Goal: Task Accomplishment & Management: Manage account settings

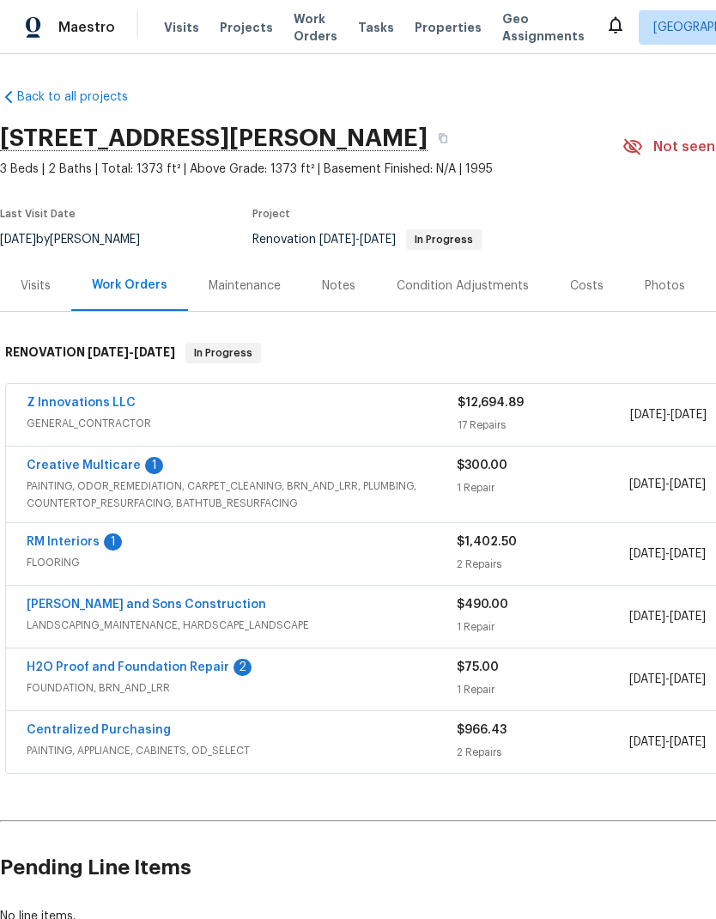
click at [194, 665] on link "H2O Proof and Foundation Repair" at bounding box center [128, 667] width 203 height 12
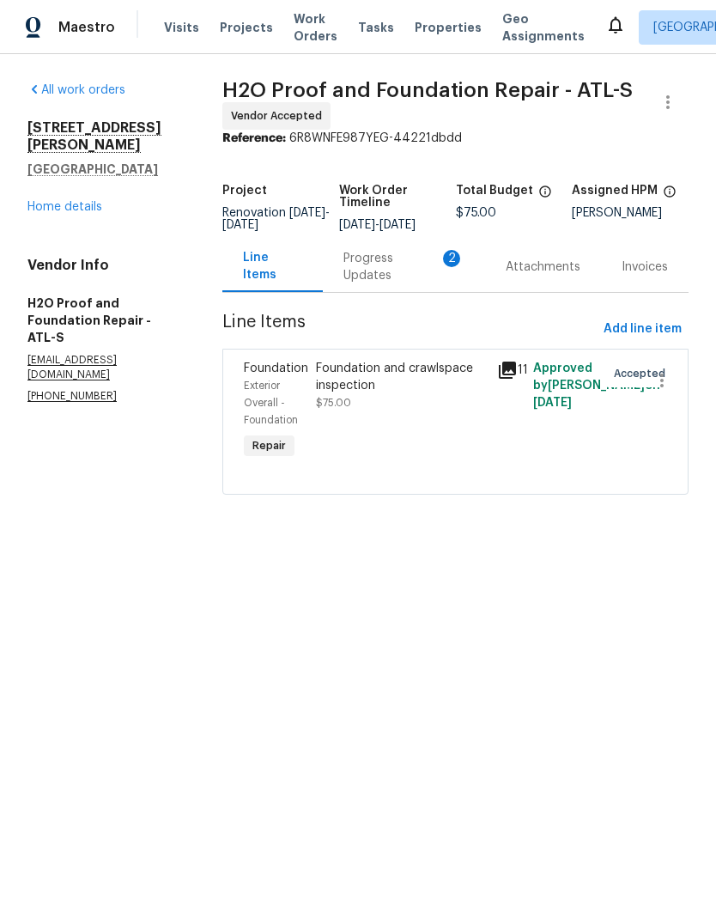
click at [365, 271] on div "Progress Updates 2" at bounding box center [403, 267] width 121 height 34
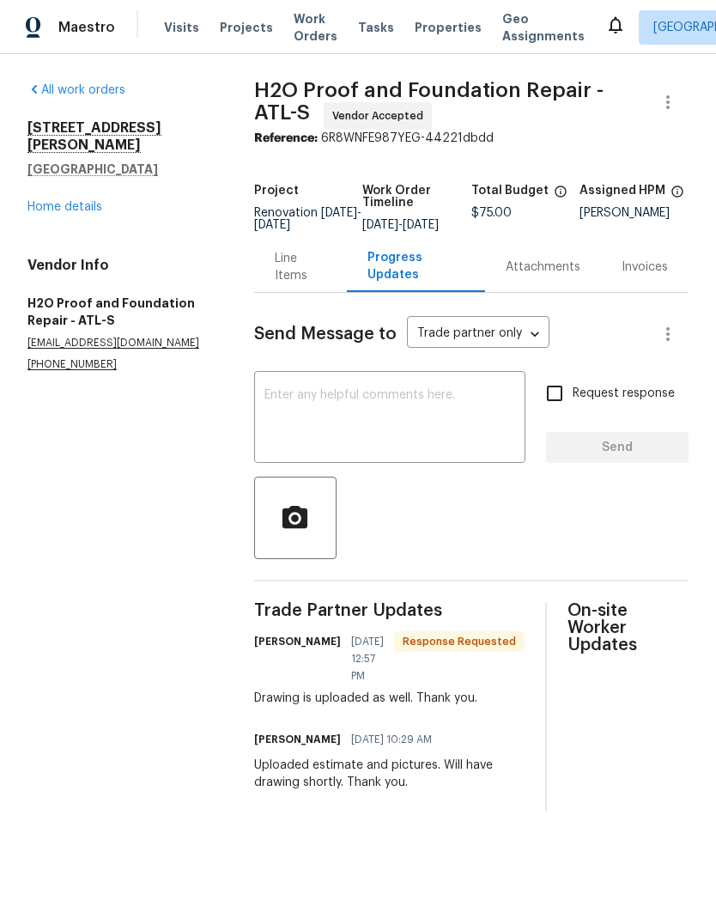
click at [283, 282] on div "Line Items" at bounding box center [301, 267] width 52 height 34
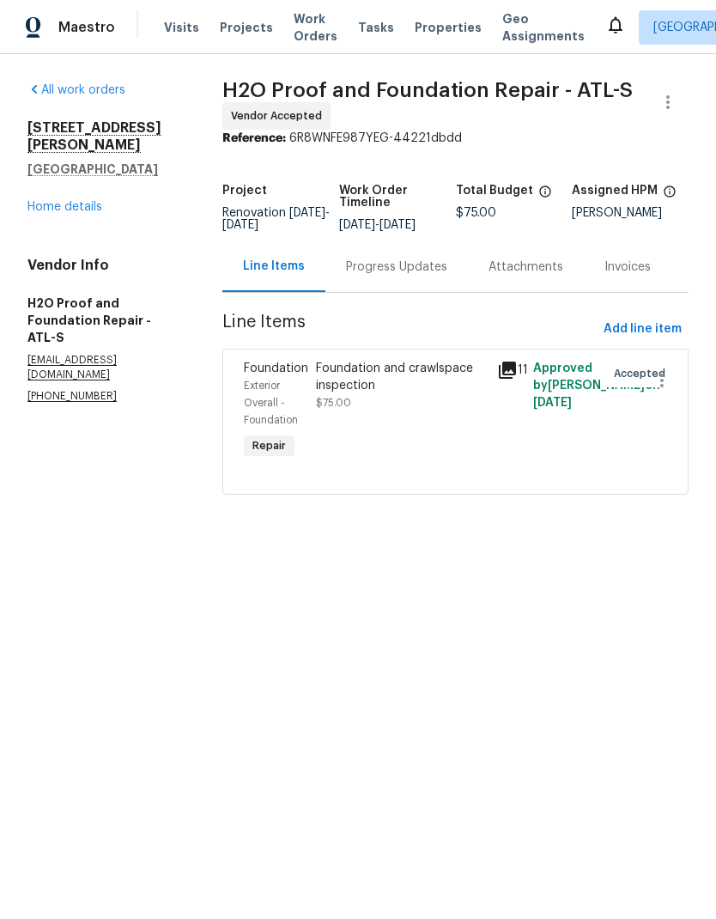
click at [355, 393] on div "Foundation and crawlspace inspection" at bounding box center [401, 377] width 170 height 34
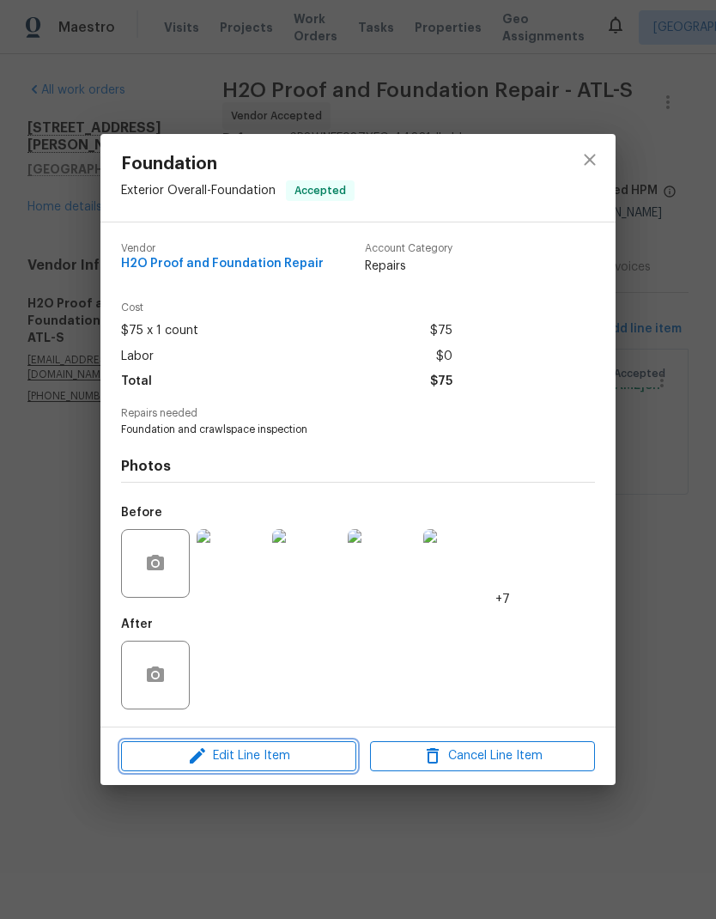
click at [331, 764] on span "Edit Line Item" at bounding box center [238, 755] width 225 height 21
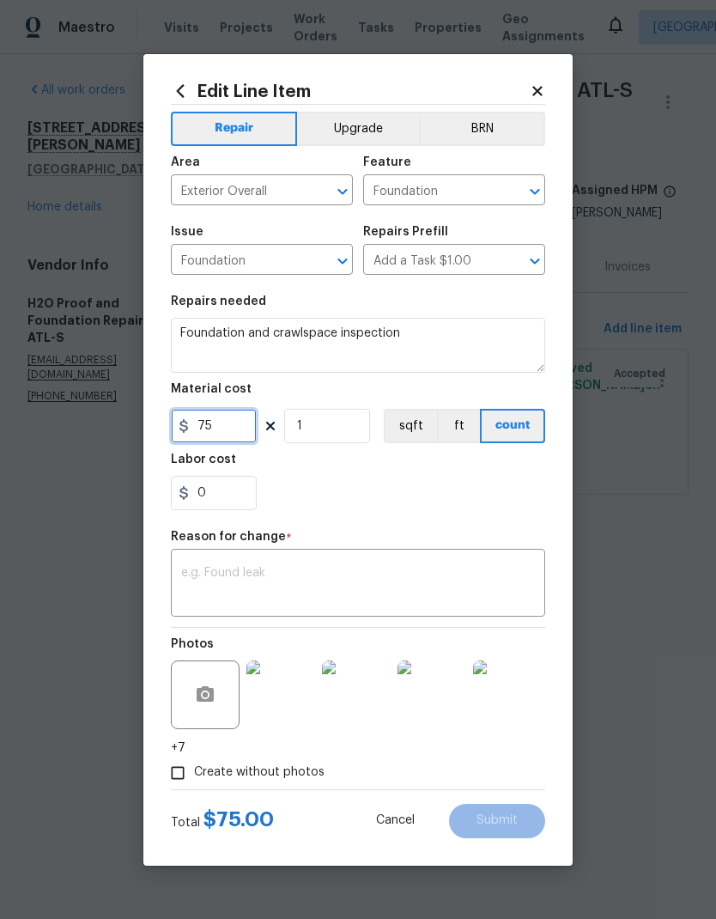
click at [237, 428] on input "75" at bounding box center [214, 426] width 86 height 34
type input "0"
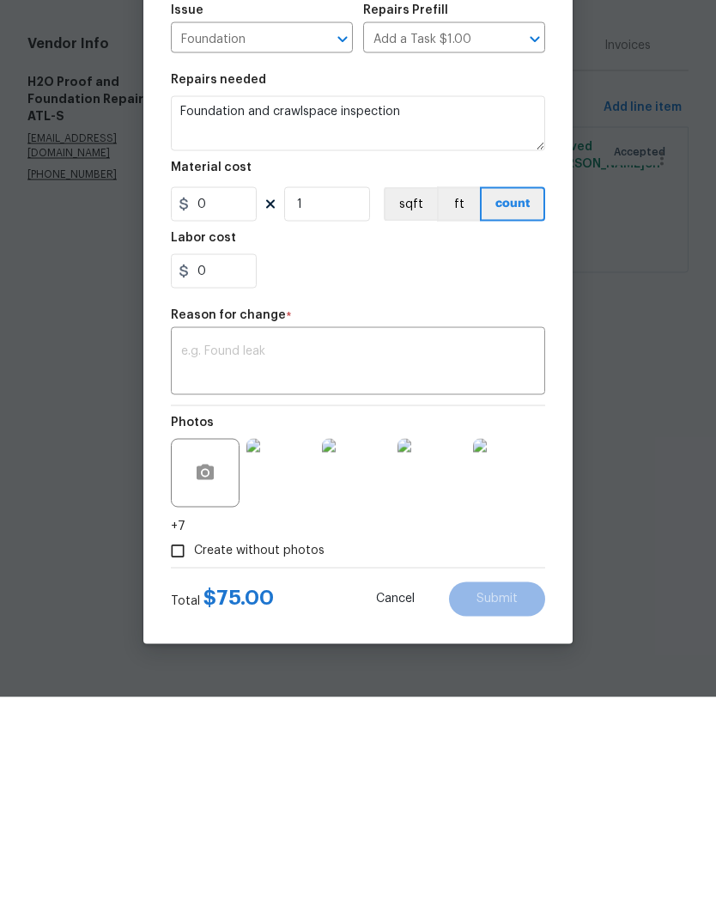
click at [277, 567] on textarea at bounding box center [358, 585] width 354 height 36
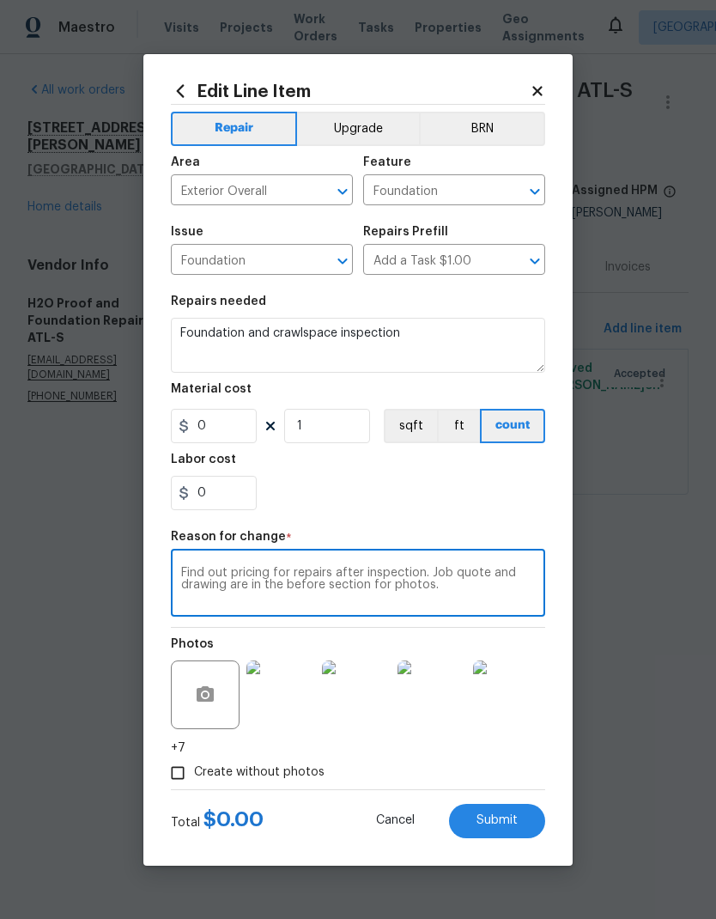
click at [223, 573] on textarea "Find out pricing for repairs after inspection. Job quote and drawing are in the…" at bounding box center [358, 585] width 354 height 36
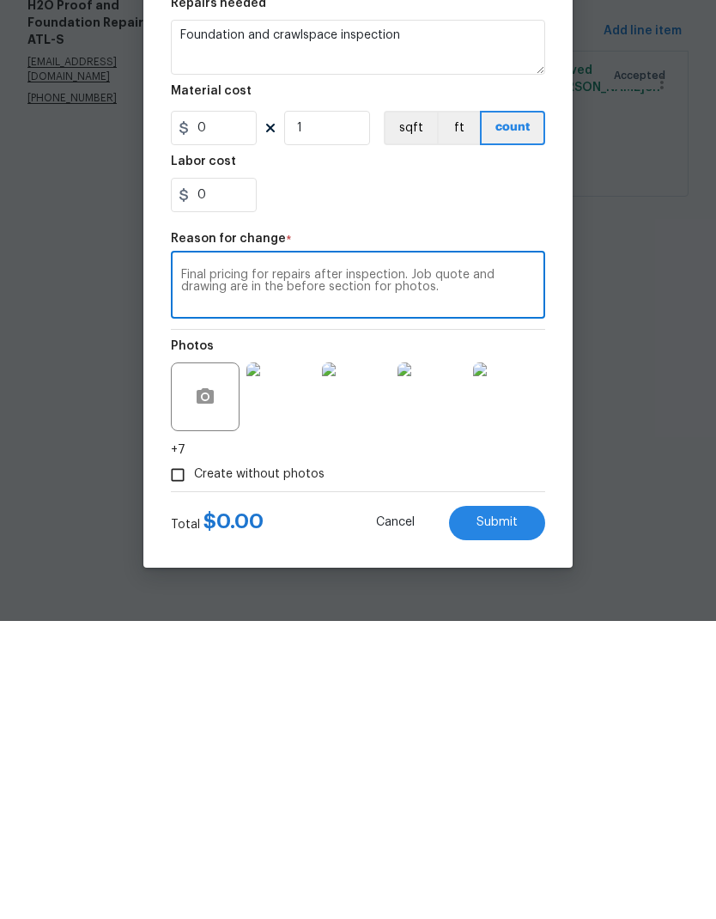
click at [264, 567] on textarea "Final pricing for repairs after inspection. Job quote and drawing are in the be…" at bounding box center [358, 585] width 354 height 36
click at [191, 567] on textarea "Final pricing for repairs after inspection. Job quote and drawing are in the be…" at bounding box center [358, 585] width 354 height 36
click at [330, 567] on textarea "Finial pricing for repairs after inspection. Job quote and drawing are in the b…" at bounding box center [358, 585] width 354 height 36
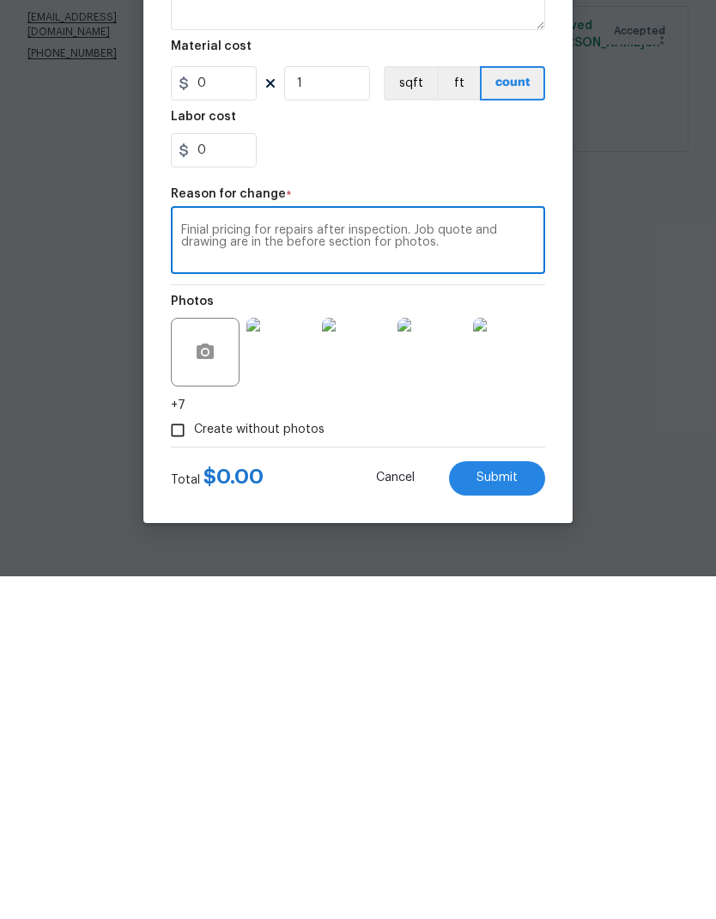
type textarea "Finial pricing for repairs after inspection. Job quote and drawing are in the b…"
click at [209, 686] on icon "button" at bounding box center [205, 693] width 17 height 15
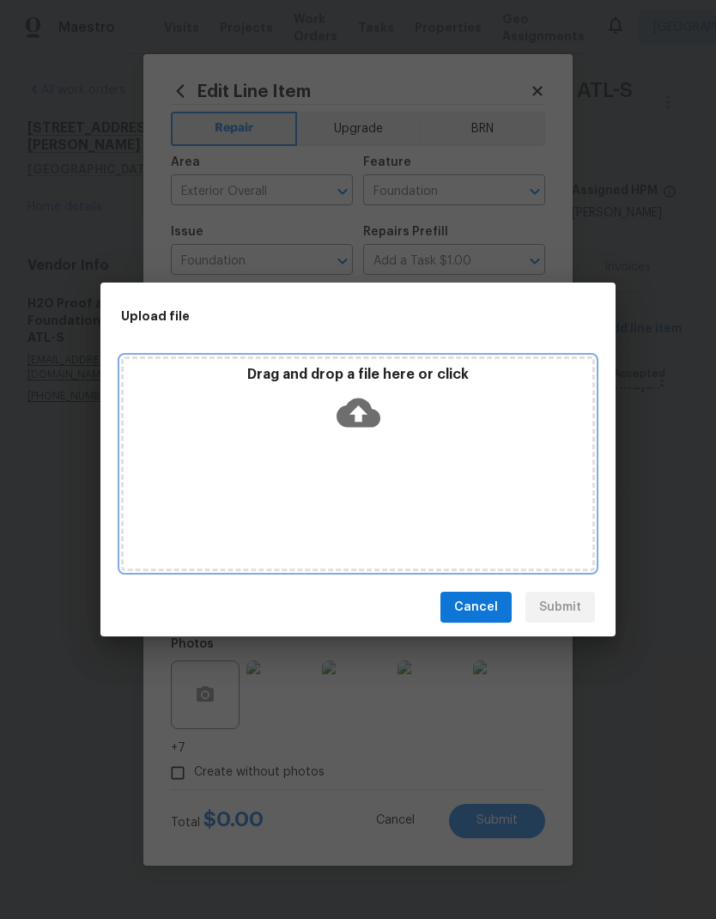
click at [361, 415] on icon at bounding box center [359, 413] width 44 height 44
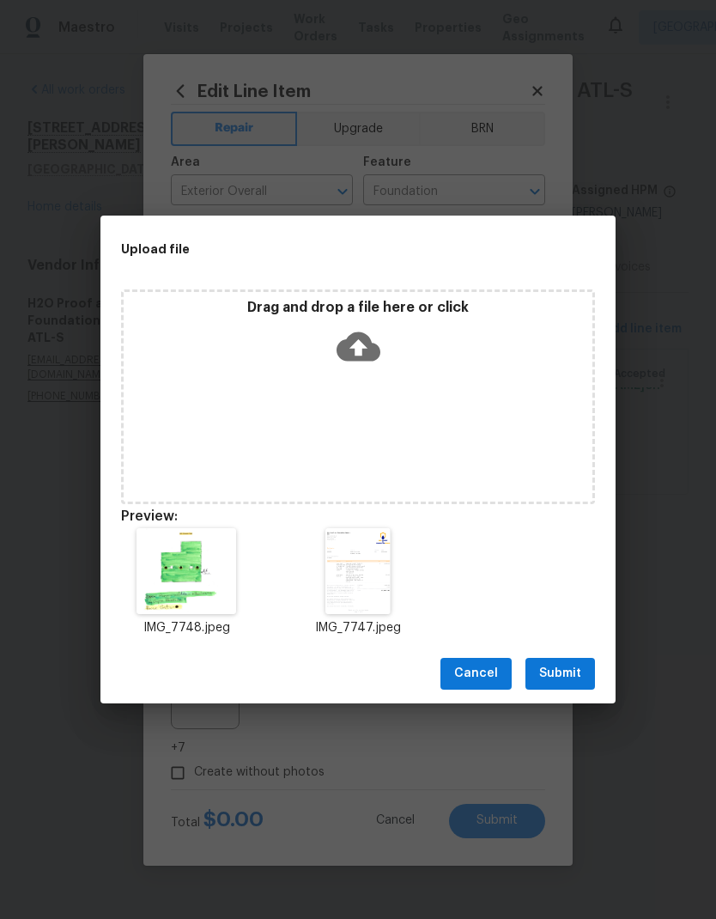
click at [564, 680] on span "Submit" at bounding box center [560, 673] width 42 height 21
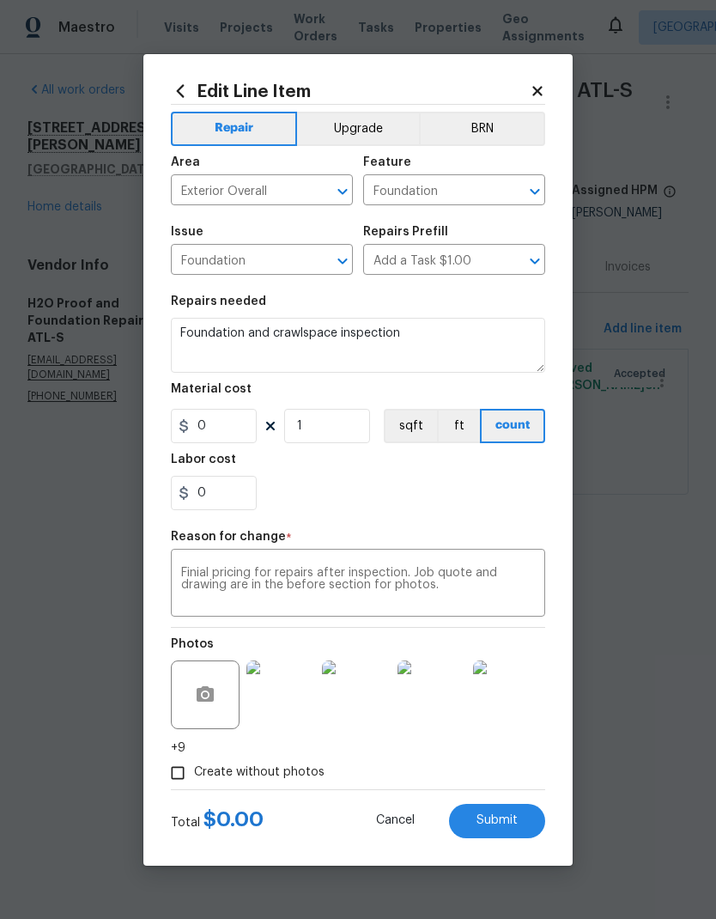
click at [282, 710] on img at bounding box center [280, 694] width 69 height 69
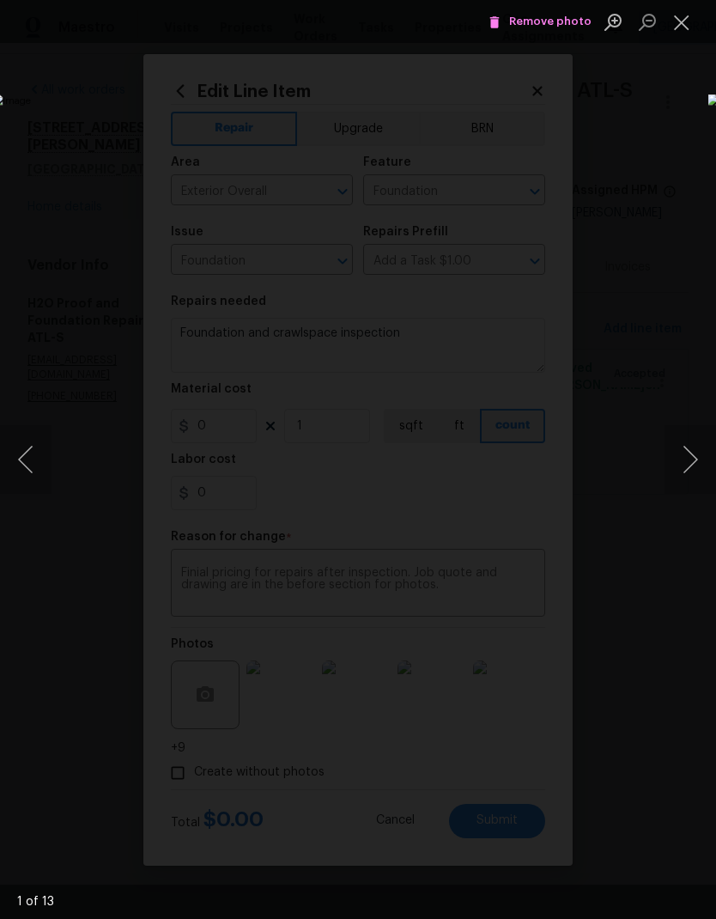
click at [693, 452] on button "Next image" at bounding box center [691, 459] width 52 height 69
click at [694, 457] on button "Next image" at bounding box center [691, 459] width 52 height 69
click at [695, 457] on button "Next image" at bounding box center [691, 459] width 52 height 69
click at [695, 458] on button "Next image" at bounding box center [691, 459] width 52 height 69
click at [693, 459] on button "Next image" at bounding box center [691, 459] width 52 height 69
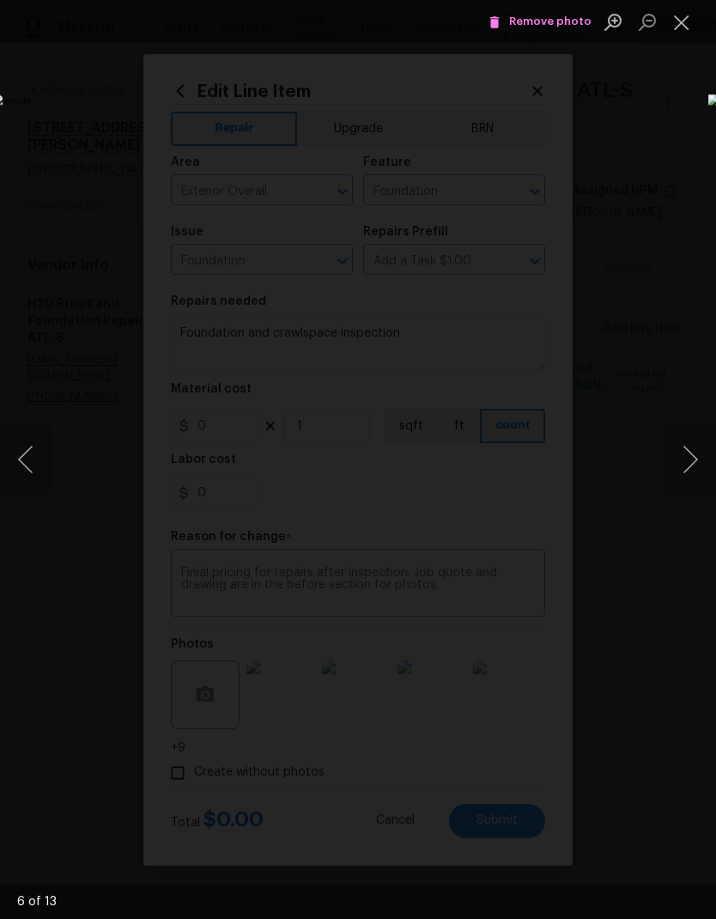
click at [693, 460] on button "Next image" at bounding box center [691, 459] width 52 height 69
click at [695, 460] on button "Next image" at bounding box center [691, 459] width 52 height 69
click at [694, 460] on button "Next image" at bounding box center [691, 459] width 52 height 69
click at [693, 459] on button "Next image" at bounding box center [691, 459] width 52 height 69
click at [695, 458] on button "Next image" at bounding box center [691, 459] width 52 height 69
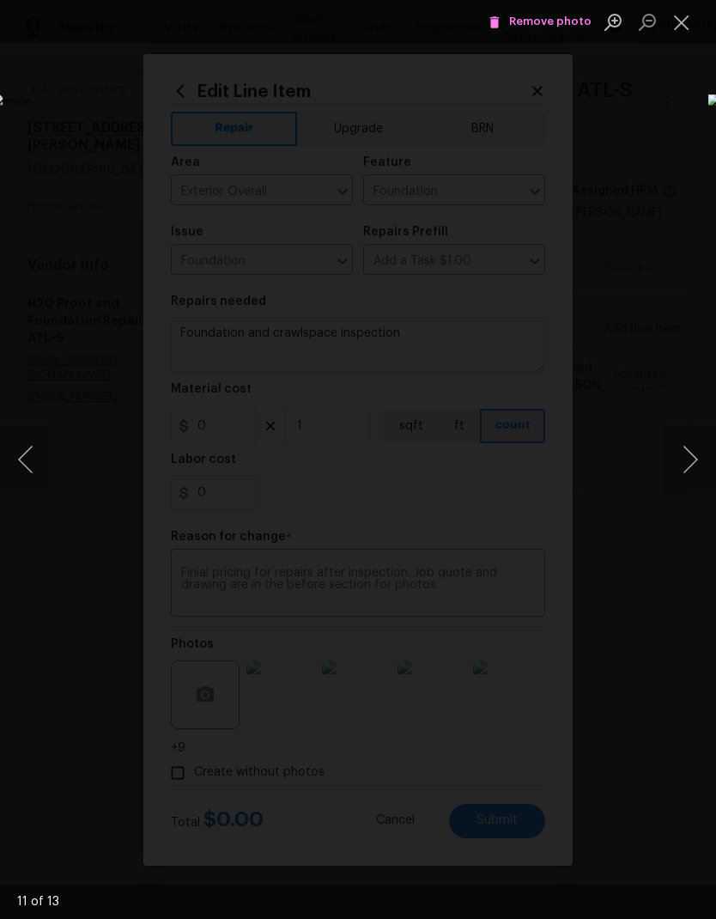
click at [695, 458] on button "Next image" at bounding box center [691, 459] width 52 height 69
click at [695, 456] on button "Next image" at bounding box center [691, 459] width 52 height 69
click at [685, 18] on button "Close lightbox" at bounding box center [682, 22] width 34 height 30
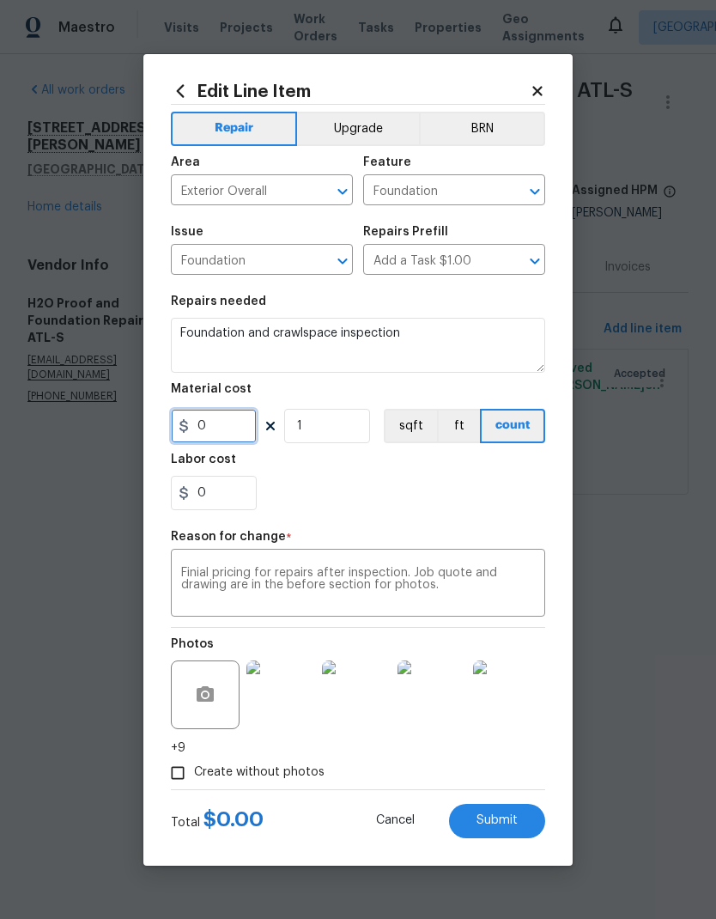
click at [251, 422] on input "0" at bounding box center [214, 426] width 86 height 34
click at [518, 825] on button "Submit" at bounding box center [497, 821] width 96 height 34
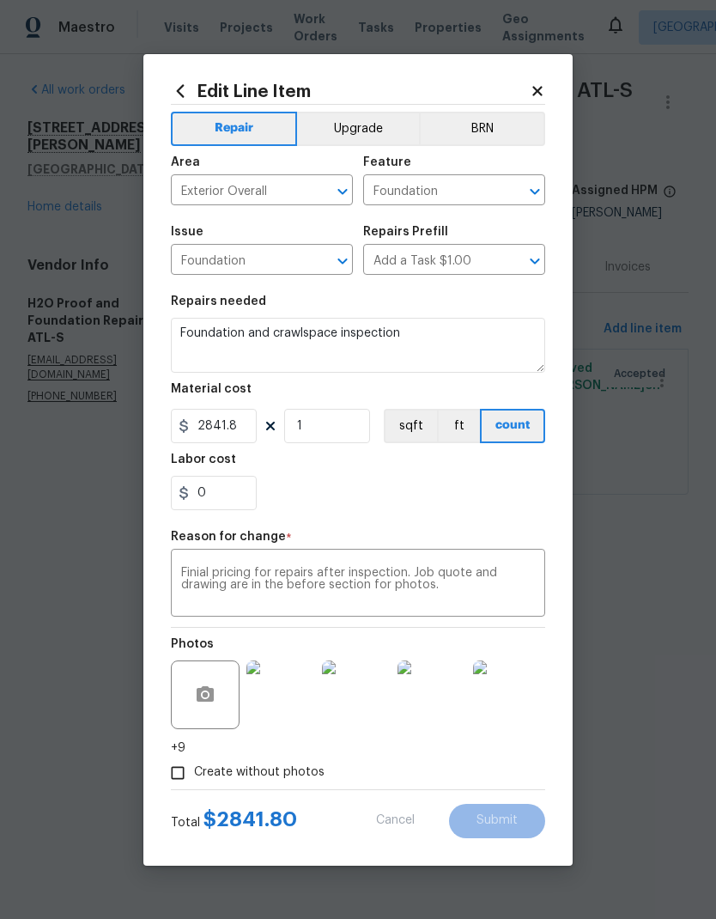
type input "75"
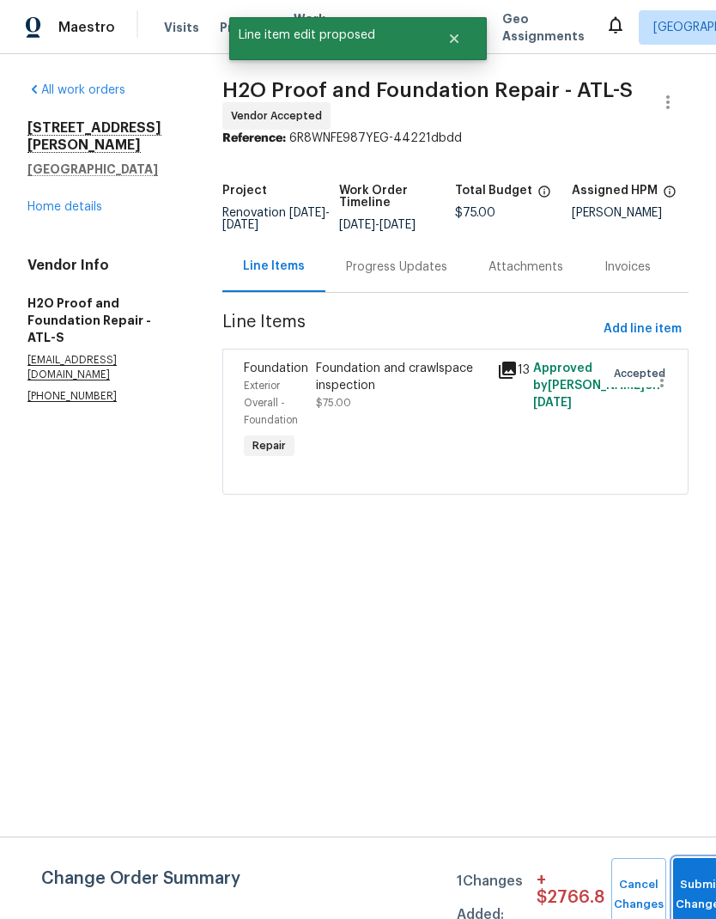
click at [694, 878] on button "Submit Changes" at bounding box center [700, 895] width 55 height 74
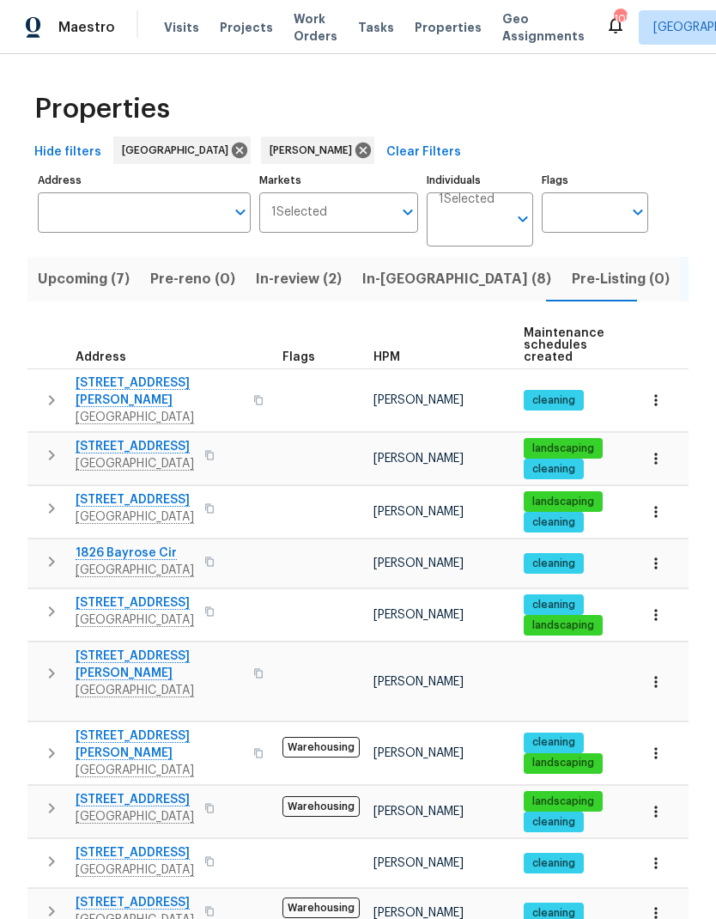
click at [401, 276] on span "In-reno (8)" at bounding box center [456, 279] width 189 height 24
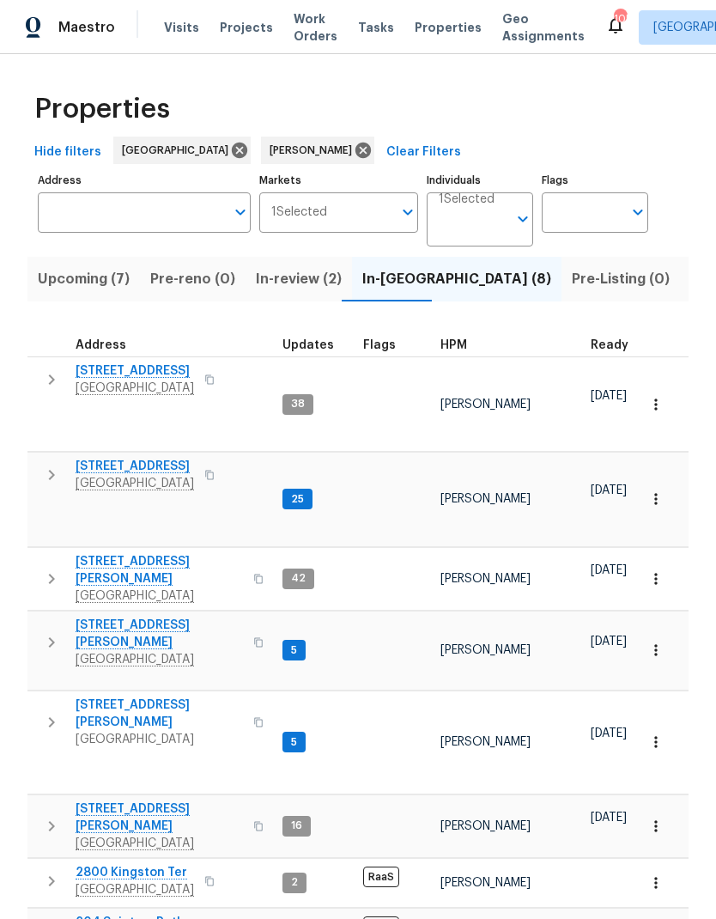
click at [658, 641] on icon "button" at bounding box center [655, 649] width 17 height 17
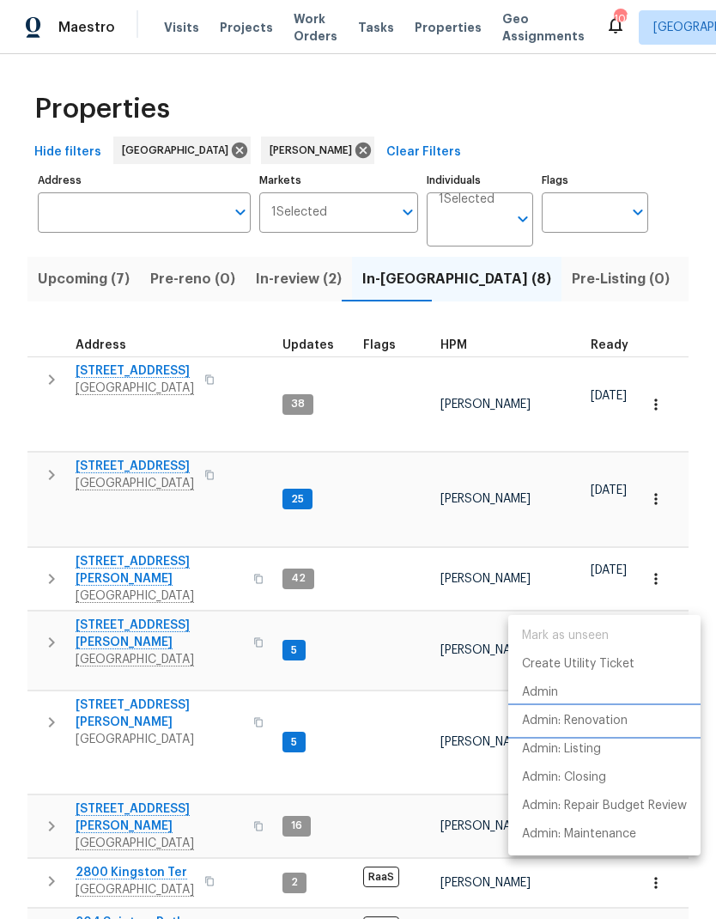
click at [595, 723] on p "Admin: Renovation" at bounding box center [575, 721] width 106 height 18
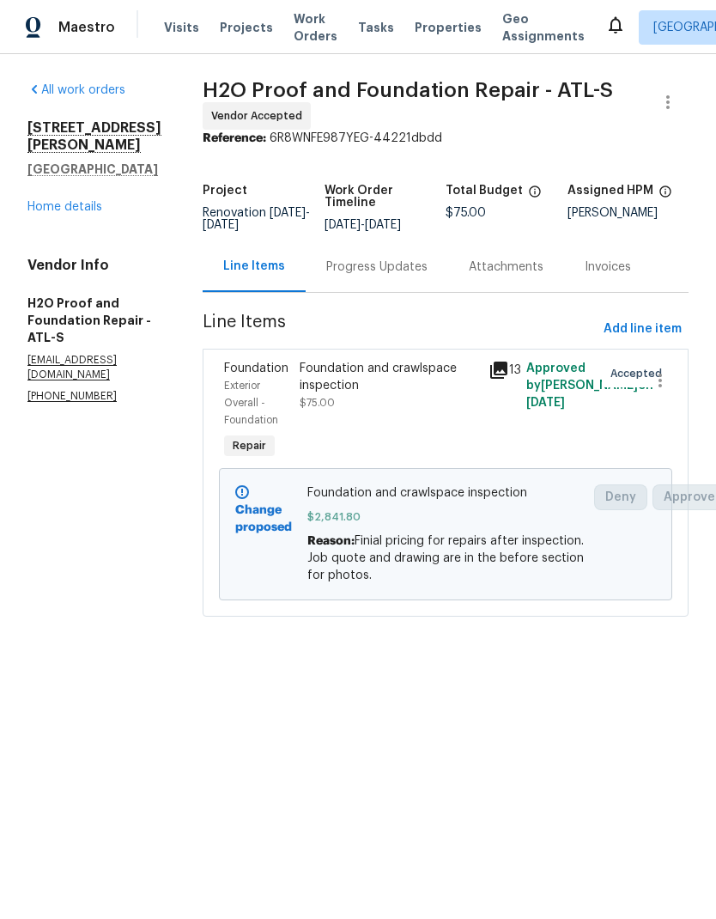
click at [406, 265] on div "Progress Updates" at bounding box center [376, 266] width 101 height 17
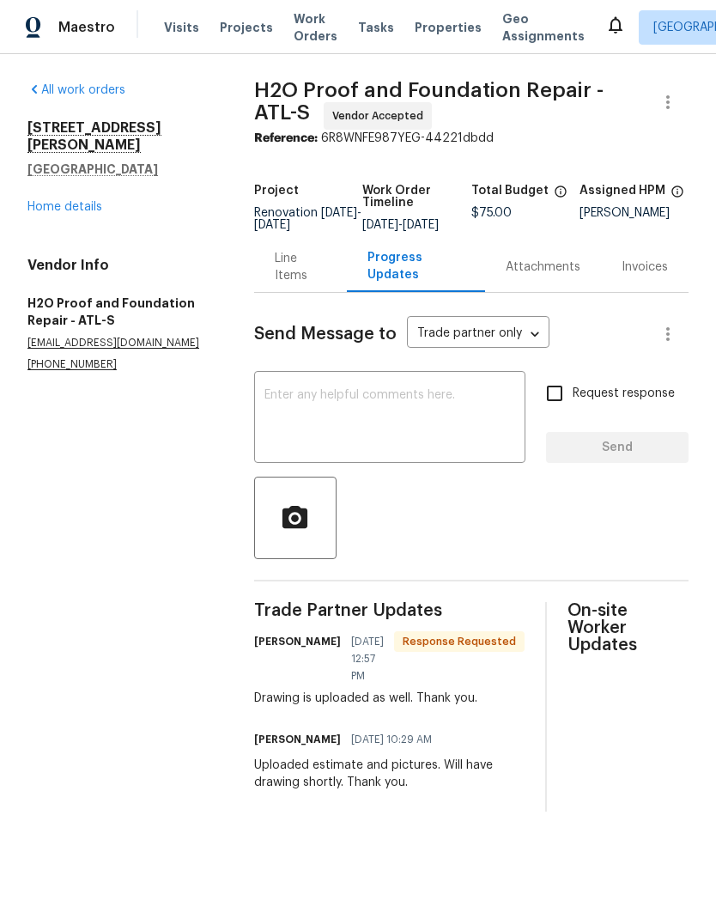
click at [88, 201] on link "Home details" at bounding box center [64, 207] width 75 height 12
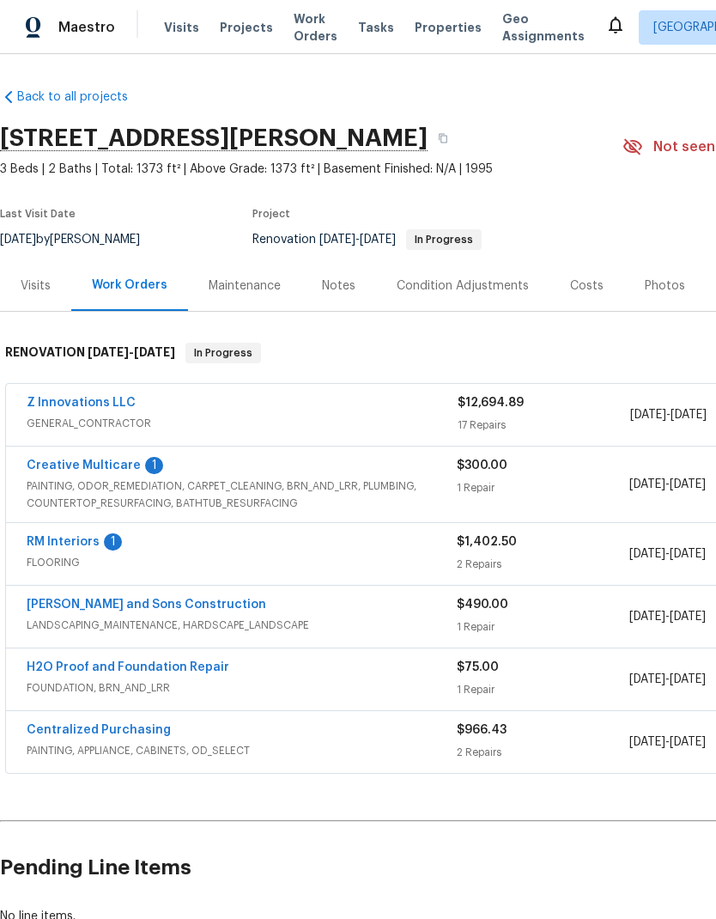
click at [88, 543] on link "RM Interiors" at bounding box center [63, 542] width 73 height 12
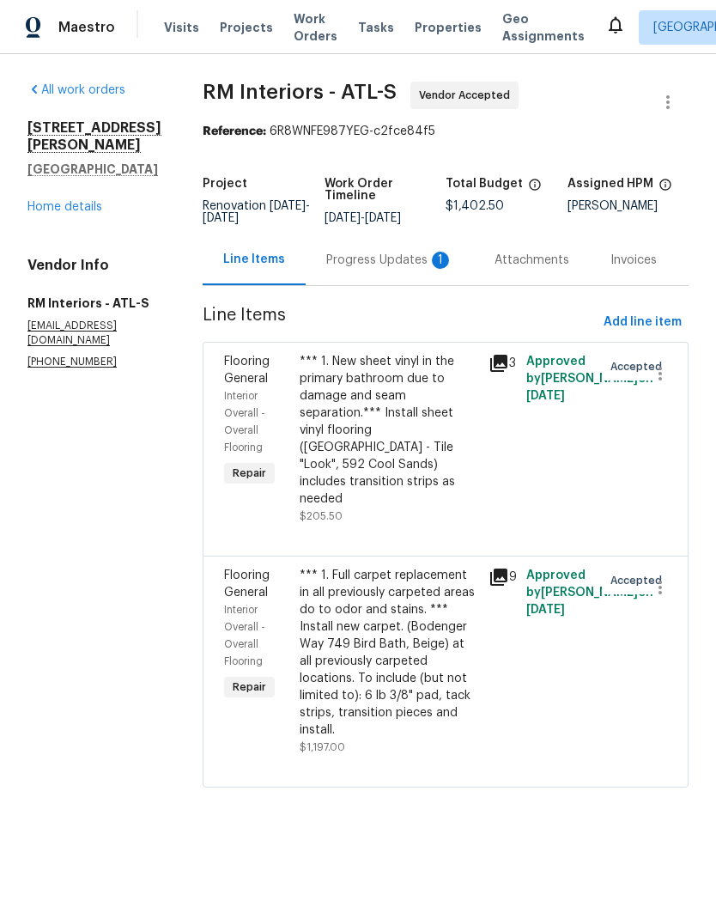
click at [382, 269] on div "Progress Updates 1" at bounding box center [389, 260] width 127 height 17
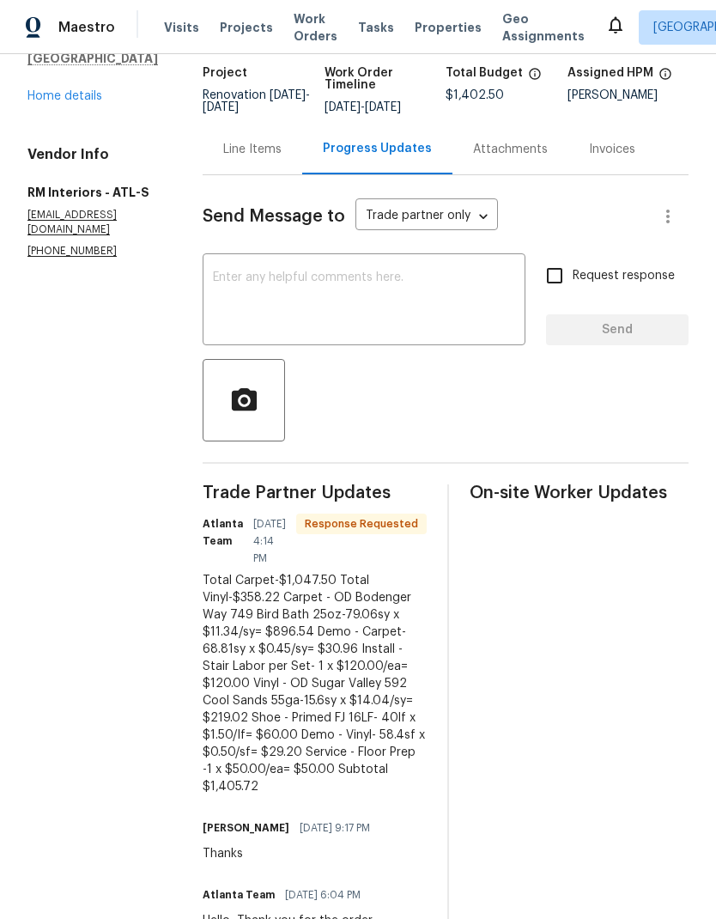
scroll to position [110, 0]
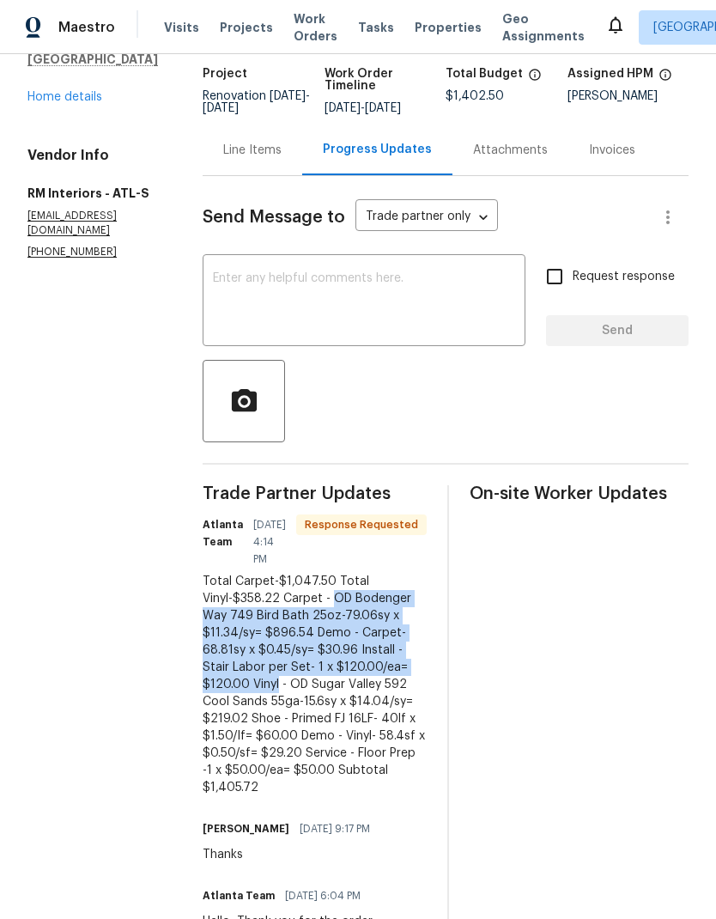
copy div "OD Bodenger Way 749 Bird Bath 25oz-79.06sy x $11.34/sy= $896.54 Demo - Carpet- …"
click at [250, 151] on div "Line Items" at bounding box center [252, 150] width 58 height 17
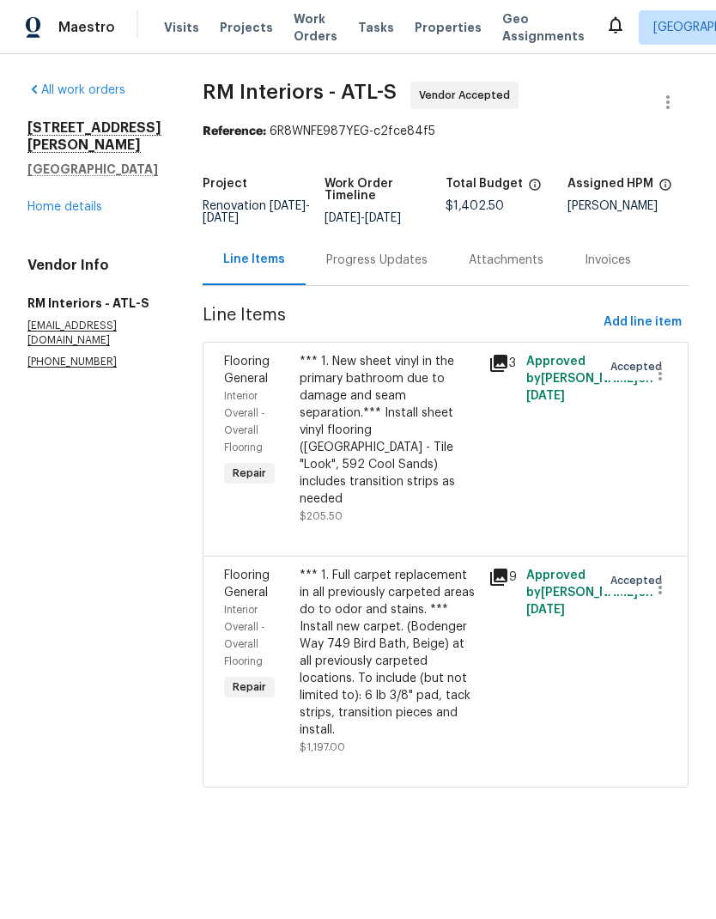
click at [382, 638] on div "*** 1. Full carpet replacement in all previously carpeted areas do to odor and …" at bounding box center [389, 653] width 179 height 172
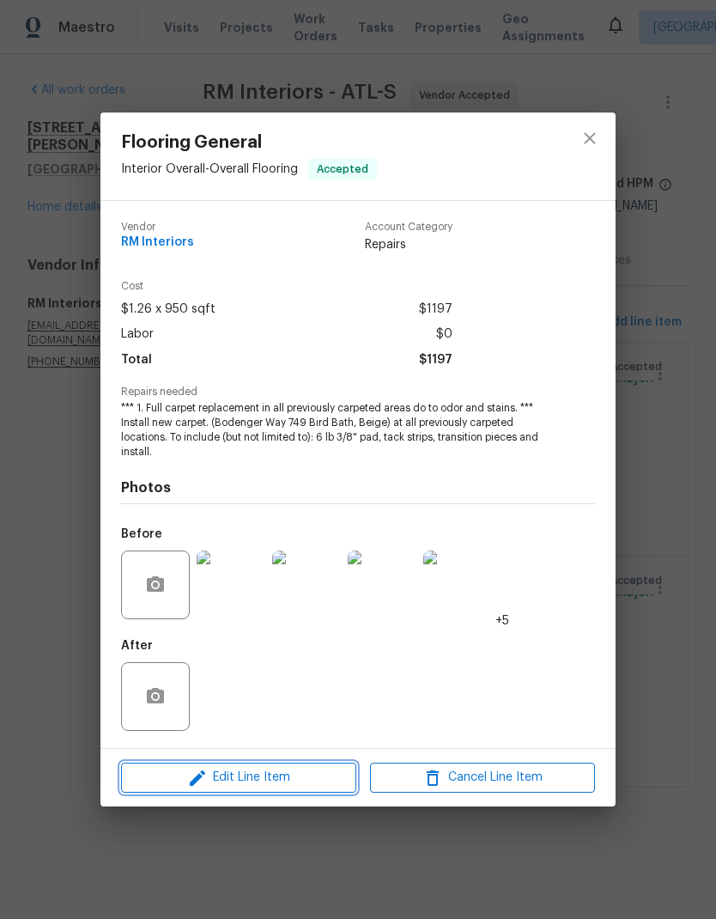
click at [305, 786] on span "Edit Line Item" at bounding box center [238, 777] width 225 height 21
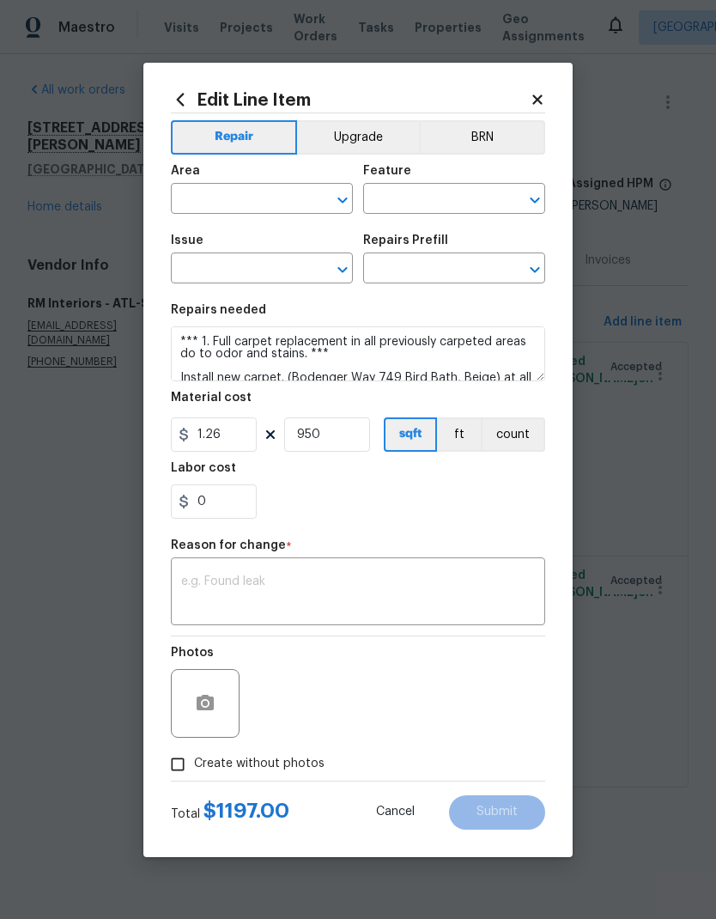
type input "Interior Overall"
type input "Overall Flooring"
type input "Flooring General"
type input "Carpet LVL 1 - Bodenger Way (Beige) $1.26"
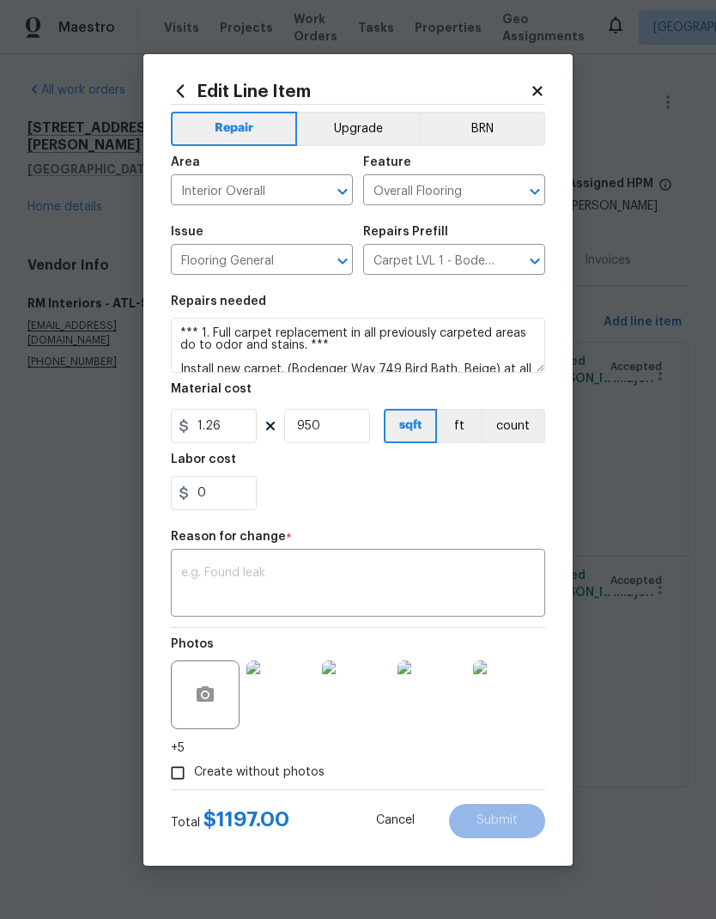
click at [284, 581] on textarea at bounding box center [358, 585] width 354 height 36
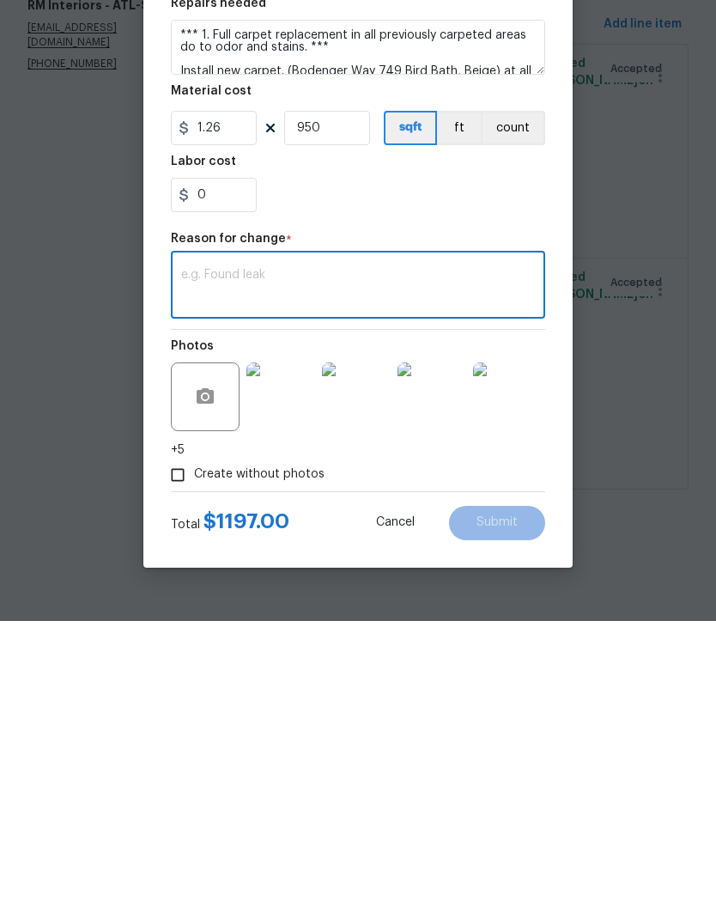
click at [261, 567] on textarea at bounding box center [358, 585] width 354 height 36
paste textarea "OD Bodenger Way 749 Bird Bath 25oz-79.06sy x $11.34/sy= $896.54 Demo - Carpet- …"
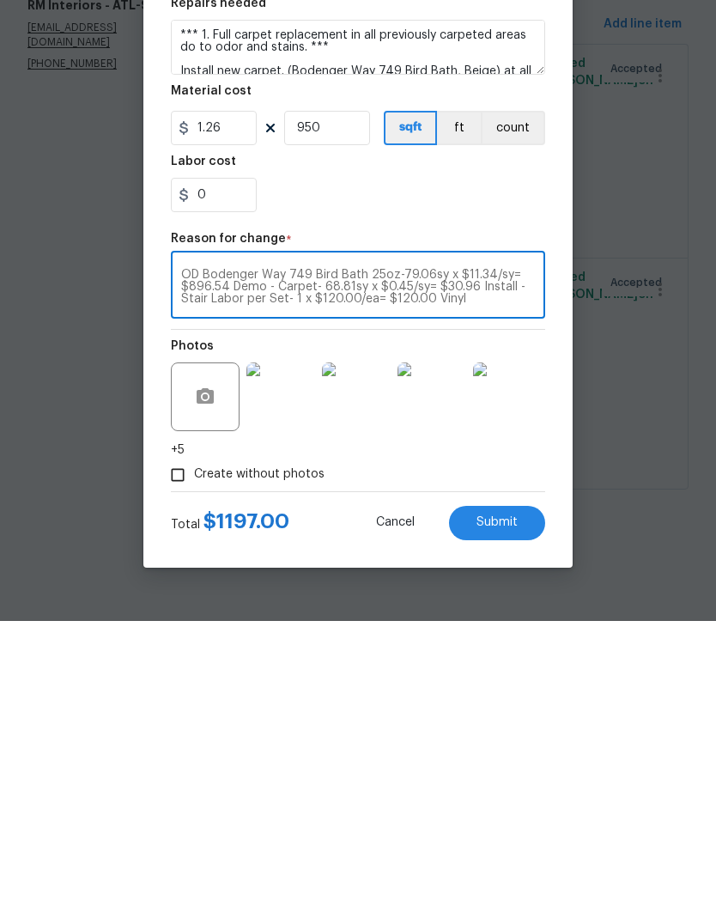
type textarea "OD Bodenger Way 749 Bird Bath 25oz-79.06sy x $11.34/sy= $896.54 Demo - Carpet- …"
click at [244, 409] on input "1.26" at bounding box center [214, 426] width 86 height 34
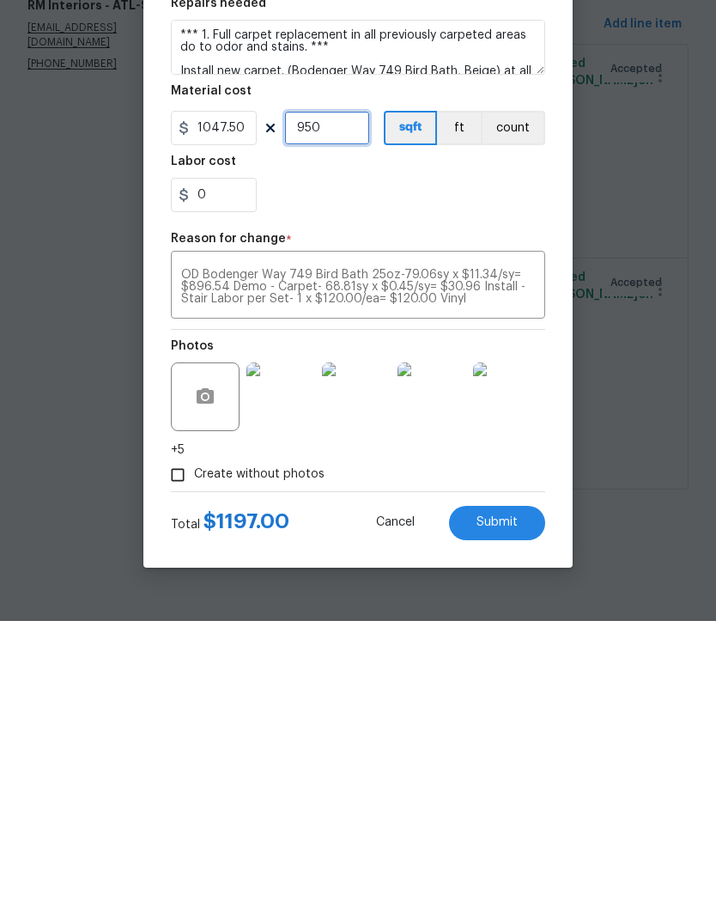
click at [337, 409] on input "950" at bounding box center [327, 426] width 86 height 34
type input "1047.5"
type input "1"
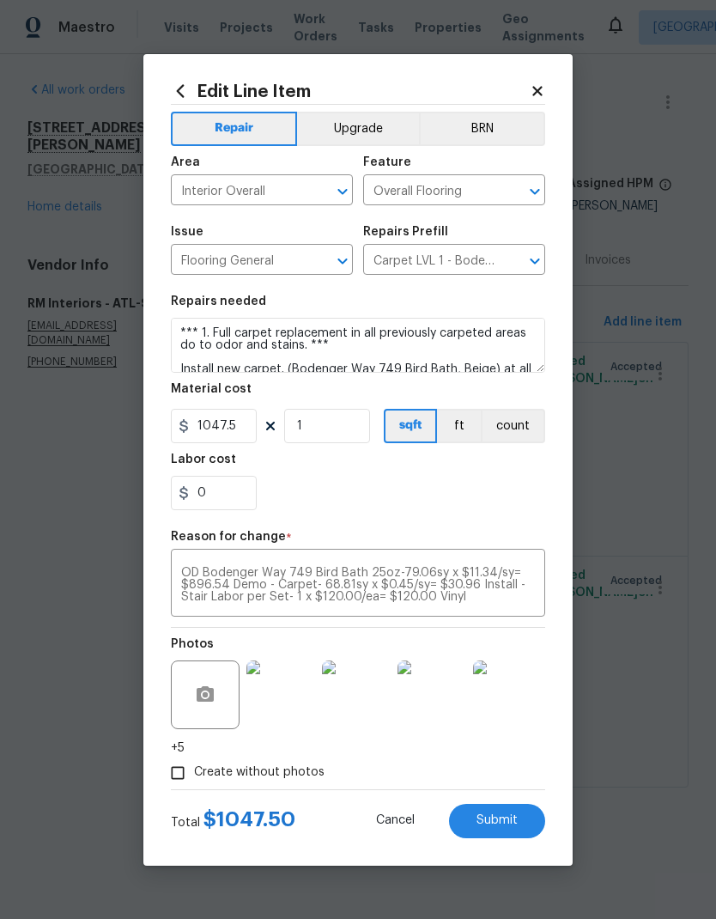
click at [519, 819] on button "Submit" at bounding box center [497, 821] width 96 height 34
type input "1.26"
type input "950"
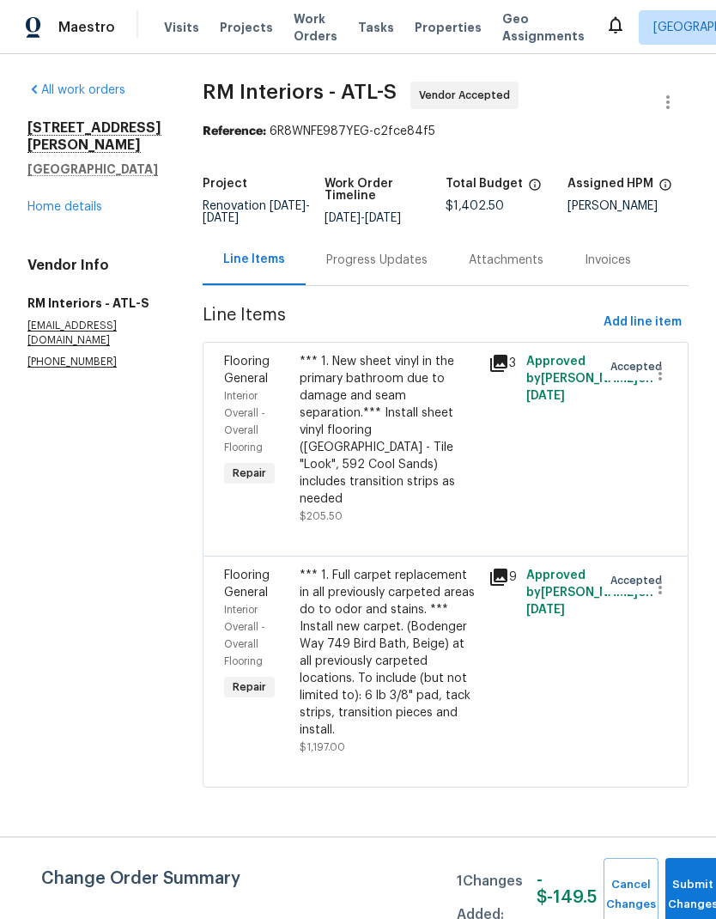
click at [366, 263] on div "Progress Updates" at bounding box center [376, 260] width 101 height 17
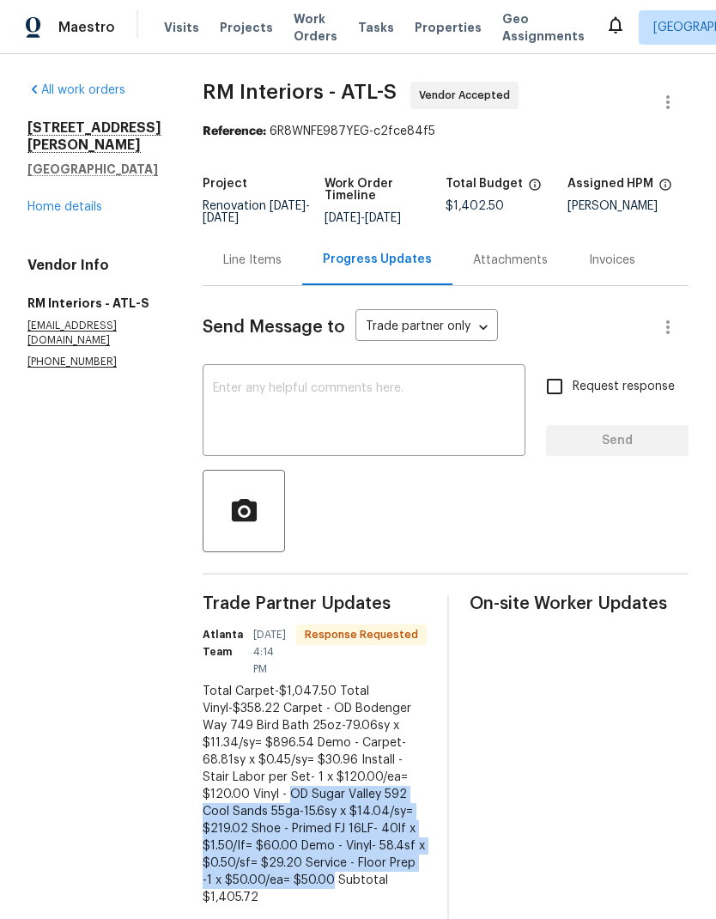
copy div "OD Sugar Valley 592 Cool Sands 55ga-15.6sy x $14.04/sy= $219.02 Shoe - Primed F…"
click at [245, 264] on div "Line Items" at bounding box center [252, 260] width 58 height 17
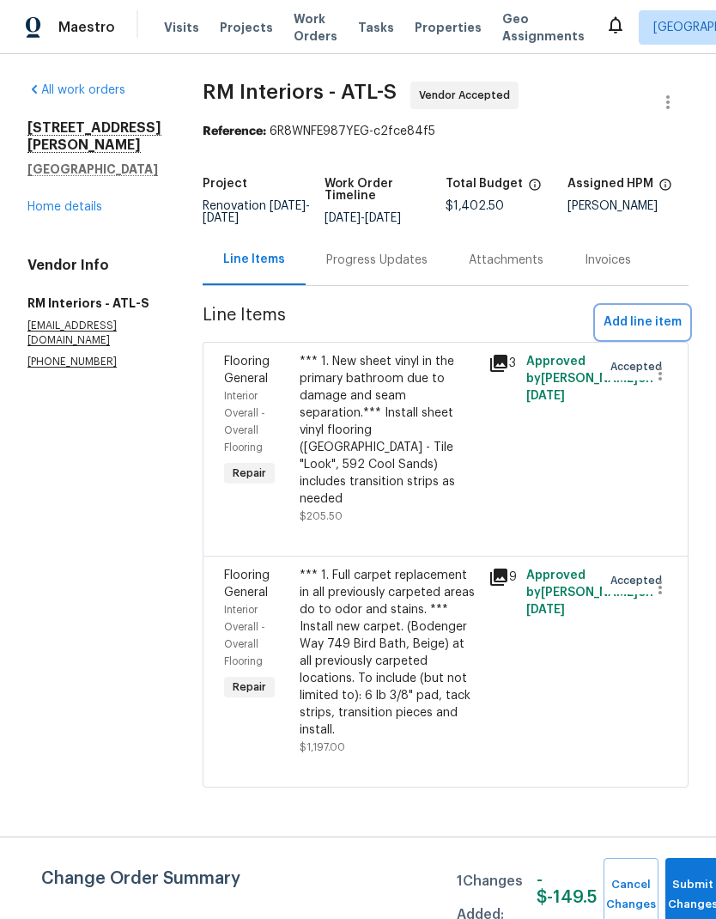
click at [650, 323] on span "Add line item" at bounding box center [643, 322] width 78 height 21
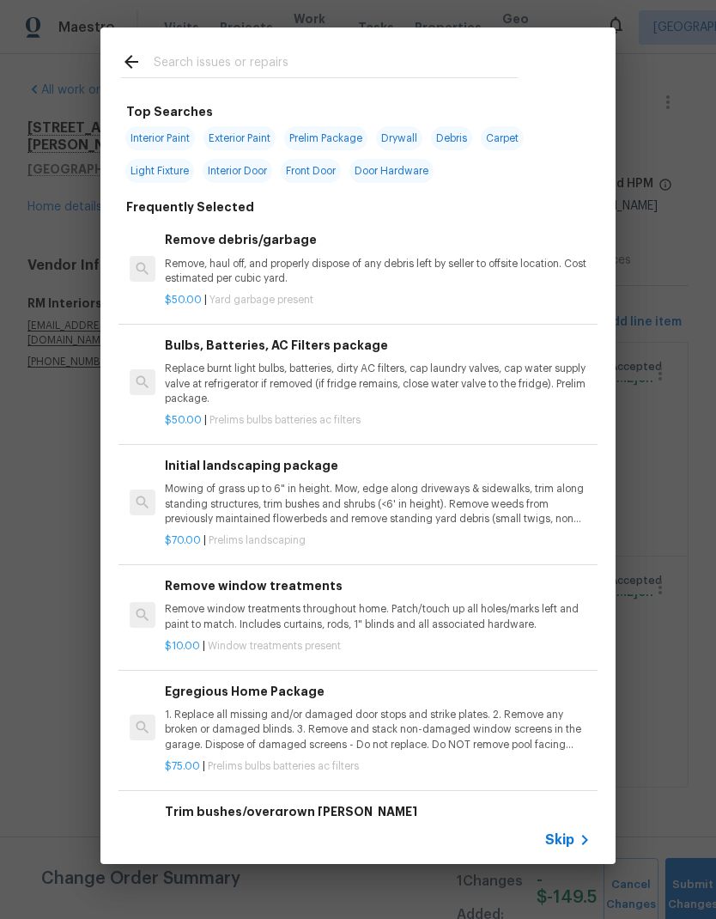
click at [277, 64] on input "text" at bounding box center [336, 65] width 364 height 26
type input "Flo"
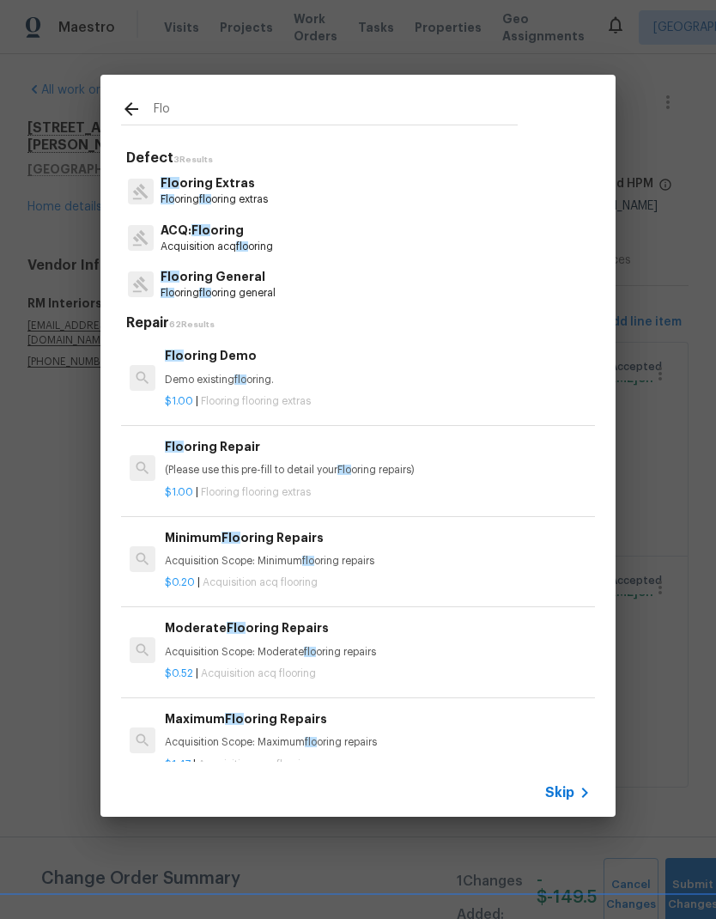
click at [252, 189] on p "Flo oring Extras" at bounding box center [214, 183] width 107 height 18
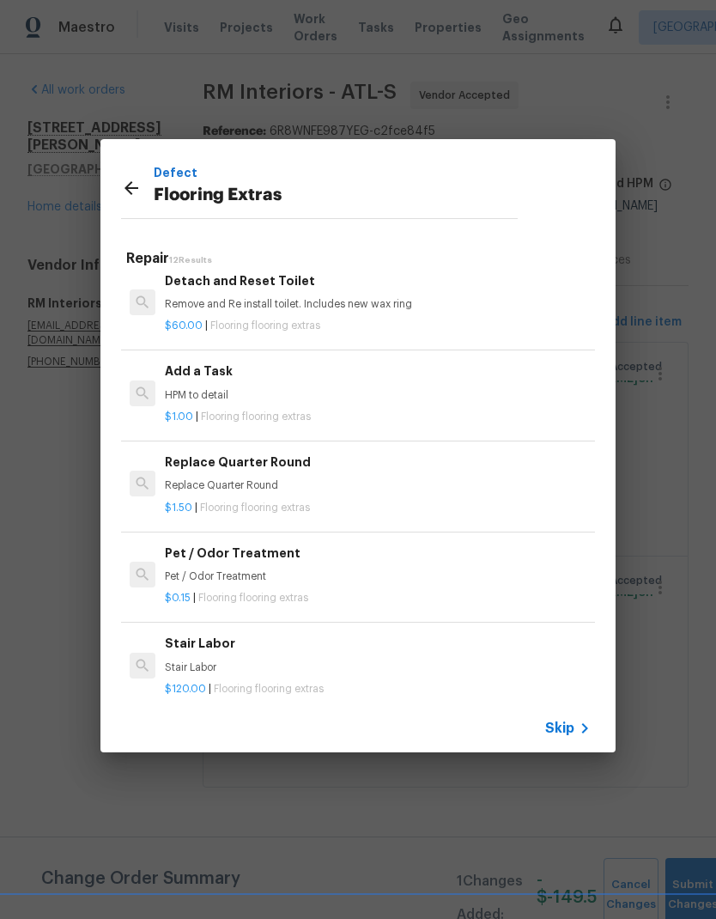
scroll to position [556, 0]
click at [205, 387] on p "HPM to detail" at bounding box center [378, 394] width 426 height 15
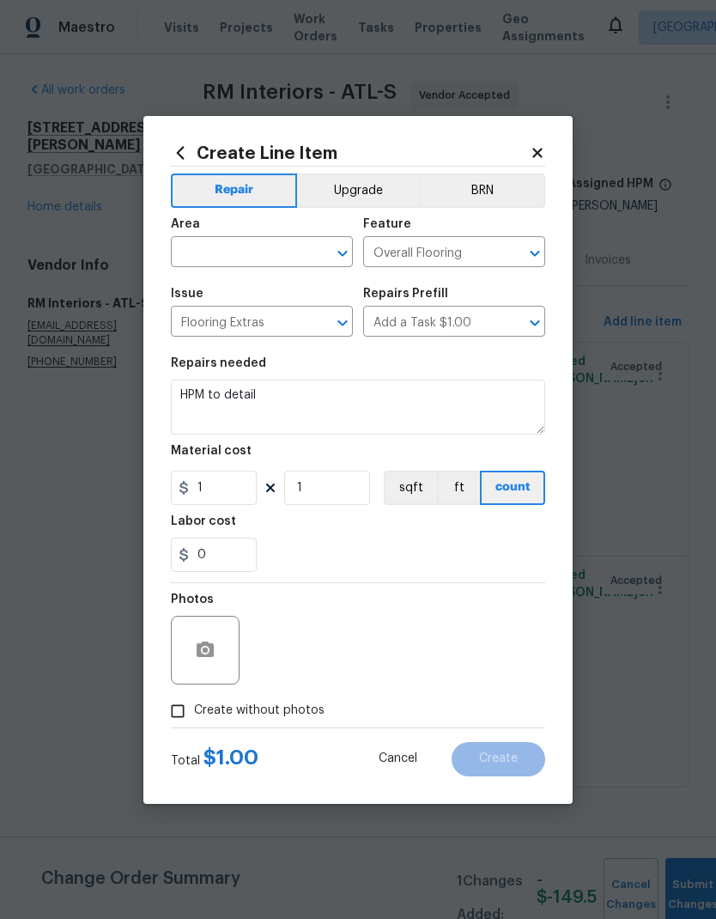
click at [268, 250] on input "text" at bounding box center [238, 253] width 134 height 27
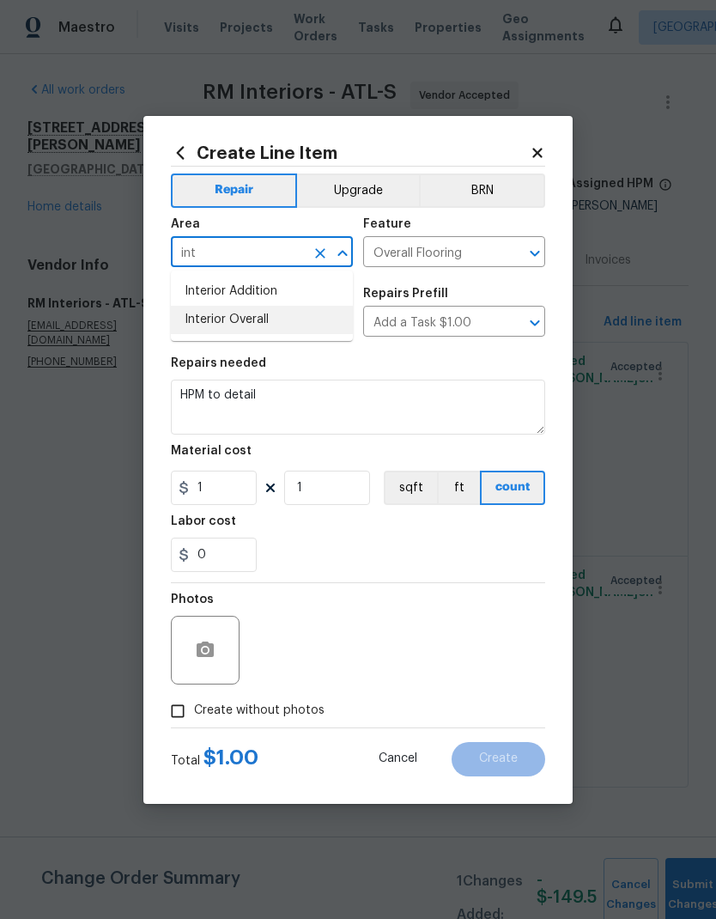
click at [269, 318] on li "Interior Overall" at bounding box center [262, 320] width 182 height 28
type input "Interior Overall"
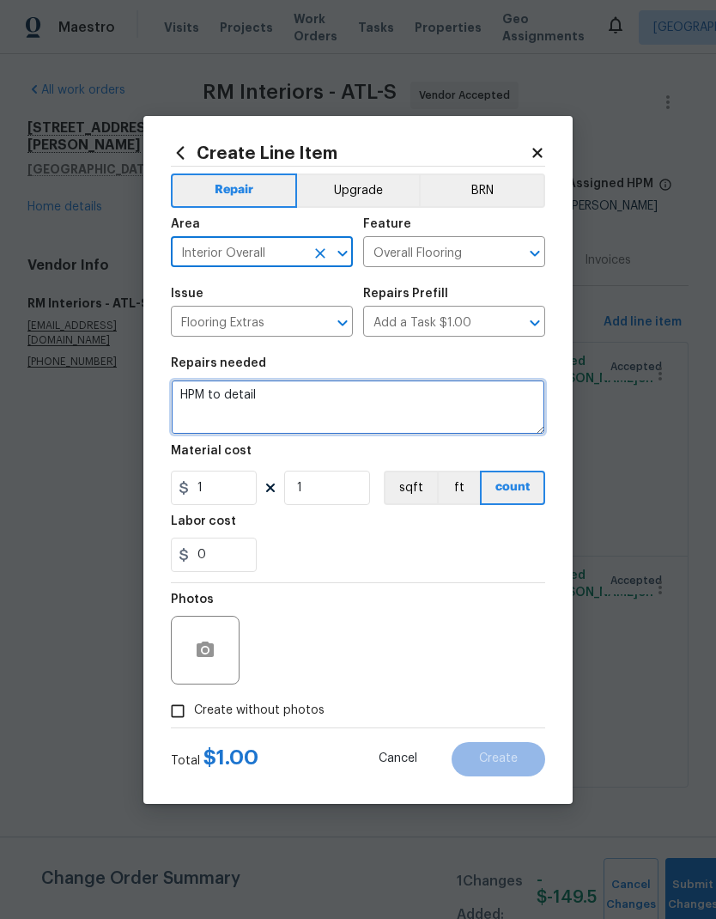
click at [191, 386] on textarea "HPM to detail" at bounding box center [358, 406] width 374 height 55
click at [191, 385] on textarea "HPM to detail" at bounding box center [358, 406] width 374 height 55
click at [188, 399] on textarea "HPM to detail" at bounding box center [358, 406] width 374 height 55
click at [187, 399] on textarea "HPM to detail" at bounding box center [358, 406] width 374 height 55
paste textarea "OD Sugar Valley 592 Cool Sands 55ga-15.6sy x $14.04/sy= $219.02 Shoe - Primed F…"
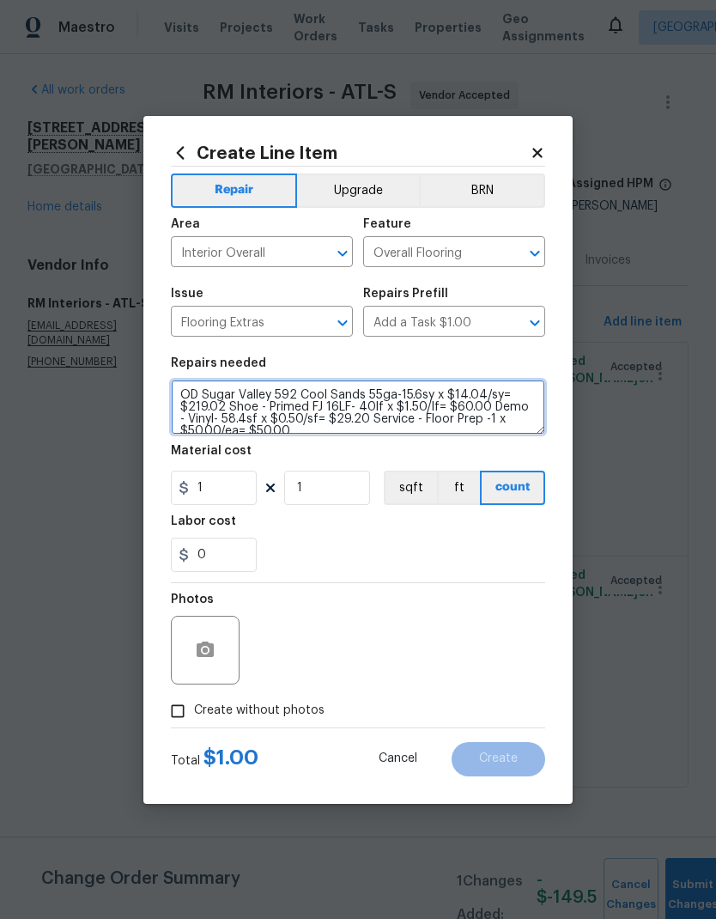
scroll to position [4, 0]
type textarea "OD Sugar Valley 592 Cool Sands 55ga-15.6sy x $14.04/sy= $219.02 Shoe - Primed F…"
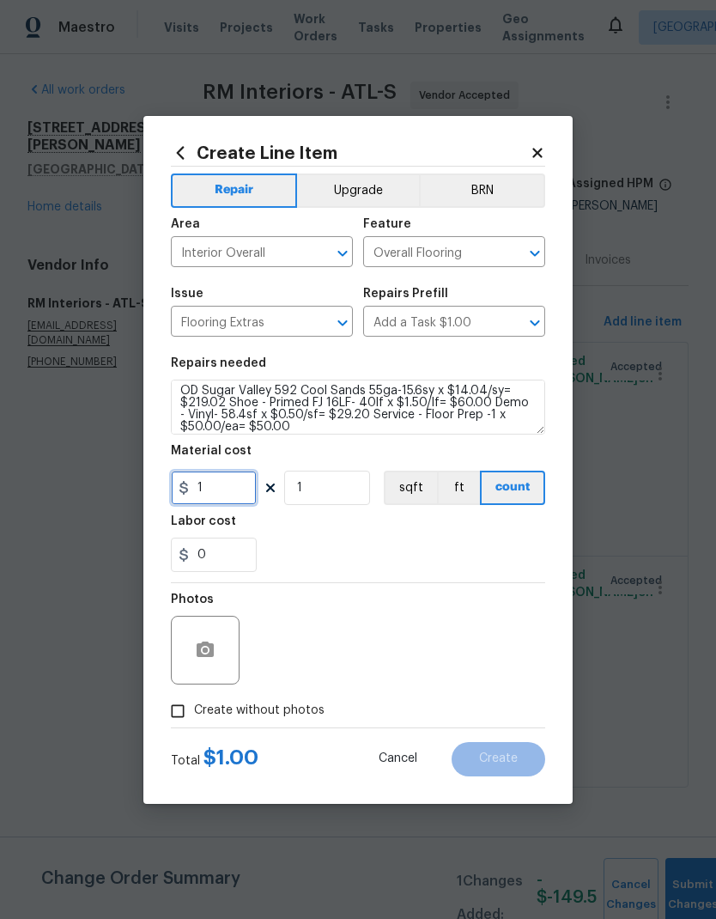
click at [238, 501] on input "1" at bounding box center [214, 487] width 86 height 34
type input "152.72"
click at [210, 652] on icon "button" at bounding box center [205, 648] width 17 height 15
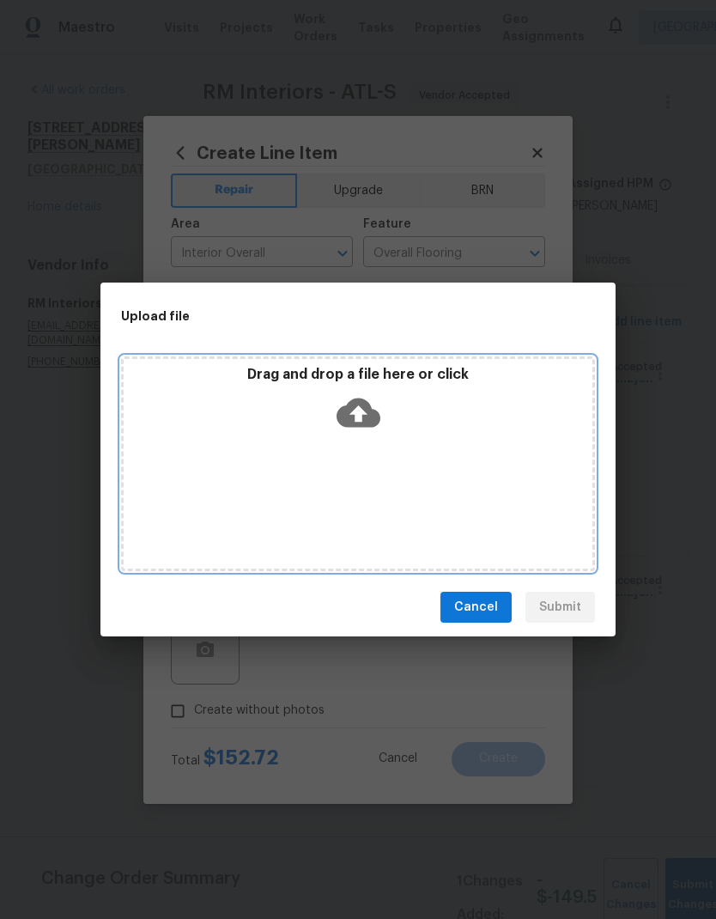
click at [363, 410] on icon at bounding box center [359, 412] width 44 height 29
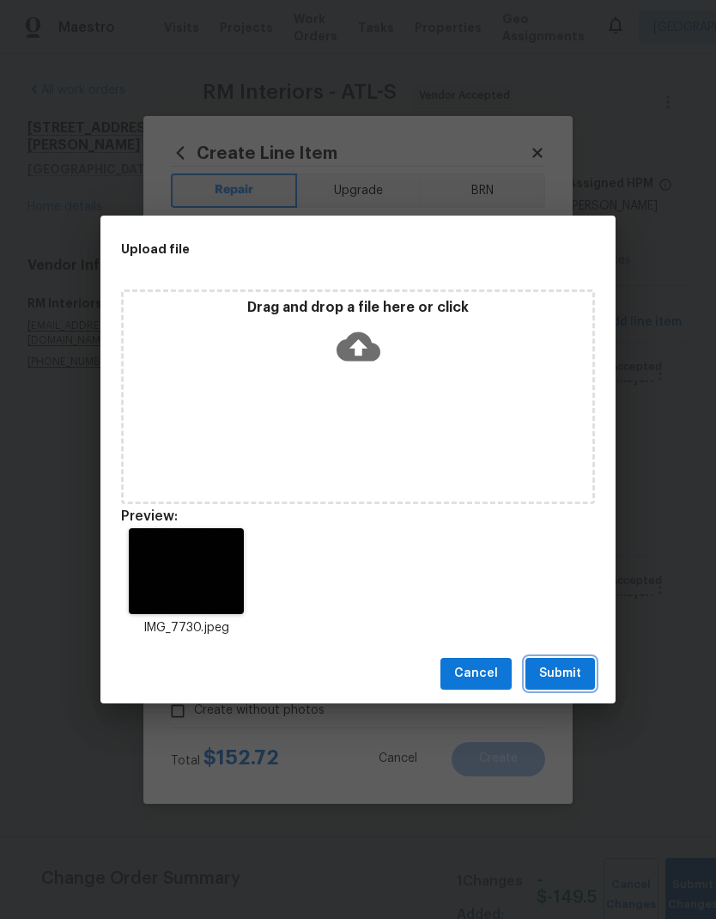
click at [571, 683] on span "Submit" at bounding box center [560, 673] width 42 height 21
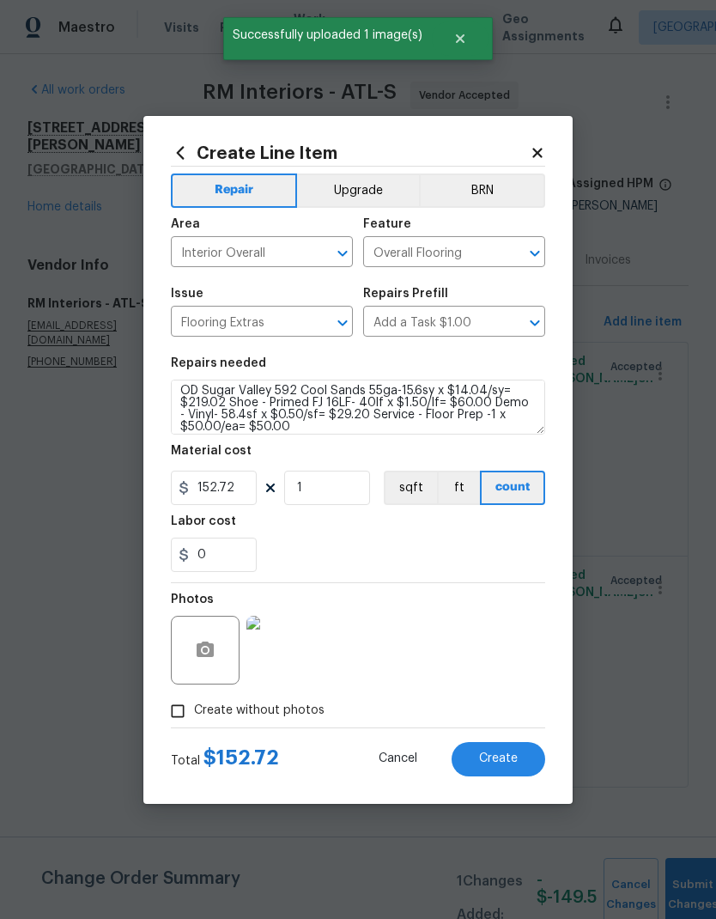
click at [525, 760] on button "Create" at bounding box center [499, 759] width 94 height 34
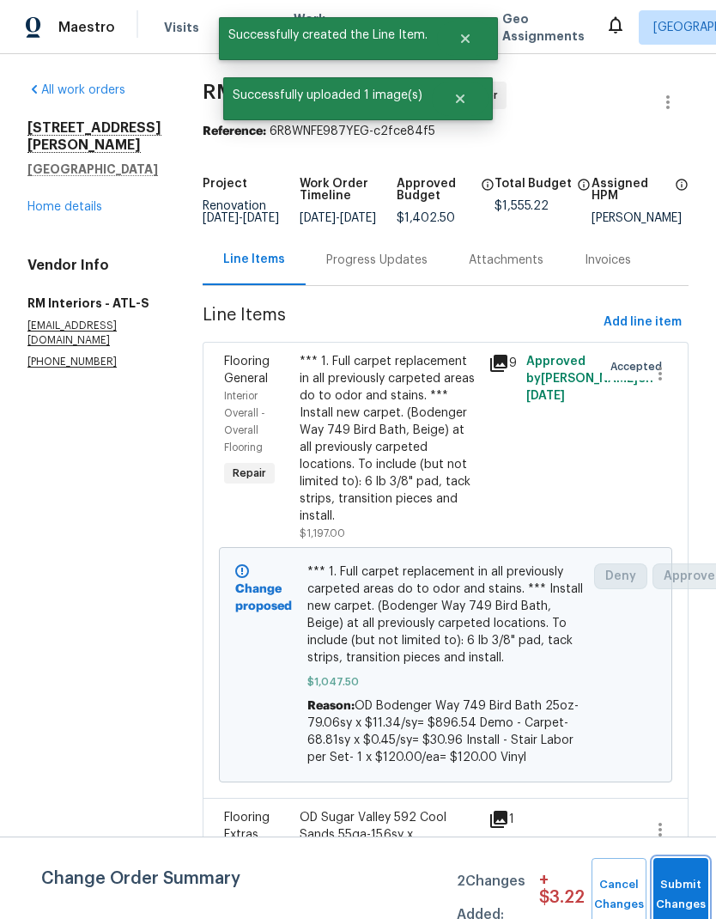
click at [675, 888] on button "Submit Changes" at bounding box center [680, 895] width 55 height 74
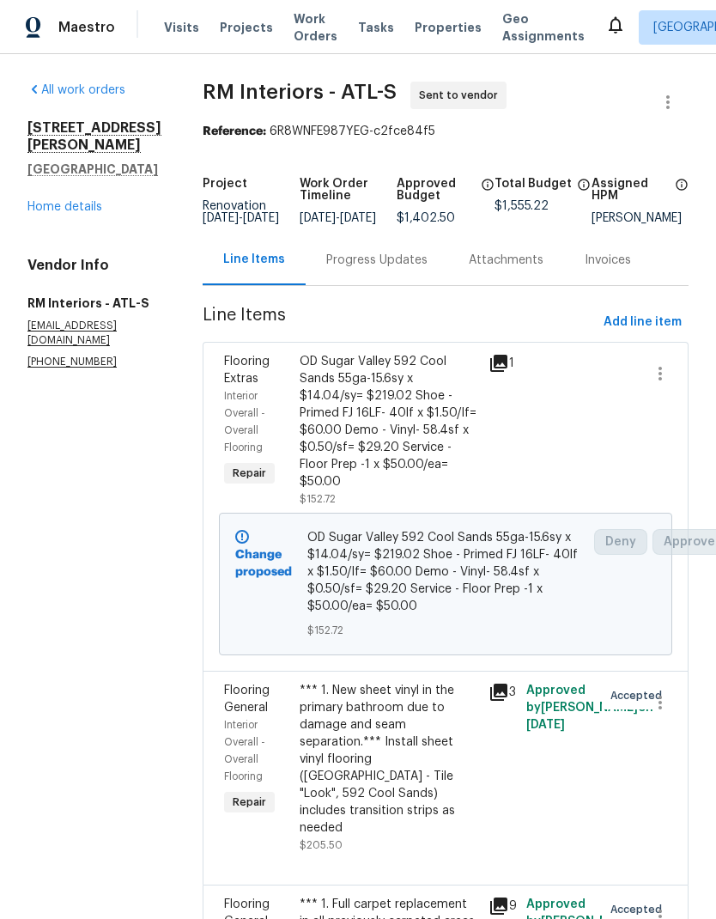
click at [366, 269] on div "Progress Updates" at bounding box center [376, 260] width 101 height 17
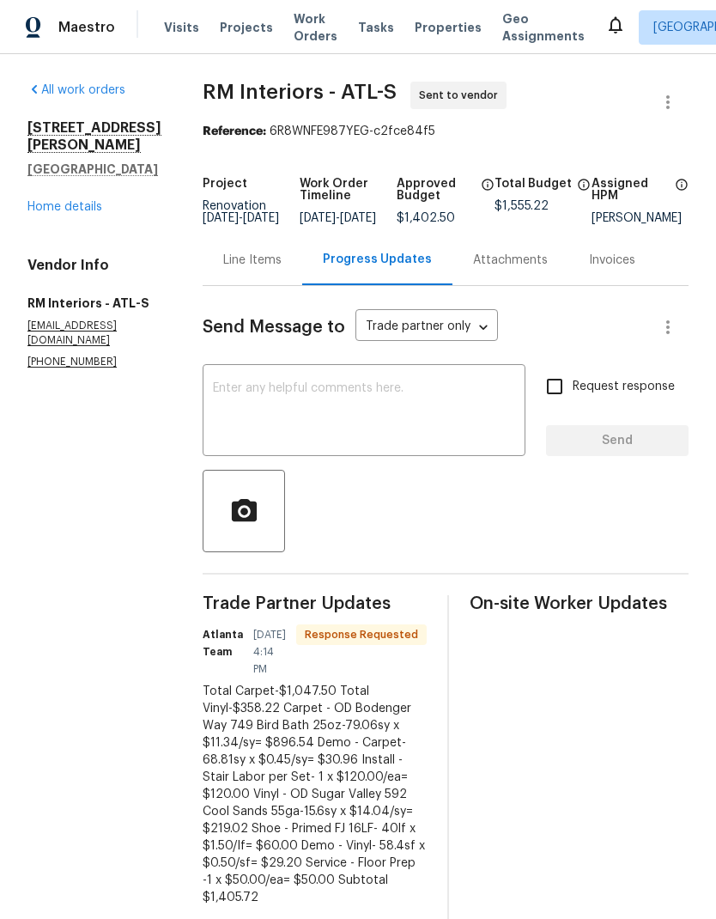
click at [335, 397] on textarea at bounding box center [364, 412] width 302 height 60
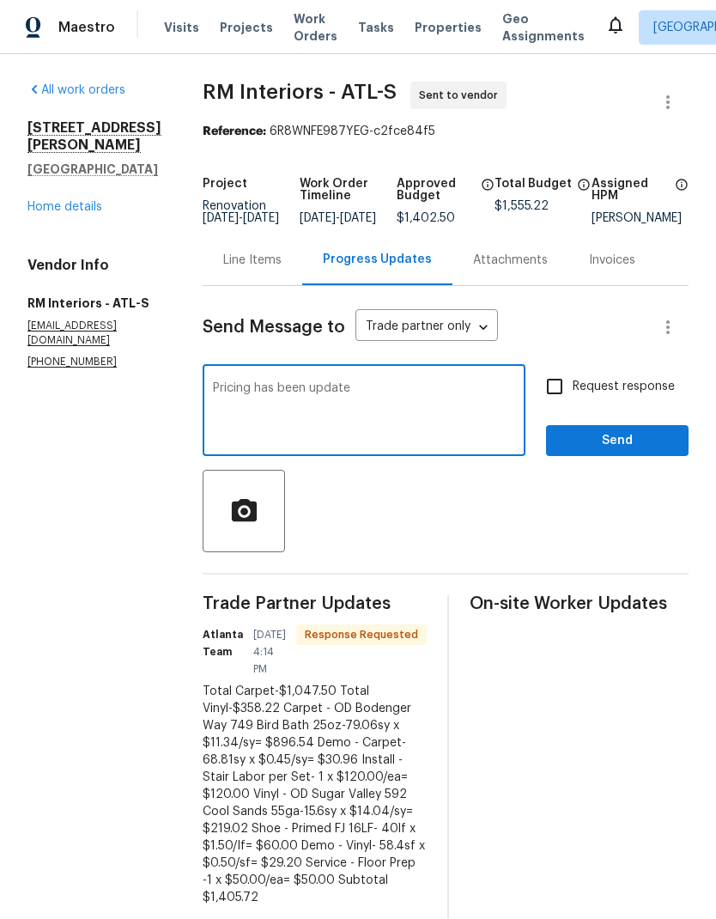
type textarea "Pricing has been updated"
click at [97, 201] on link "Home details" at bounding box center [64, 207] width 75 height 12
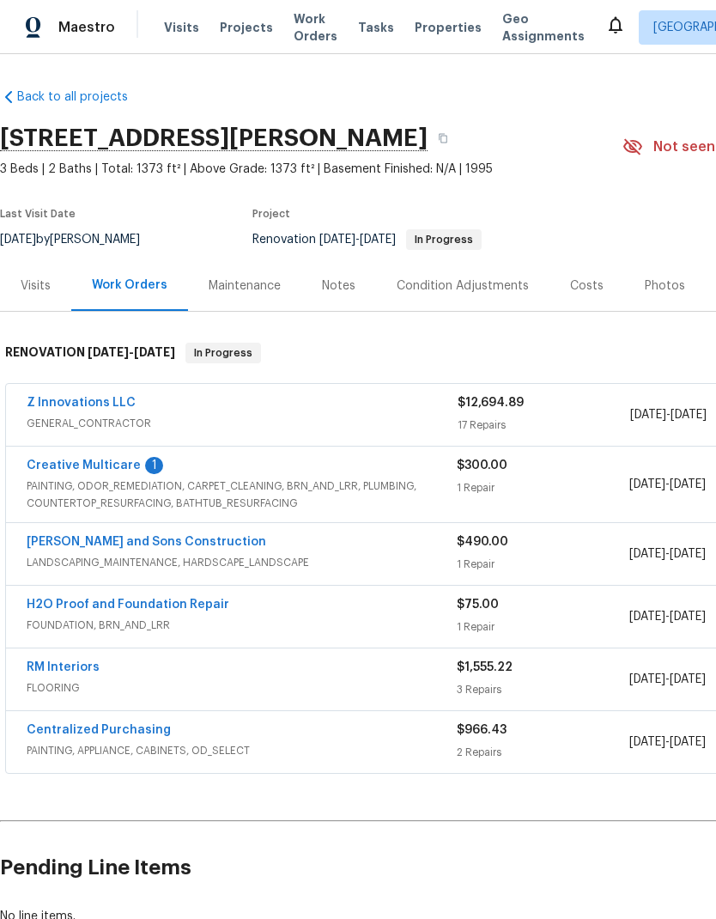
click at [86, 669] on link "RM Interiors" at bounding box center [63, 667] width 73 height 12
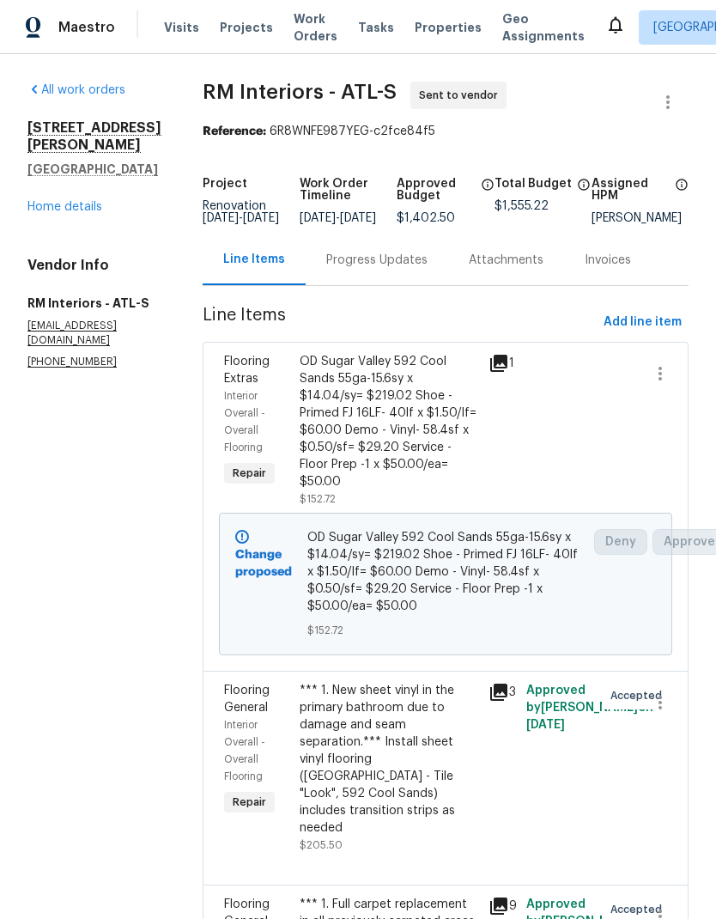
click at [382, 269] on div "Progress Updates" at bounding box center [376, 260] width 101 height 17
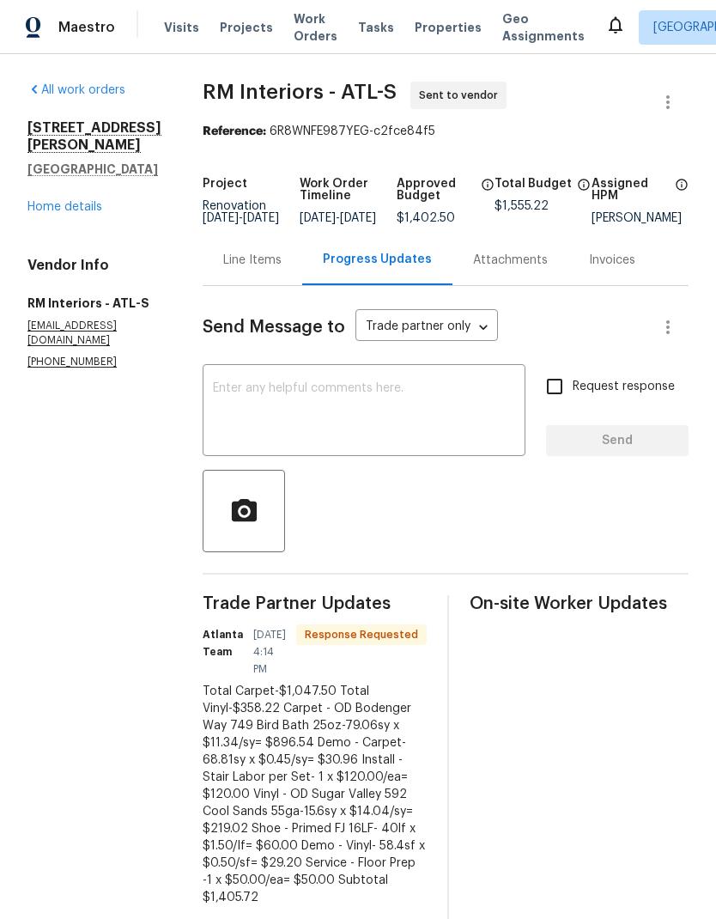
click at [331, 407] on textarea at bounding box center [364, 412] width 302 height 60
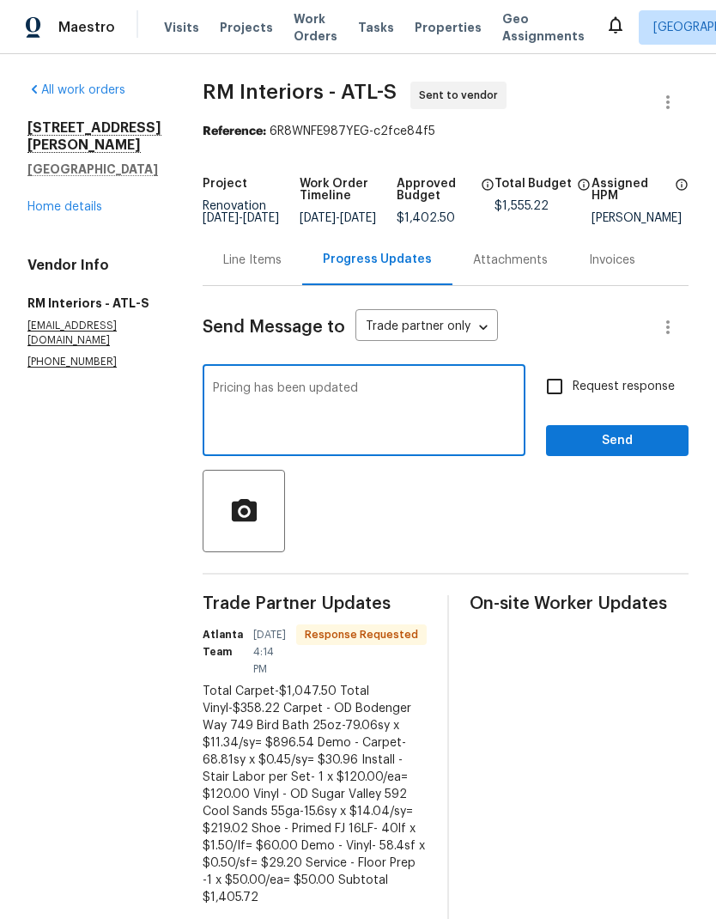
type textarea "Pricing has been updated"
click at [628, 452] on span "Send" at bounding box center [617, 440] width 115 height 21
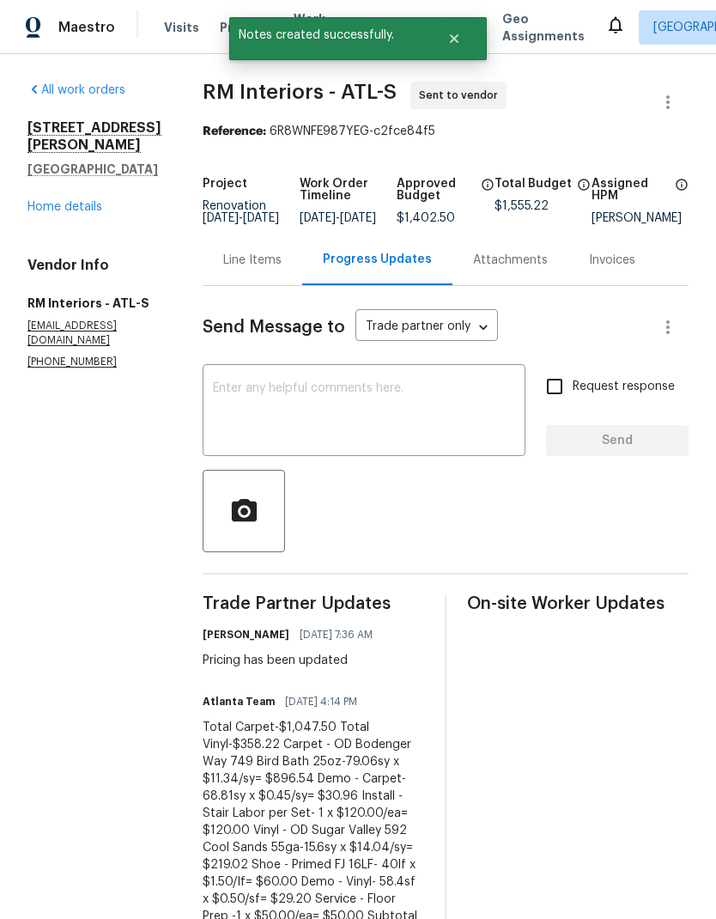
click at [98, 201] on link "Home details" at bounding box center [64, 207] width 75 height 12
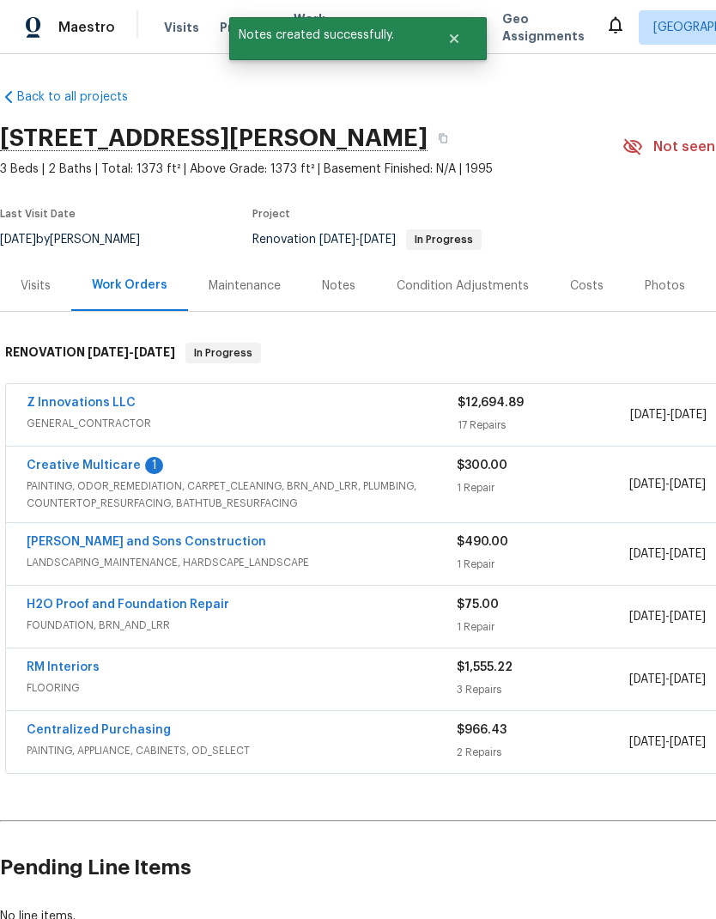
click at [123, 463] on link "Creative Multicare" at bounding box center [84, 465] width 114 height 12
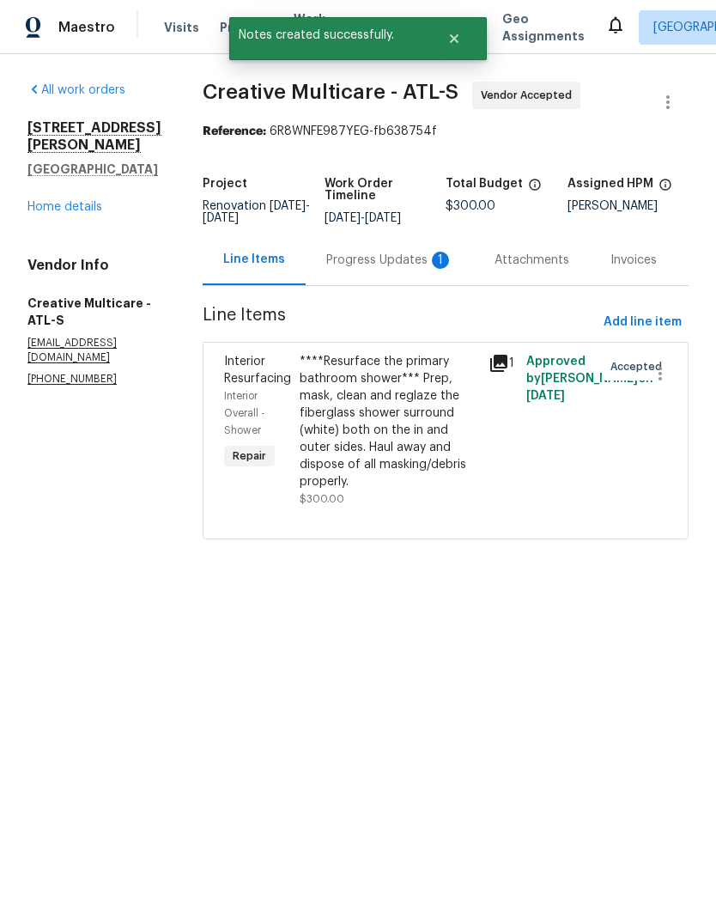
click at [395, 267] on div "Progress Updates 1" at bounding box center [389, 260] width 127 height 17
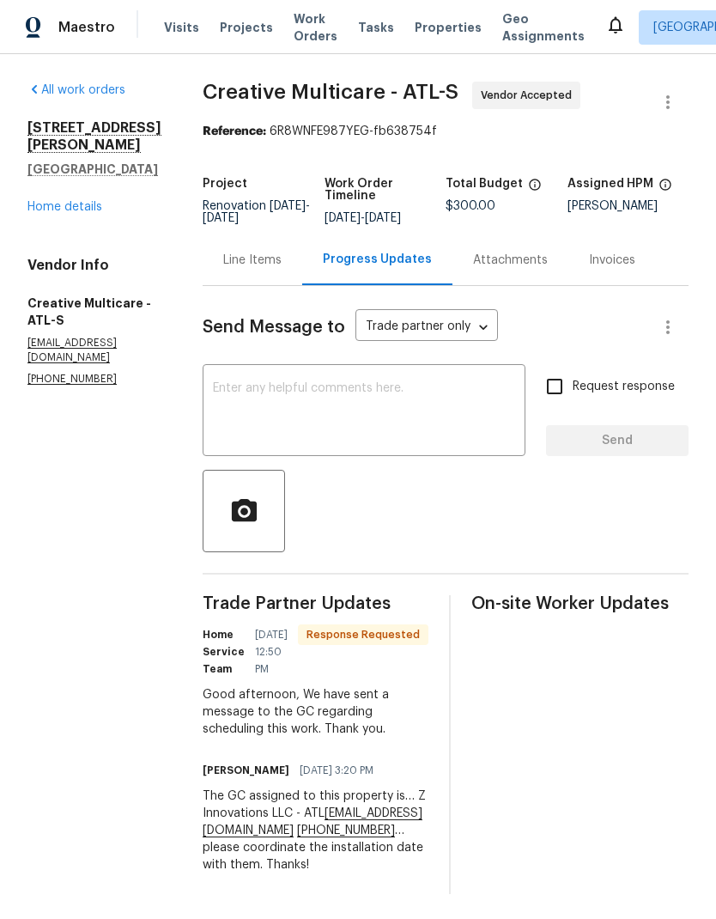
click at [373, 400] on textarea at bounding box center [364, 412] width 302 height 60
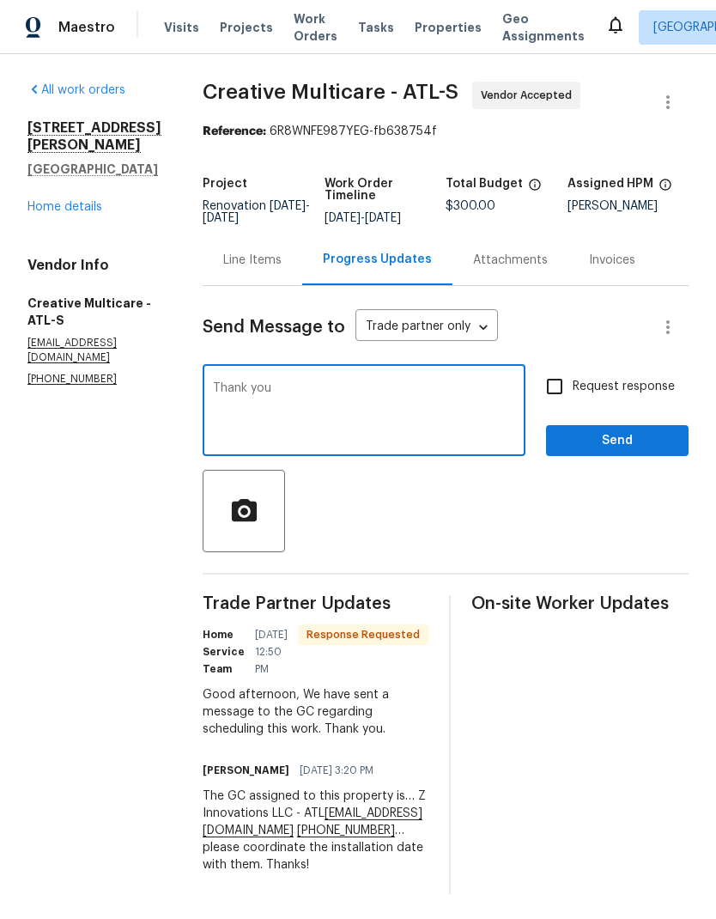
type textarea "Thank you"
click at [635, 442] on button "Send" at bounding box center [617, 441] width 143 height 32
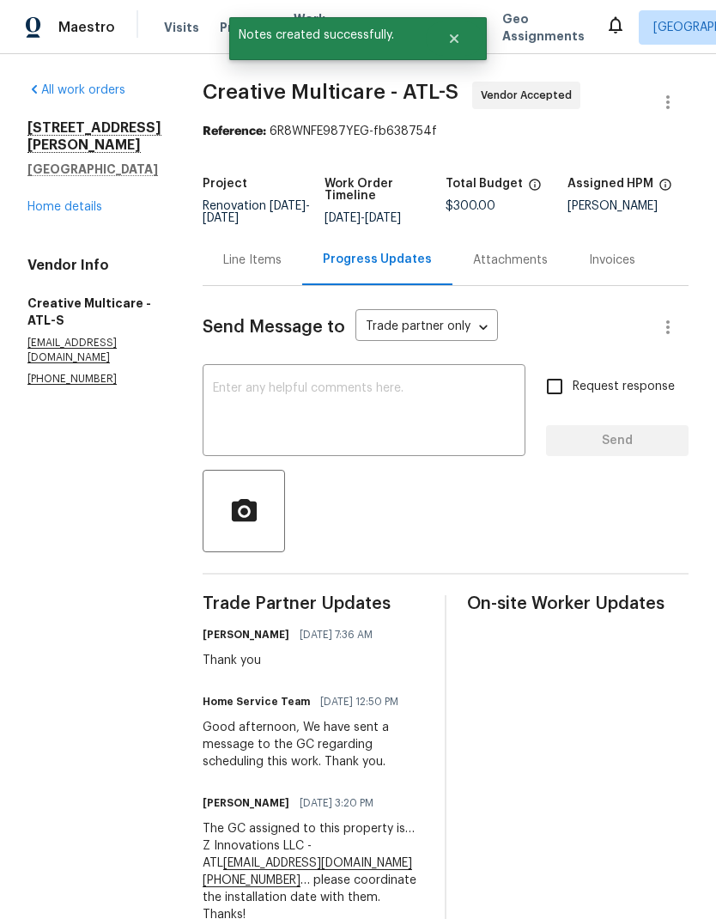
click at [100, 201] on link "Home details" at bounding box center [64, 207] width 75 height 12
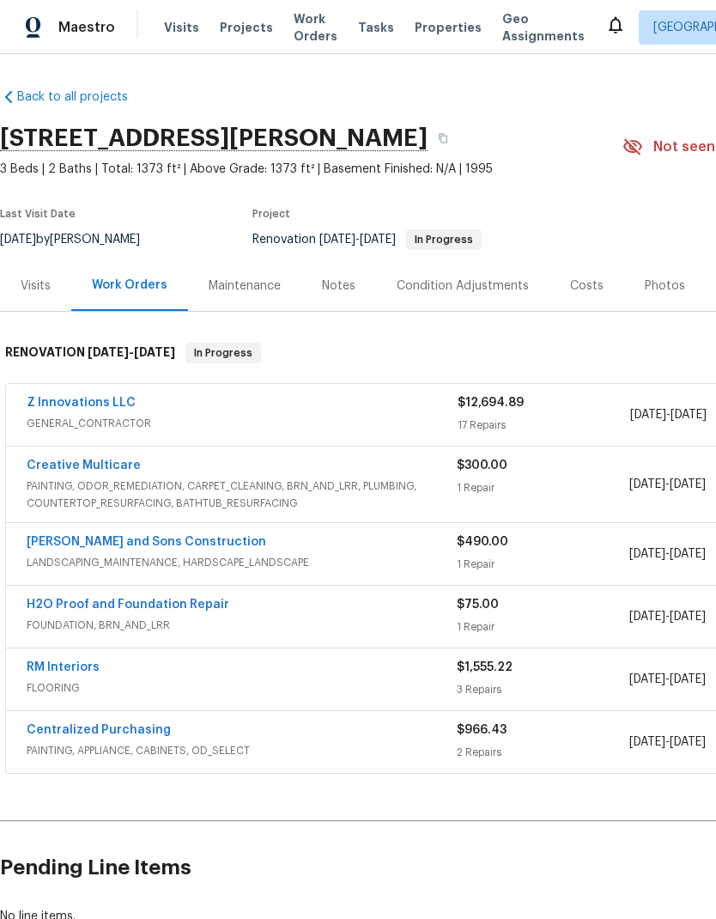
click at [580, 285] on div "Costs" at bounding box center [586, 285] width 33 height 17
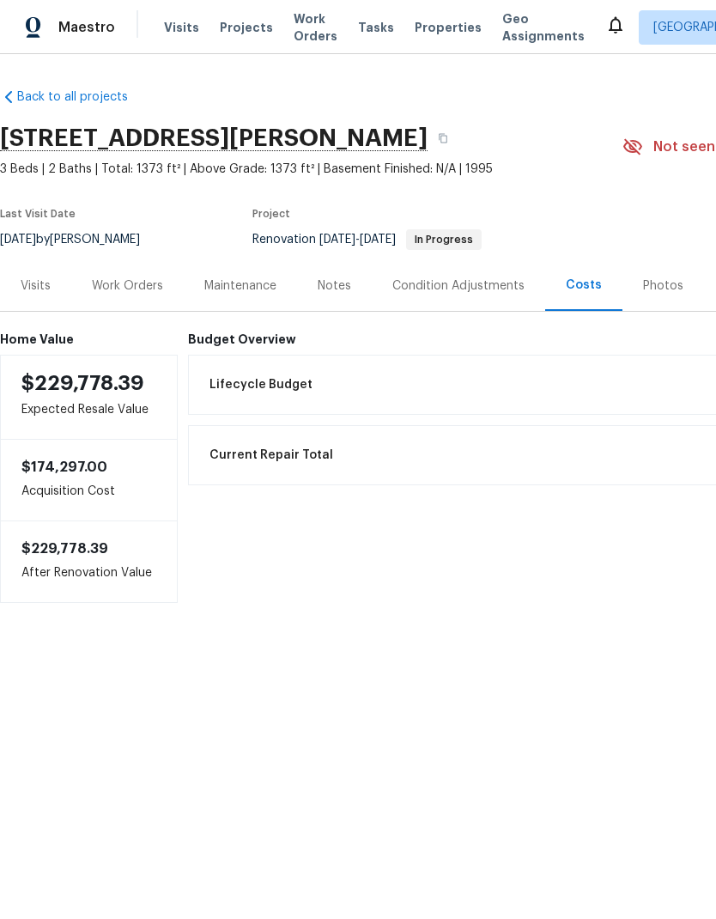
click at [149, 283] on div "Work Orders" at bounding box center [127, 285] width 71 height 17
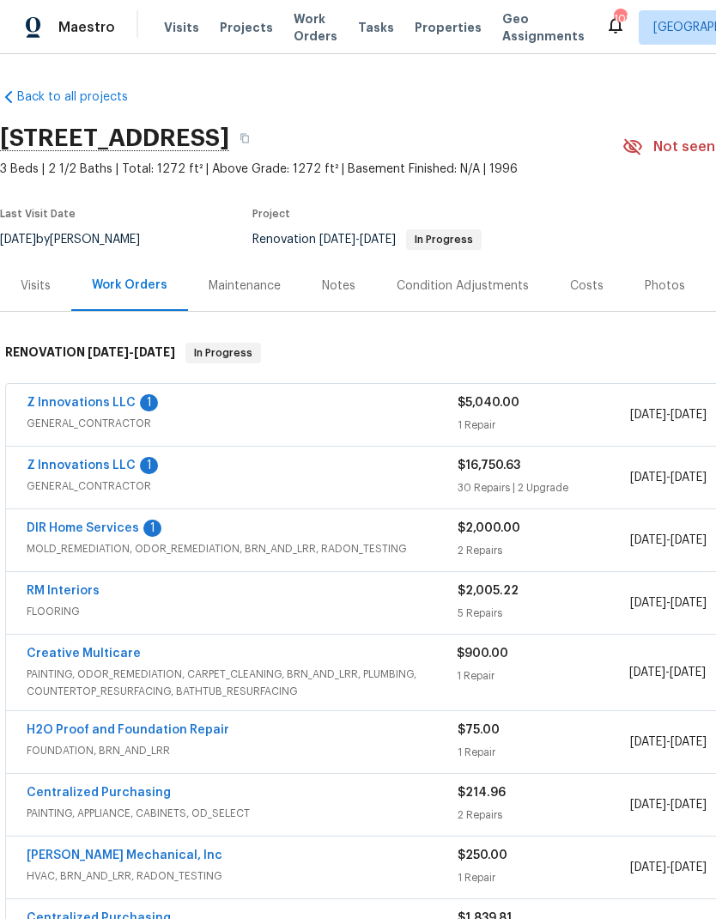
click at [114, 528] on link "DIR Home Services" at bounding box center [83, 528] width 112 height 12
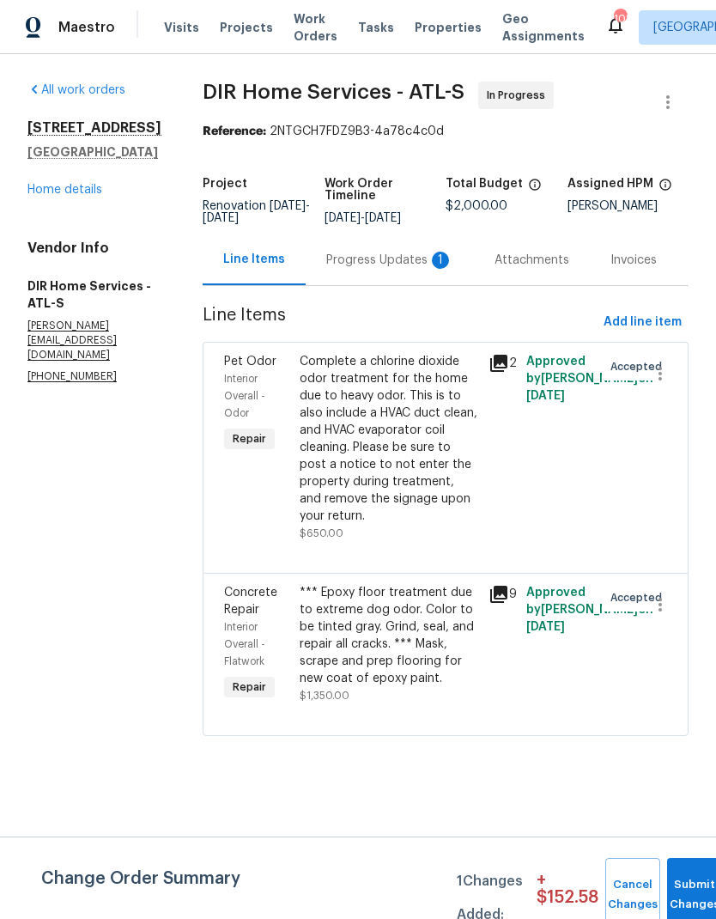
click at [405, 269] on div "Progress Updates 1" at bounding box center [389, 260] width 127 height 17
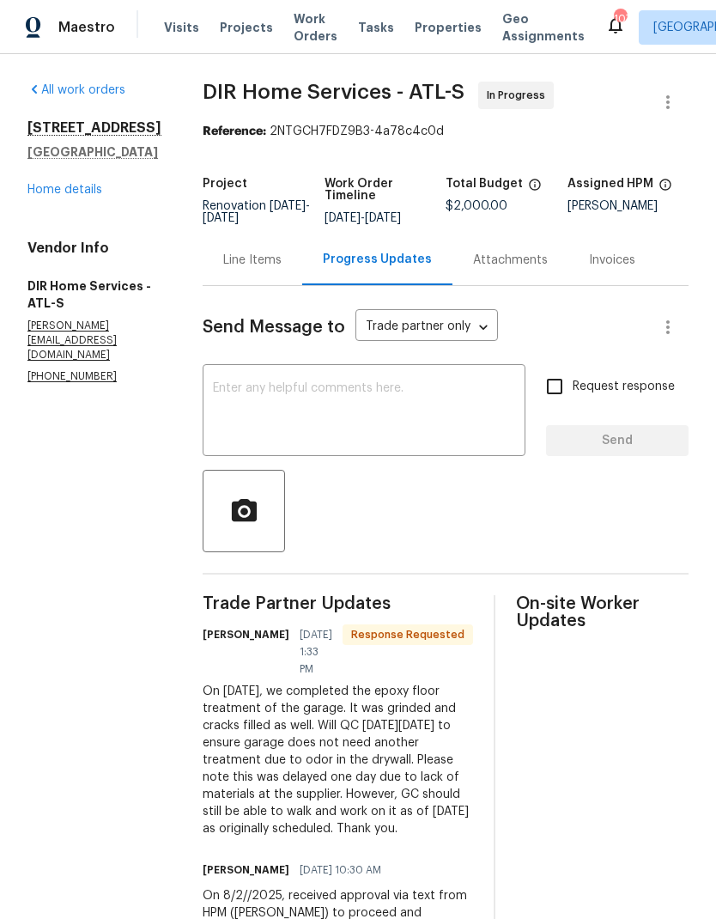
click at [91, 186] on link "Home details" at bounding box center [64, 190] width 75 height 12
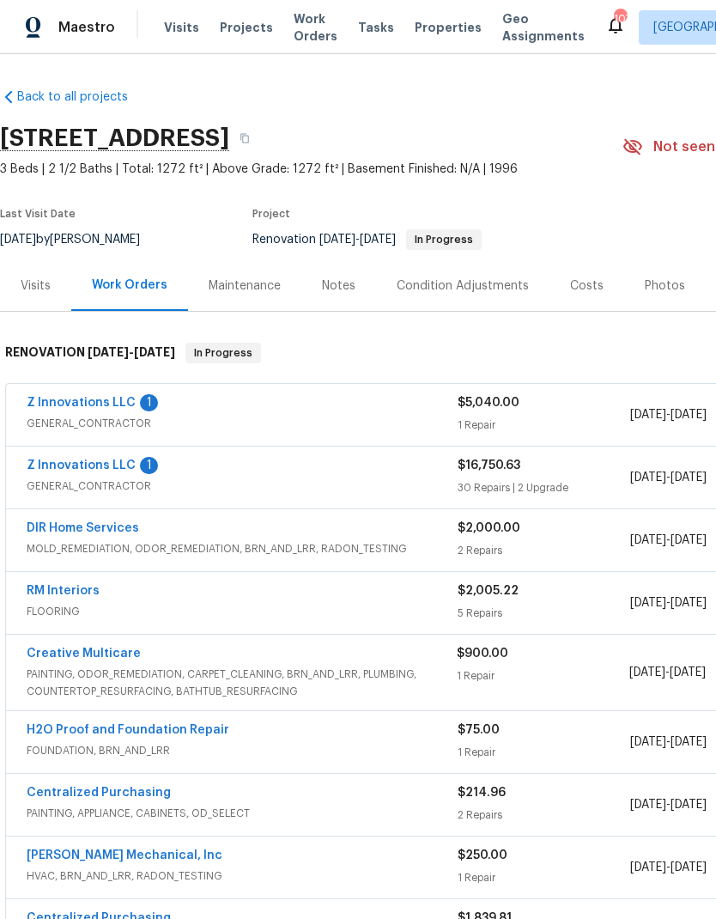
click at [117, 459] on link "Z Innovations LLC" at bounding box center [81, 465] width 109 height 12
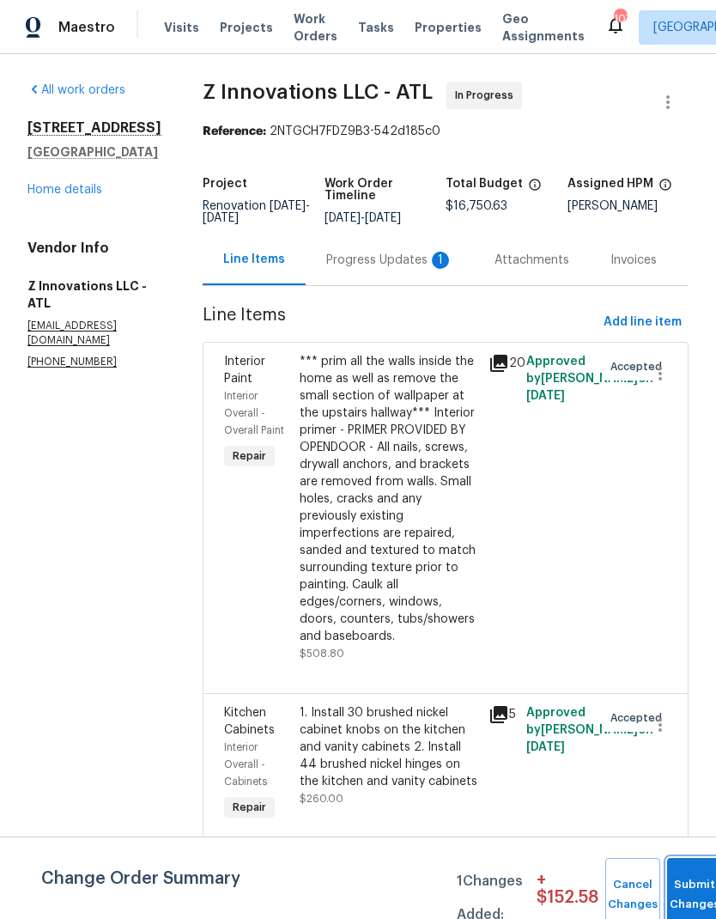
click at [693, 881] on button "Submit Changes" at bounding box center [694, 895] width 55 height 74
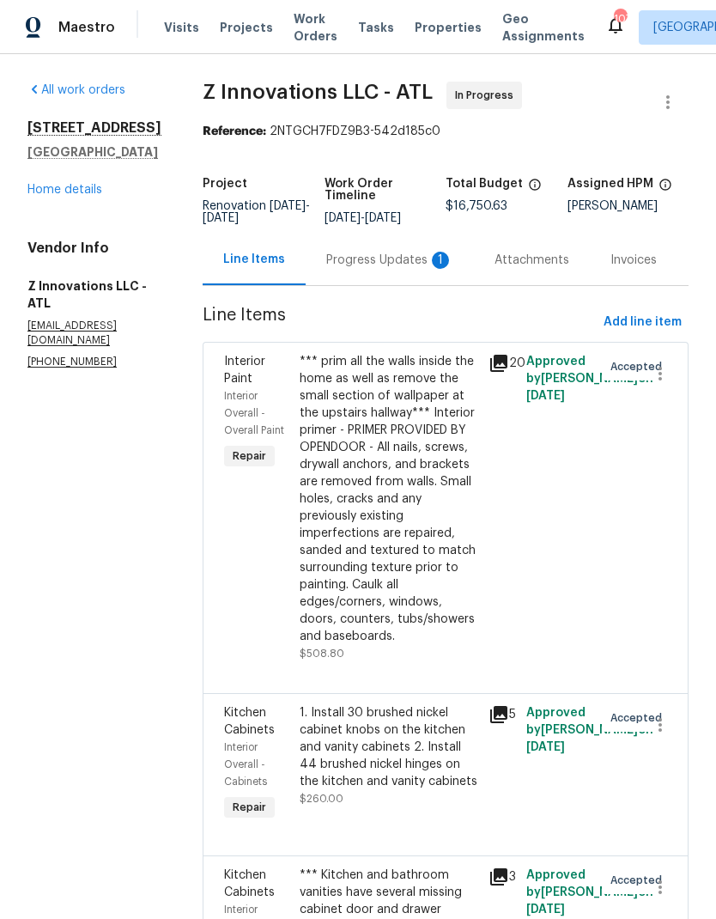
click at [391, 256] on div "Progress Updates 1" at bounding box center [389, 260] width 127 height 17
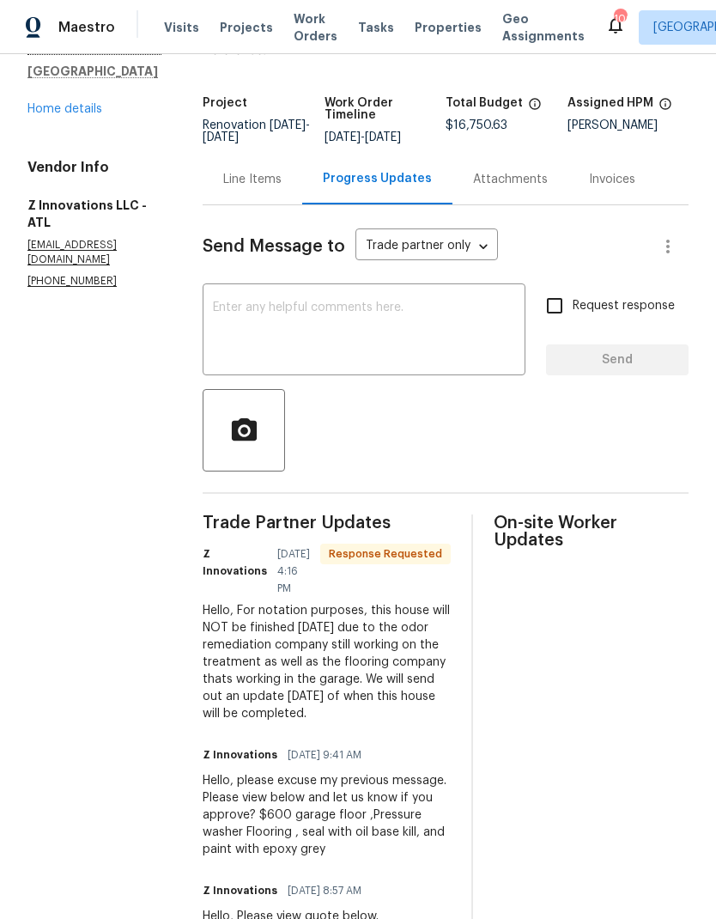
scroll to position [78, 0]
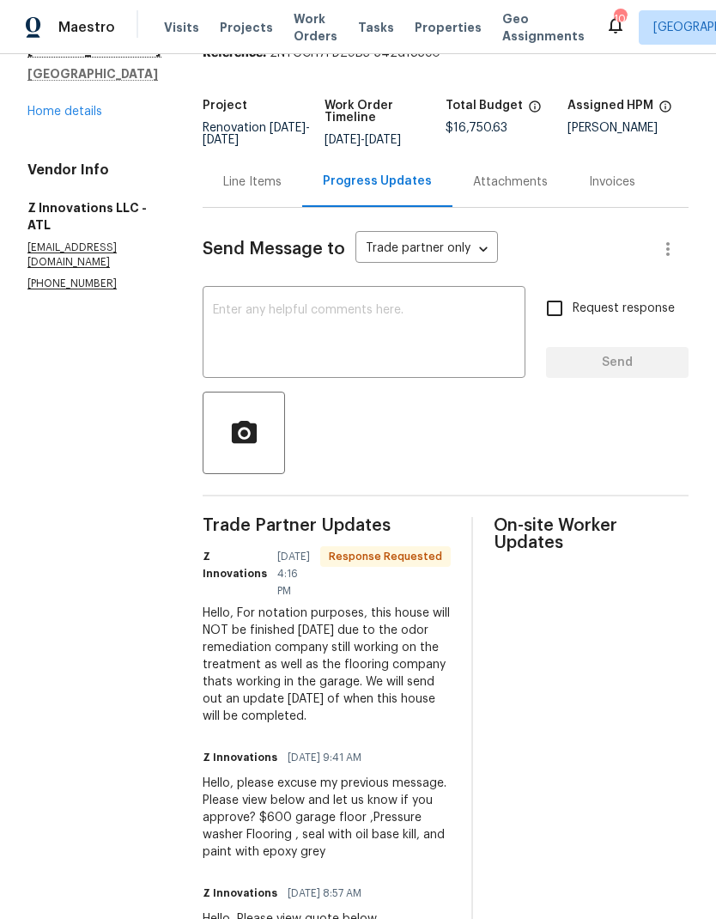
click at [255, 183] on div "Line Items" at bounding box center [252, 181] width 58 height 17
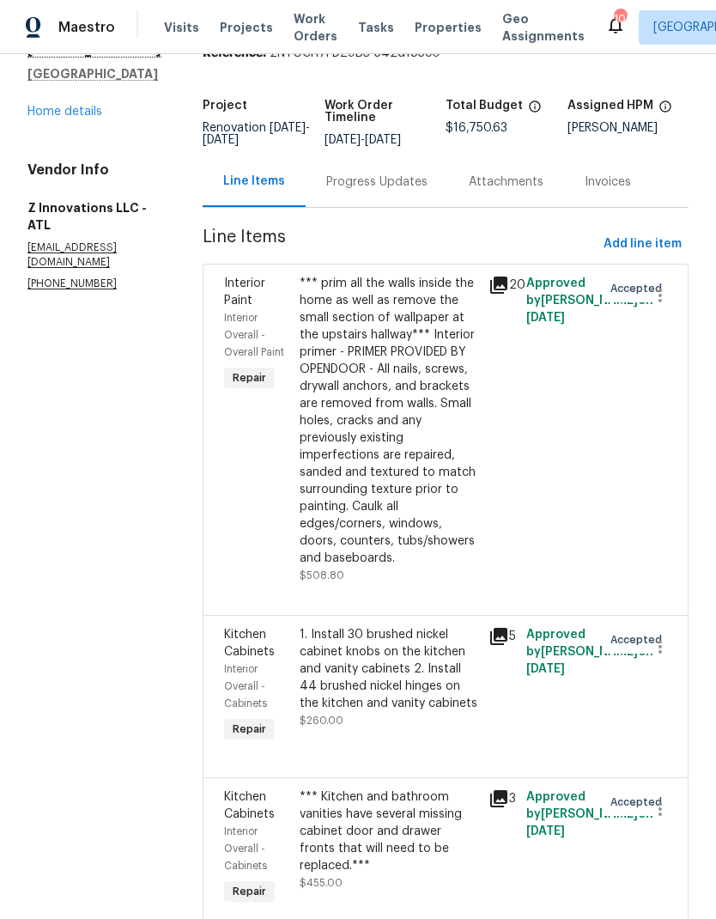
click at [97, 118] on link "Home details" at bounding box center [64, 112] width 75 height 12
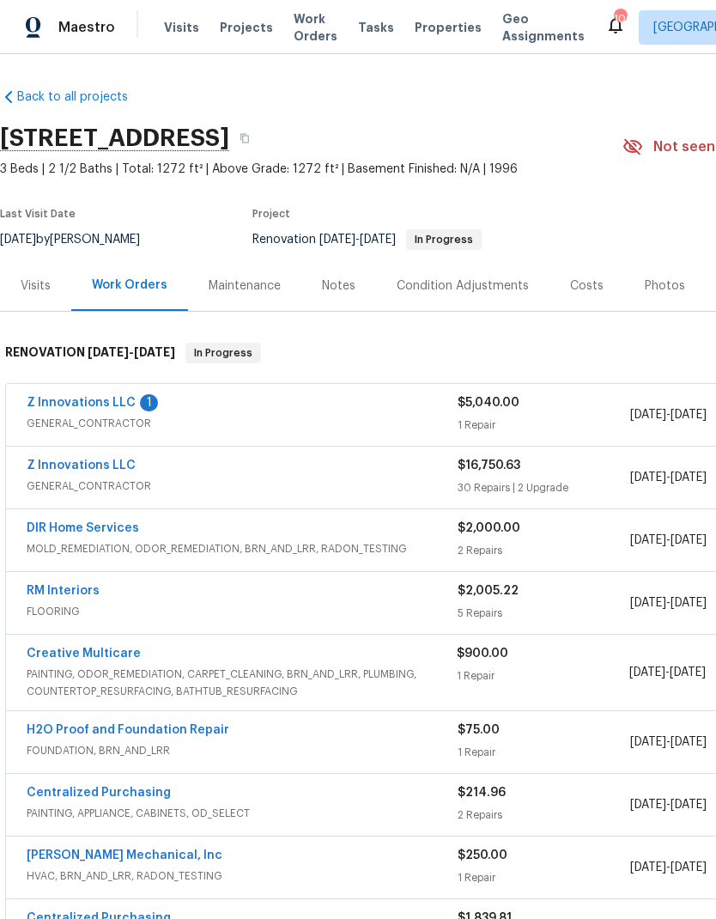
click at [100, 397] on link "Z Innovations LLC" at bounding box center [81, 403] width 109 height 12
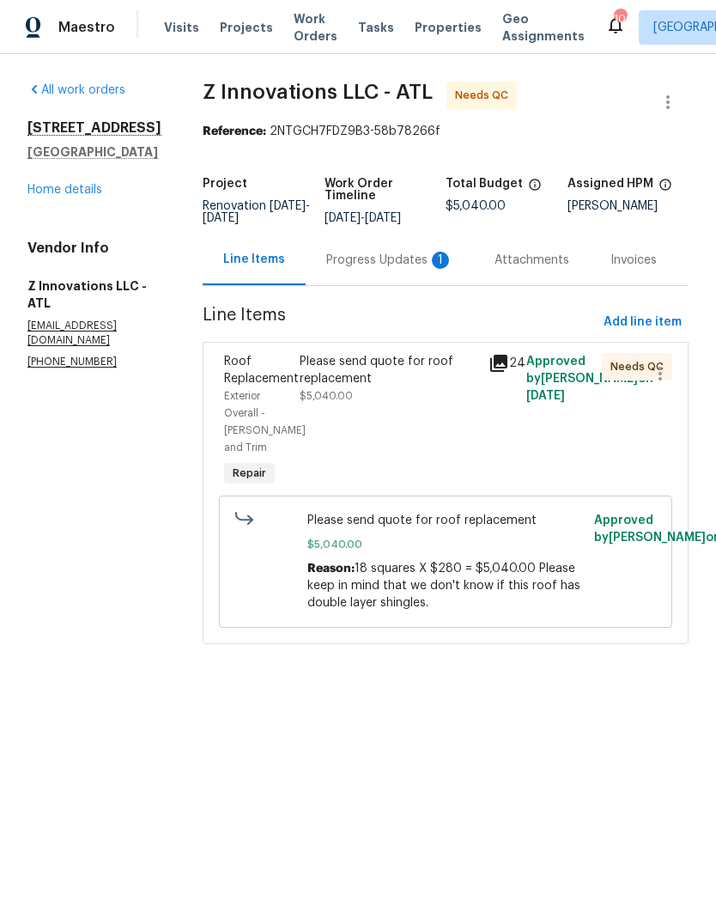
click at [392, 264] on div "Progress Updates 1" at bounding box center [389, 260] width 127 height 17
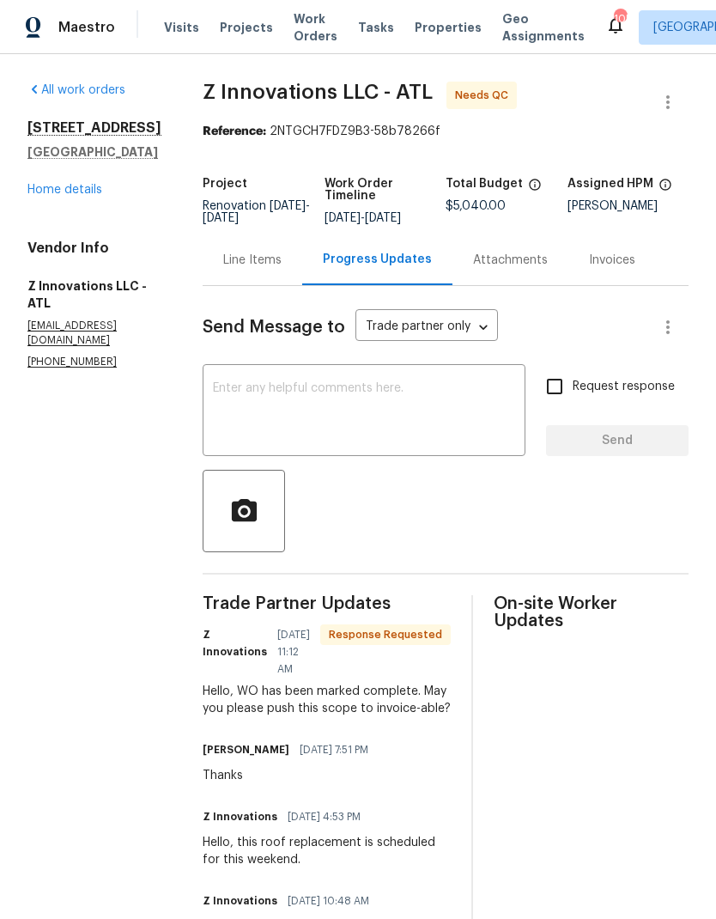
click at [257, 260] on div "Line Items" at bounding box center [252, 260] width 58 height 17
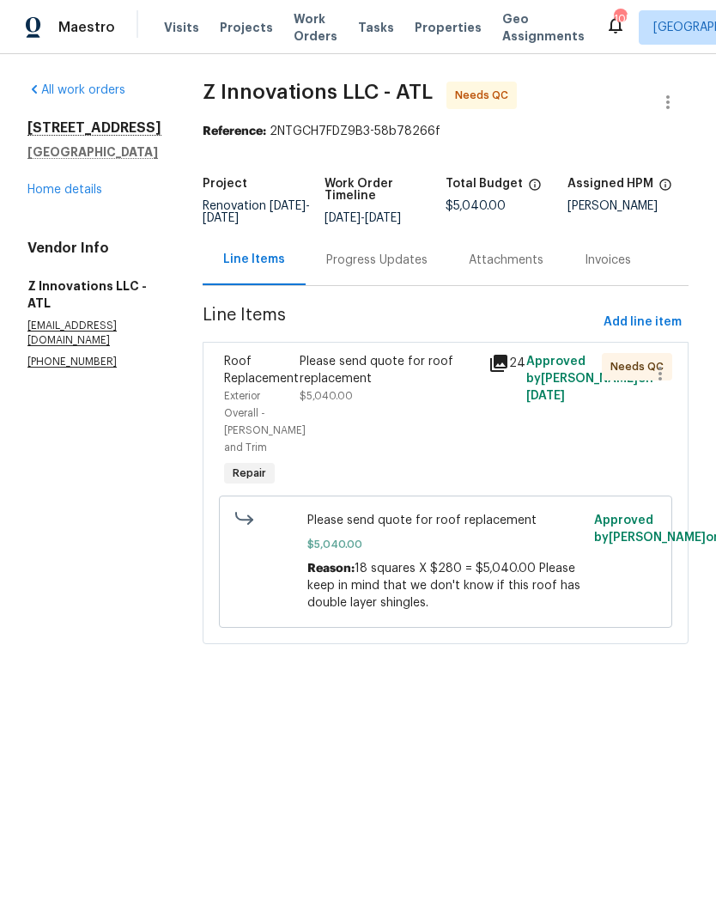
click at [361, 380] on div "Please send quote for roof replacement" at bounding box center [389, 370] width 179 height 34
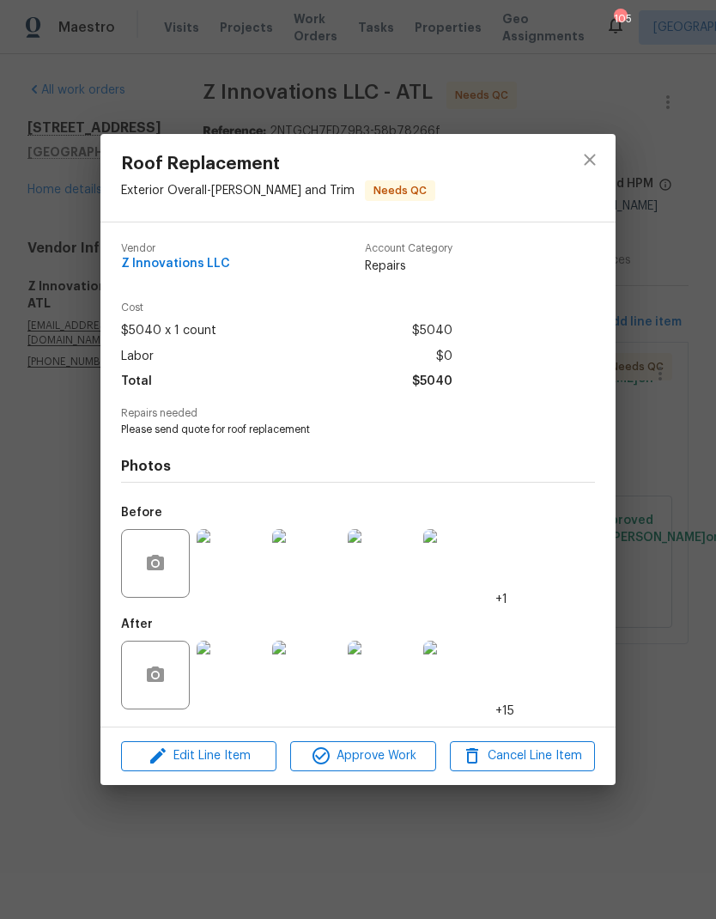
click at [236, 690] on img at bounding box center [231, 674] width 69 height 69
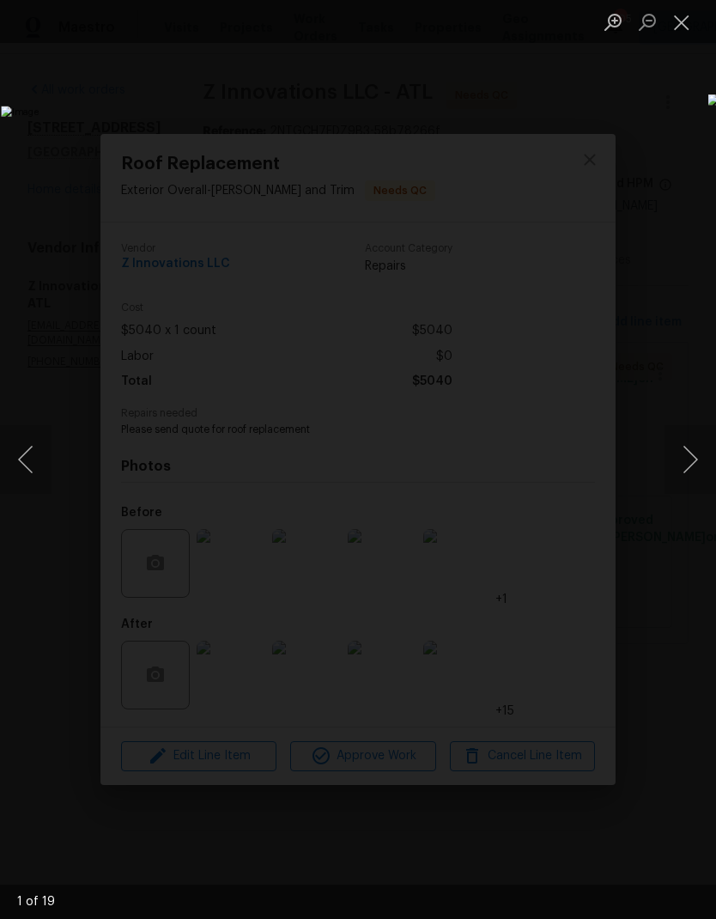
click at [681, 460] on button "Next image" at bounding box center [691, 459] width 52 height 69
click at [683, 468] on button "Next image" at bounding box center [691, 459] width 52 height 69
click at [687, 476] on button "Next image" at bounding box center [691, 459] width 52 height 69
click at [689, 477] on button "Next image" at bounding box center [691, 459] width 52 height 69
click at [690, 473] on button "Next image" at bounding box center [691, 459] width 52 height 69
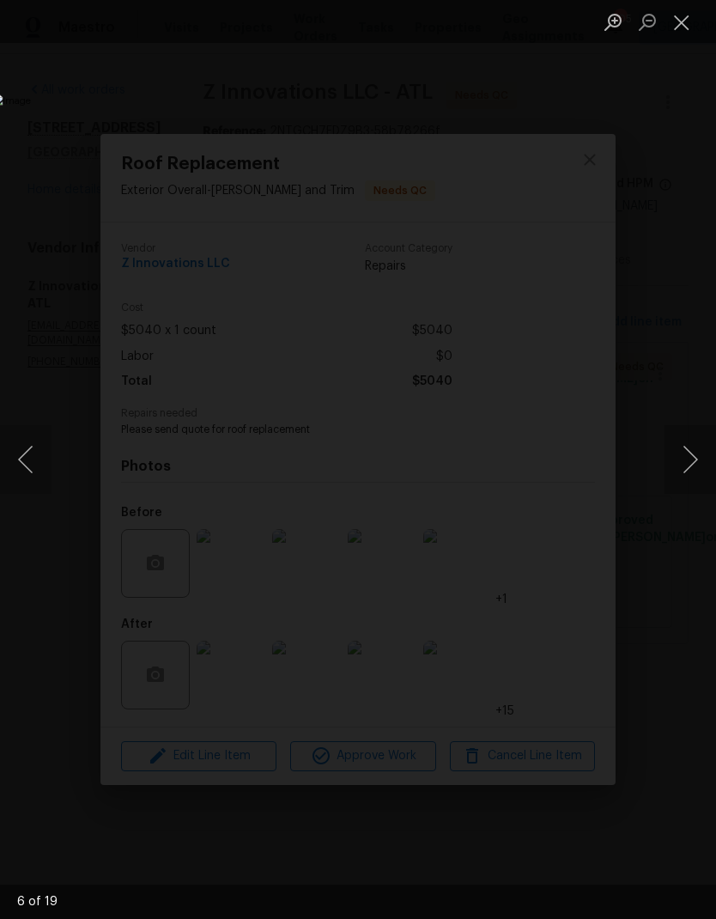
click at [693, 477] on button "Next image" at bounding box center [691, 459] width 52 height 69
click at [691, 478] on button "Next image" at bounding box center [691, 459] width 52 height 69
click at [689, 469] on button "Next image" at bounding box center [691, 459] width 52 height 69
click at [690, 471] on button "Next image" at bounding box center [691, 459] width 52 height 69
click at [691, 474] on button "Next image" at bounding box center [691, 459] width 52 height 69
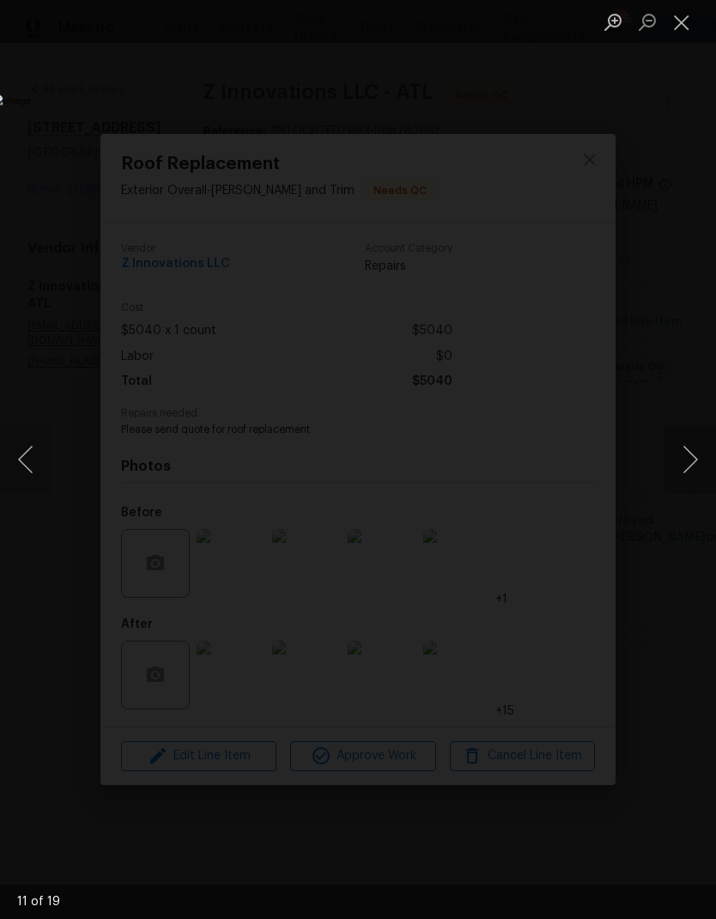
click at [691, 472] on button "Next image" at bounding box center [691, 459] width 52 height 69
click at [692, 474] on button "Next image" at bounding box center [691, 459] width 52 height 69
click at [689, 17] on button "Close lightbox" at bounding box center [682, 22] width 34 height 30
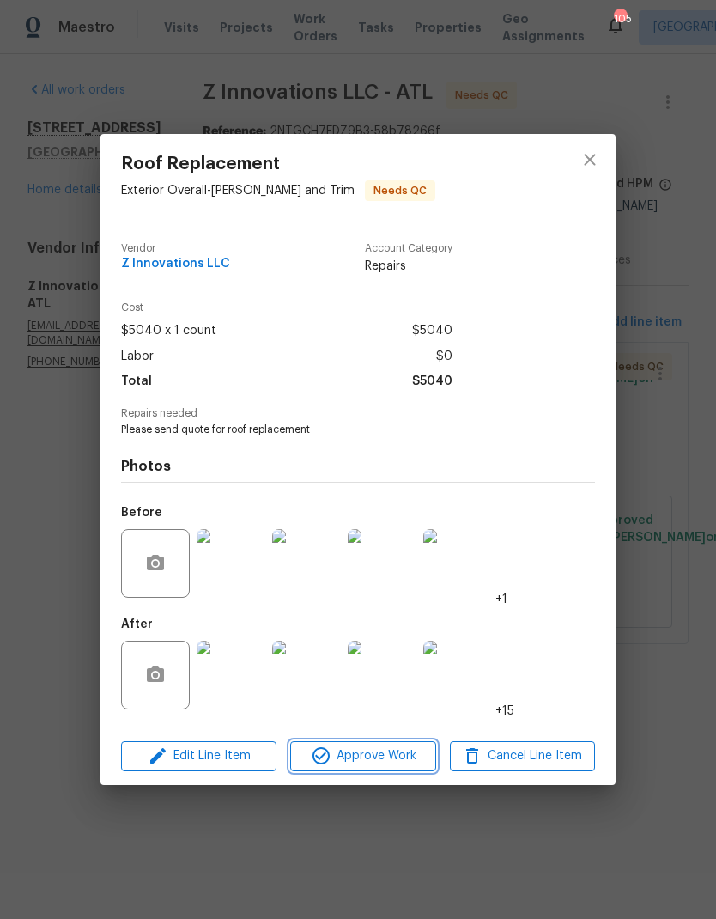
click at [390, 763] on span "Approve Work" at bounding box center [362, 755] width 135 height 21
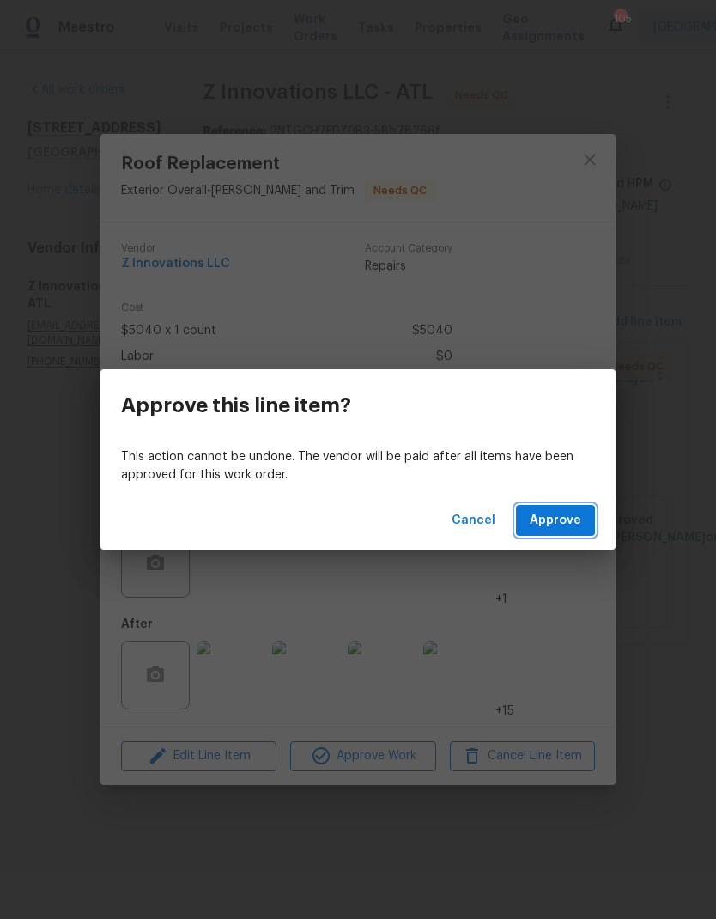
click at [545, 515] on span "Approve" at bounding box center [556, 520] width 52 height 21
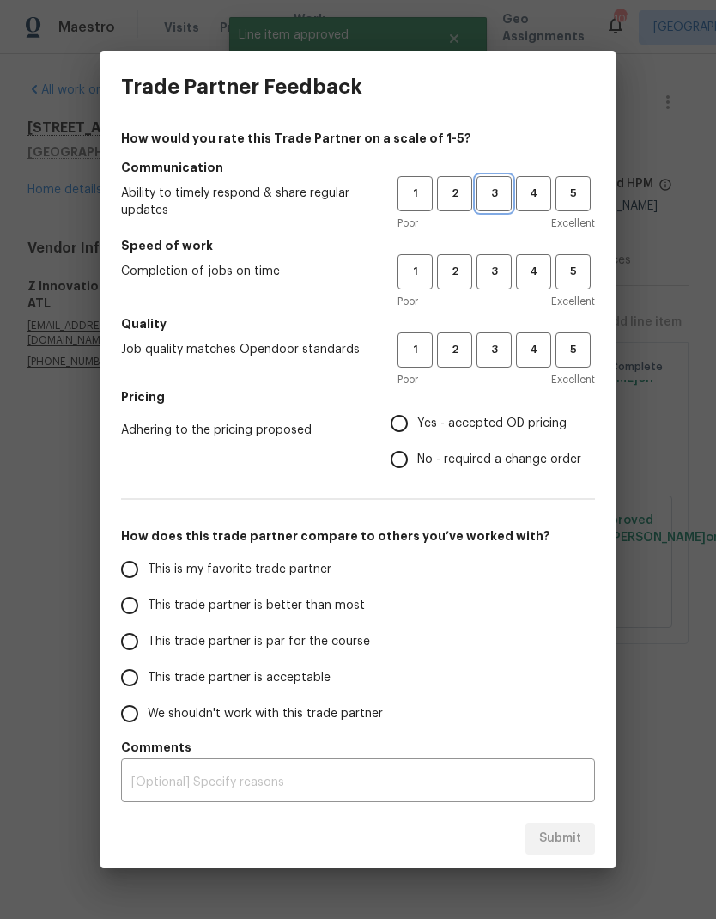
click at [498, 190] on span "3" at bounding box center [494, 194] width 32 height 20
click at [492, 269] on span "3" at bounding box center [494, 272] width 32 height 20
click at [498, 342] on span "3" at bounding box center [494, 350] width 32 height 20
click at [398, 466] on input "No - required a change order" at bounding box center [399, 459] width 36 height 36
radio input "true"
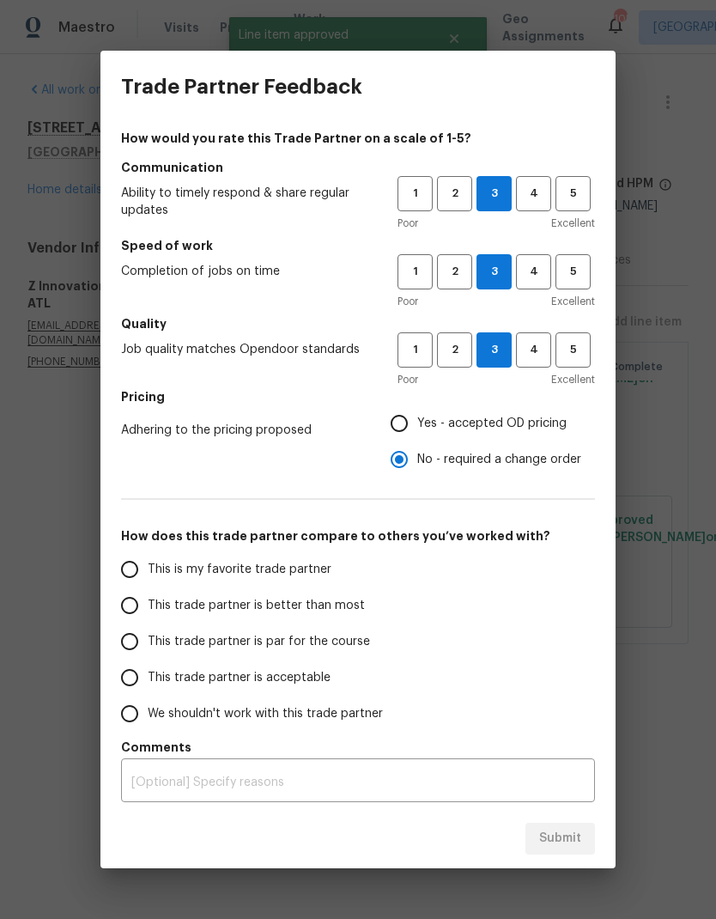
click at [132, 644] on input "This trade partner is par for the course" at bounding box center [130, 641] width 36 height 36
click at [557, 836] on span "Submit" at bounding box center [560, 838] width 42 height 21
radio input "true"
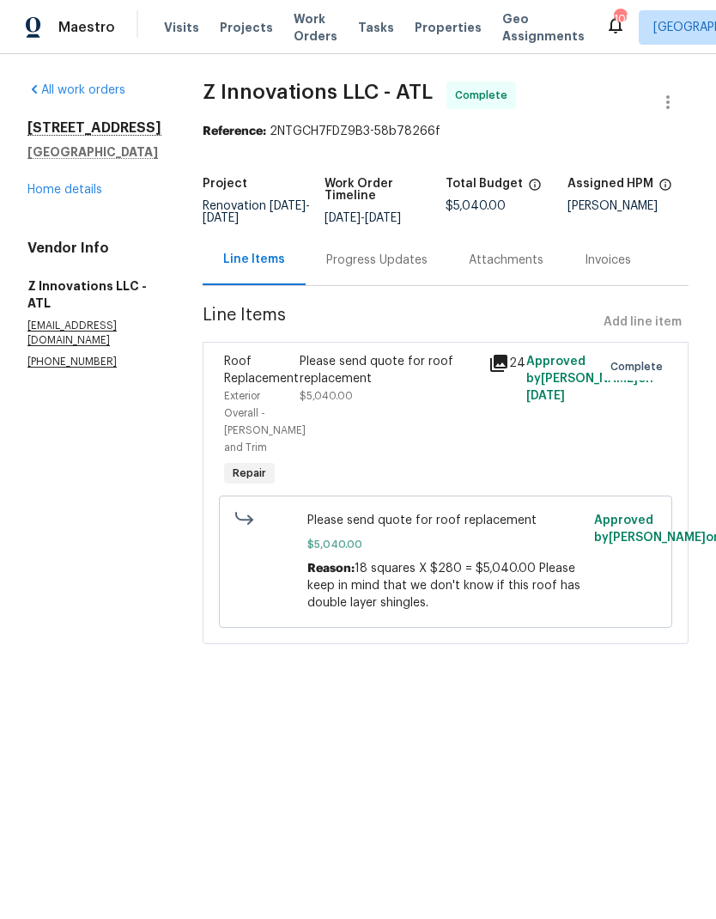
radio input "false"
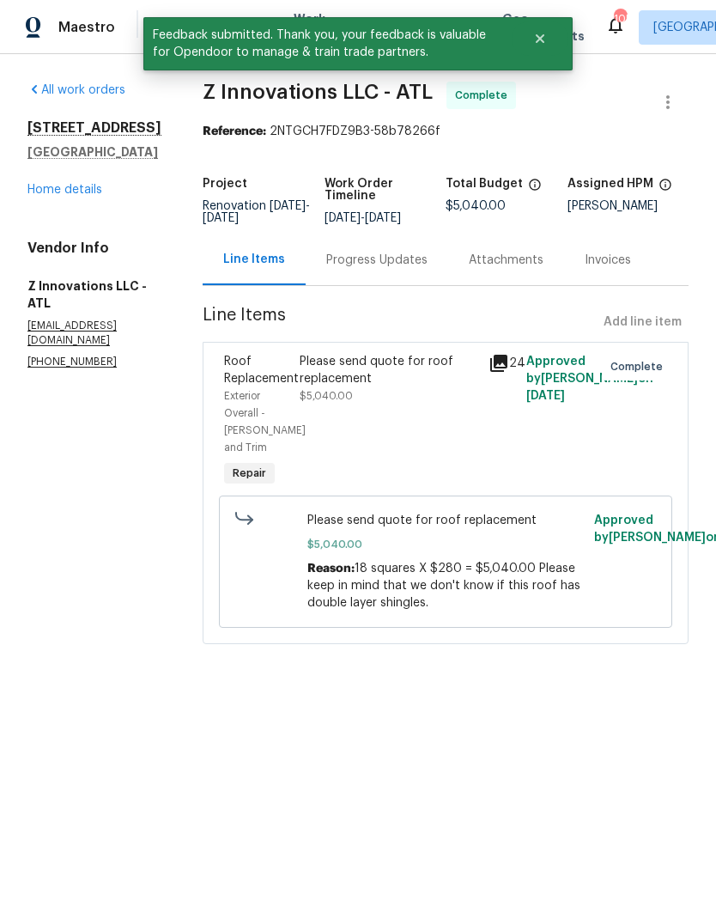
click at [87, 196] on link "Home details" at bounding box center [64, 190] width 75 height 12
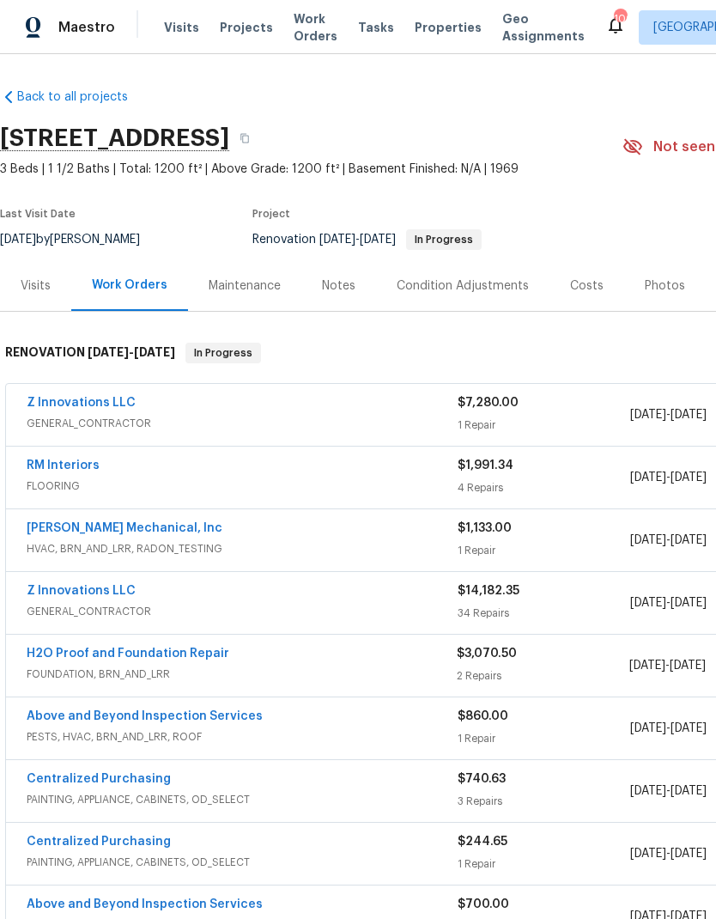
click at [104, 399] on link "Z Innovations LLC" at bounding box center [81, 403] width 109 height 12
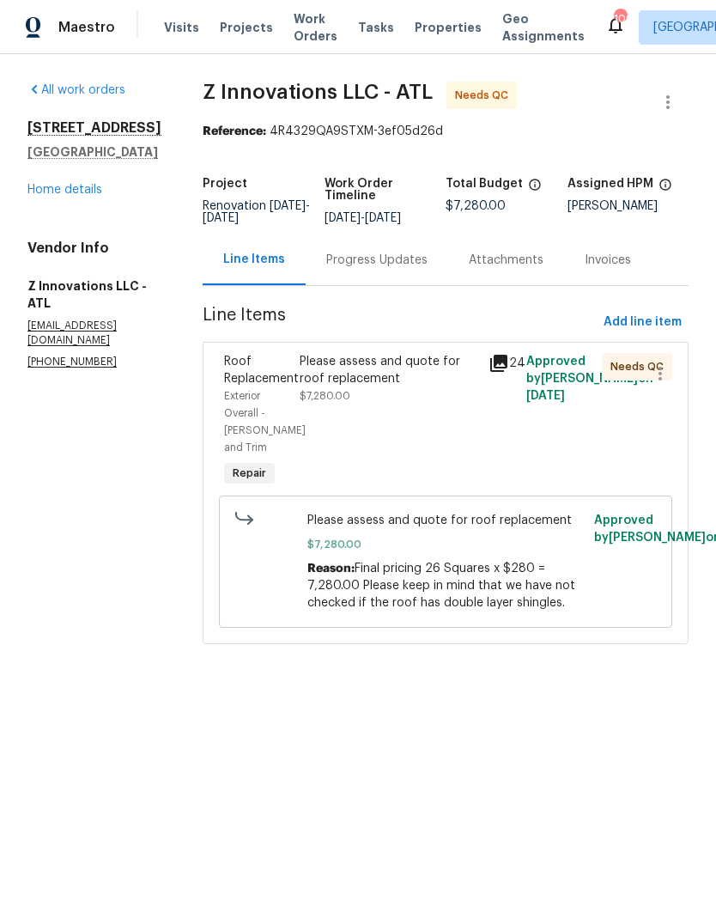
click at [386, 366] on div "Please assess and quote for roof replacement" at bounding box center [389, 370] width 179 height 34
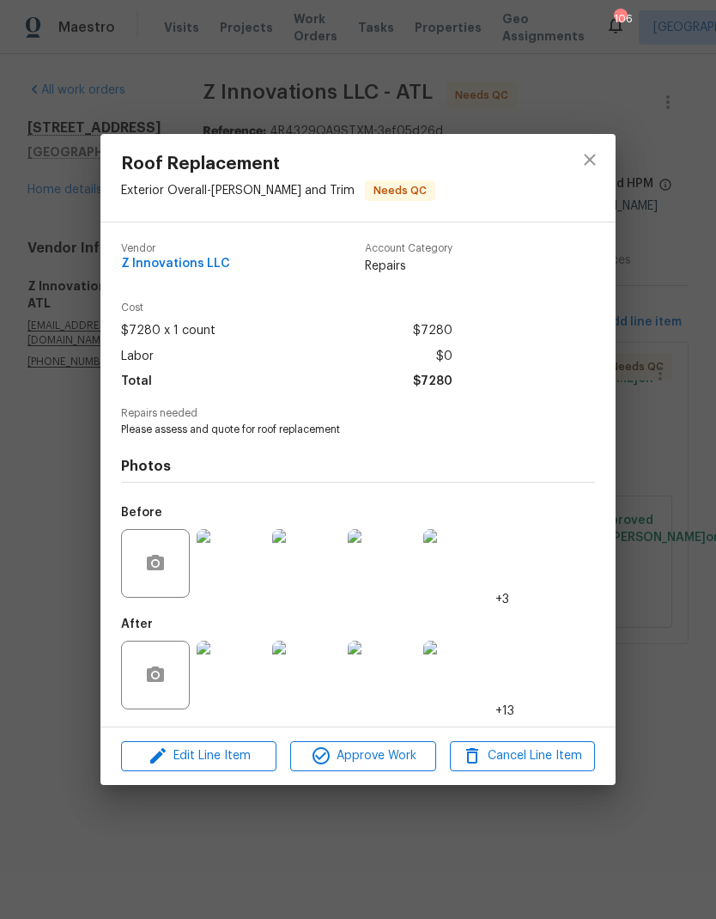
click at [239, 682] on img at bounding box center [231, 674] width 69 height 69
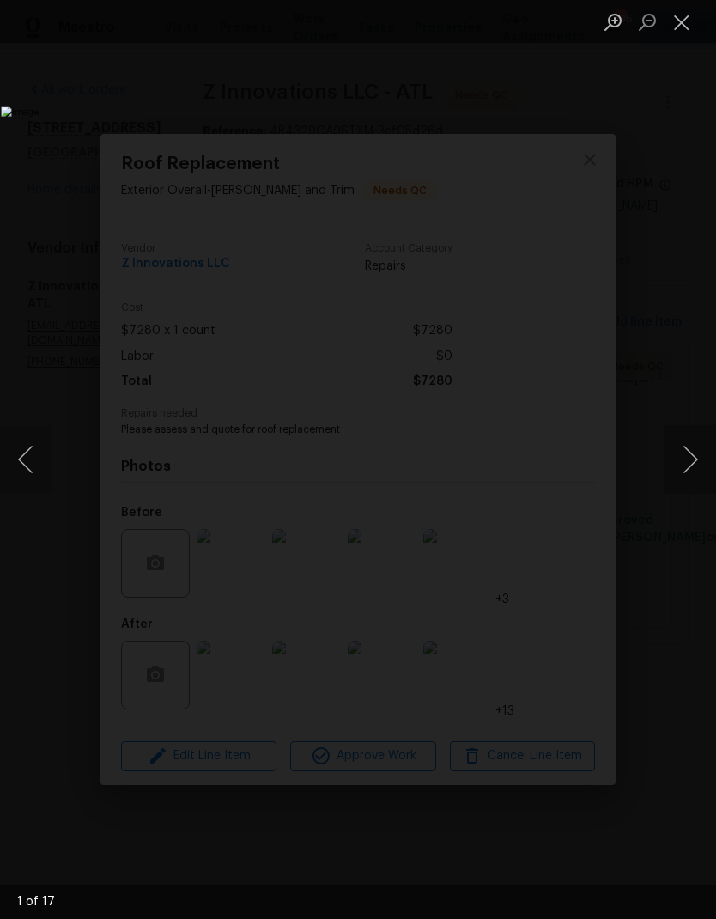
click at [689, 461] on button "Next image" at bounding box center [691, 459] width 52 height 69
click at [689, 457] on button "Next image" at bounding box center [691, 459] width 52 height 69
click at [690, 454] on button "Next image" at bounding box center [691, 459] width 52 height 69
click at [691, 454] on button "Next image" at bounding box center [691, 459] width 52 height 69
click at [687, 452] on button "Next image" at bounding box center [691, 459] width 52 height 69
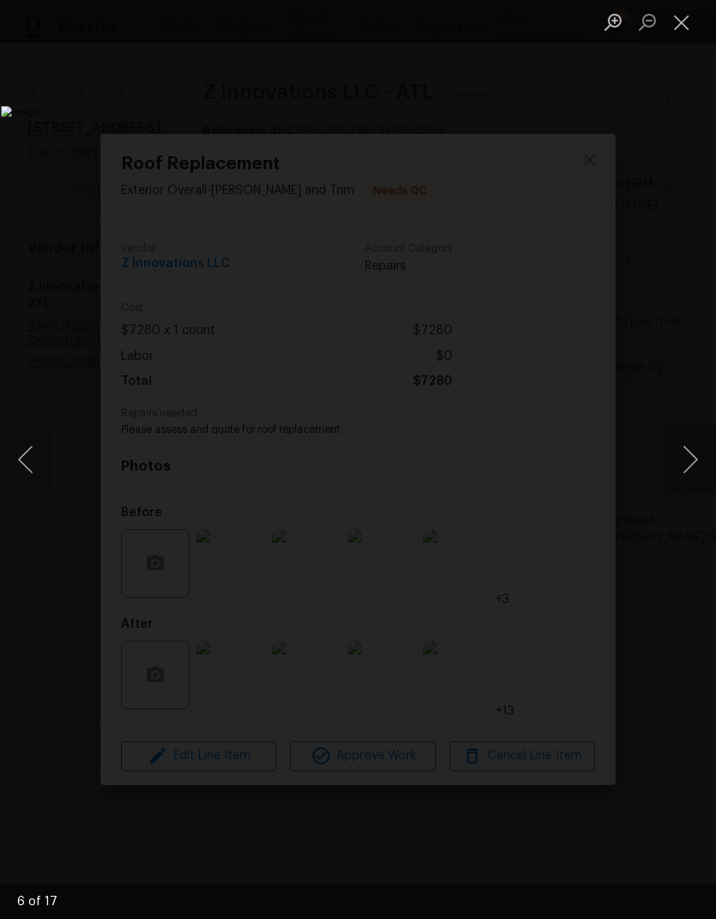
click at [689, 446] on button "Next image" at bounding box center [691, 459] width 52 height 69
click at [688, 445] on button "Next image" at bounding box center [691, 459] width 52 height 69
click at [688, 446] on button "Next image" at bounding box center [691, 459] width 52 height 69
click at [687, 451] on button "Next image" at bounding box center [691, 459] width 52 height 69
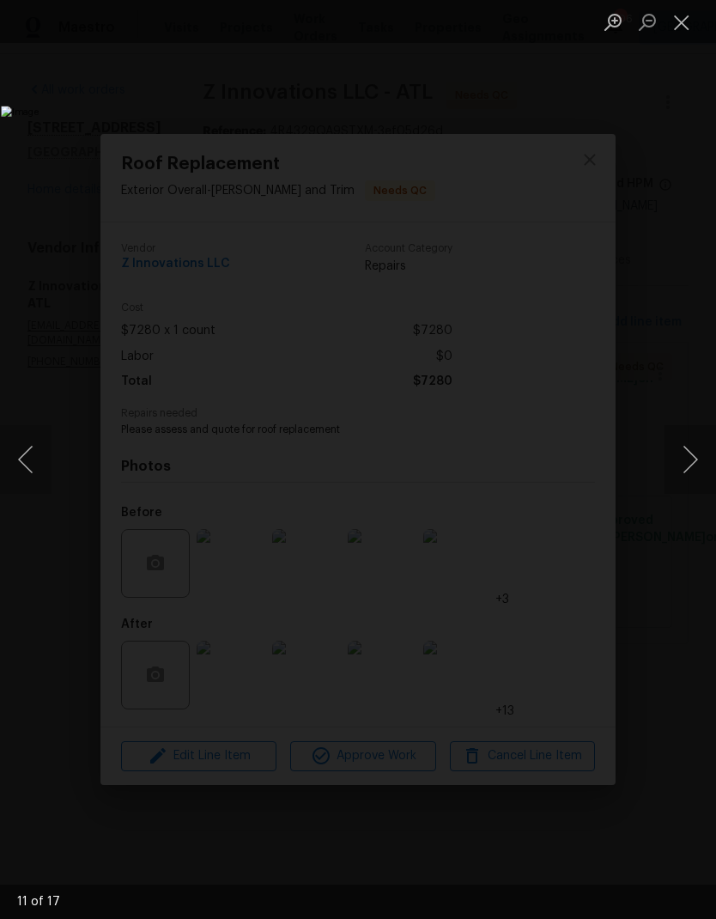
click at [686, 451] on button "Next image" at bounding box center [691, 459] width 52 height 69
click at [688, 449] on button "Next image" at bounding box center [691, 459] width 52 height 69
click at [689, 451] on button "Next image" at bounding box center [691, 459] width 52 height 69
click at [689, 452] on button "Next image" at bounding box center [691, 459] width 52 height 69
click at [687, 451] on button "Next image" at bounding box center [691, 459] width 52 height 69
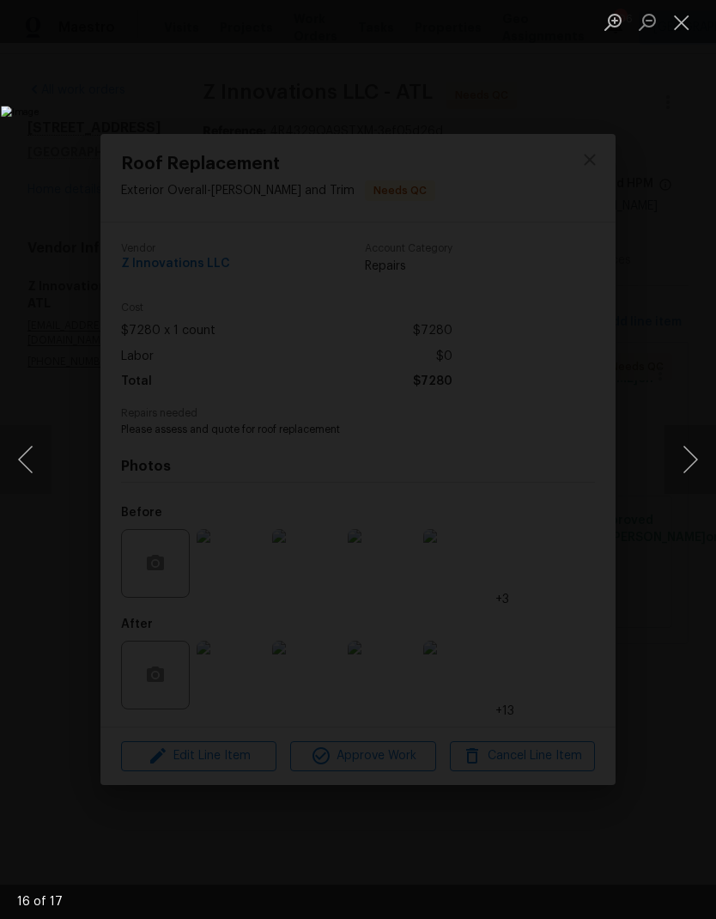
click at [693, 446] on button "Next image" at bounding box center [691, 459] width 52 height 69
click at [693, 448] on button "Next image" at bounding box center [691, 459] width 52 height 69
click at [690, 448] on button "Next image" at bounding box center [691, 459] width 52 height 69
click at [689, 448] on button "Next image" at bounding box center [691, 459] width 52 height 69
click at [691, 446] on button "Next image" at bounding box center [691, 459] width 52 height 69
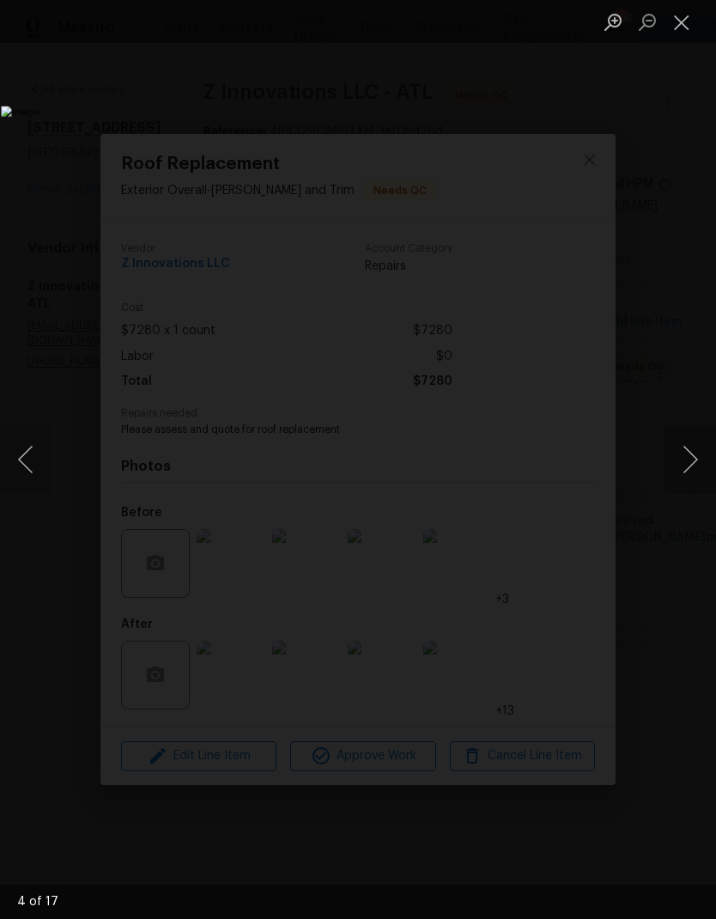
click at [689, 445] on button "Next image" at bounding box center [691, 459] width 52 height 69
click at [689, 446] on button "Next image" at bounding box center [691, 459] width 52 height 69
click at [688, 26] on button "Close lightbox" at bounding box center [682, 22] width 34 height 30
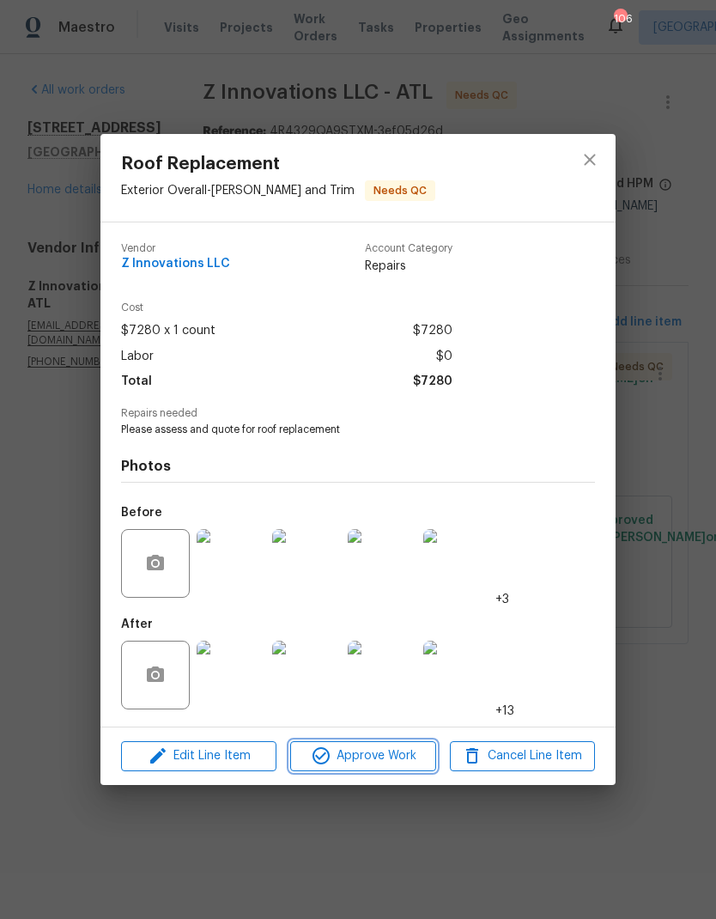
click at [413, 751] on span "Approve Work" at bounding box center [362, 755] width 135 height 21
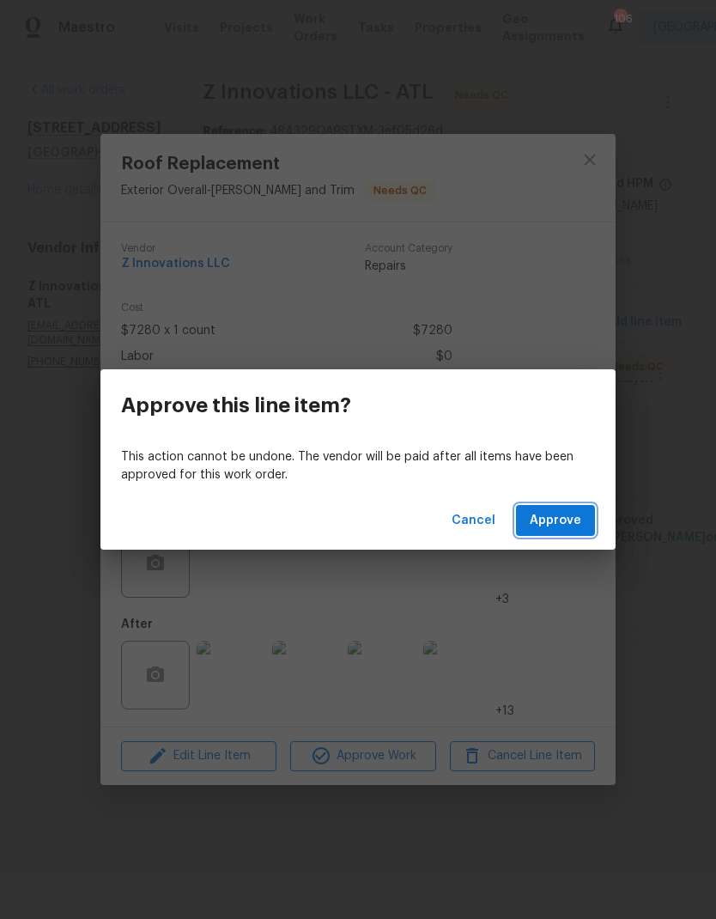
click at [570, 535] on button "Approve" at bounding box center [555, 521] width 79 height 32
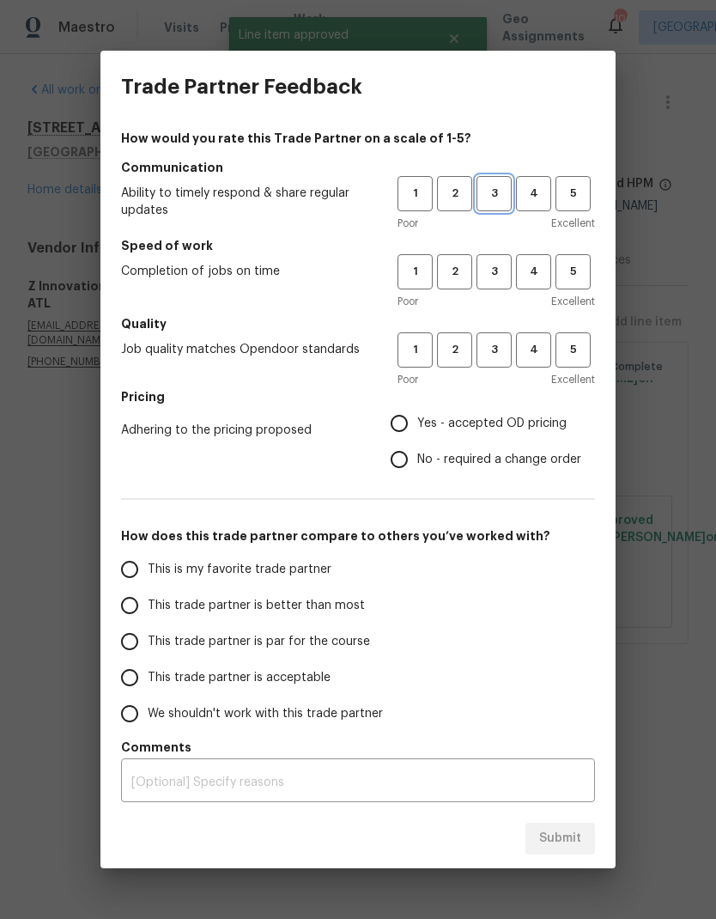
click at [494, 195] on span "3" at bounding box center [494, 194] width 32 height 20
click at [500, 273] on span "3" at bounding box center [494, 272] width 32 height 20
click at [504, 355] on span "3" at bounding box center [494, 350] width 32 height 20
click at [406, 466] on input "No - required a change order" at bounding box center [399, 459] width 36 height 36
radio input "true"
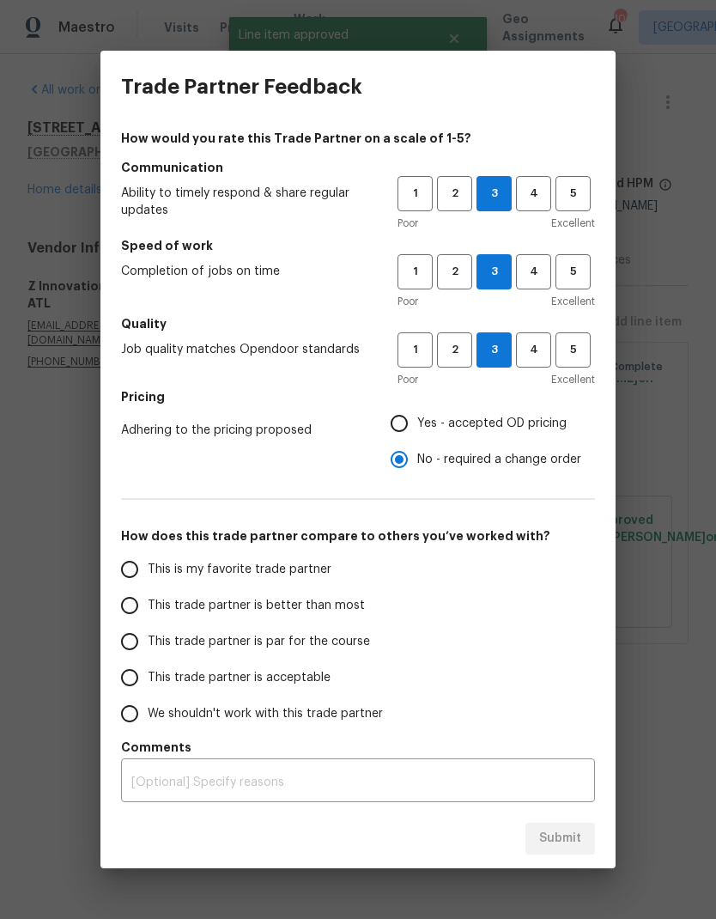
click at [137, 645] on input "This trade partner is par for the course" at bounding box center [130, 641] width 36 height 36
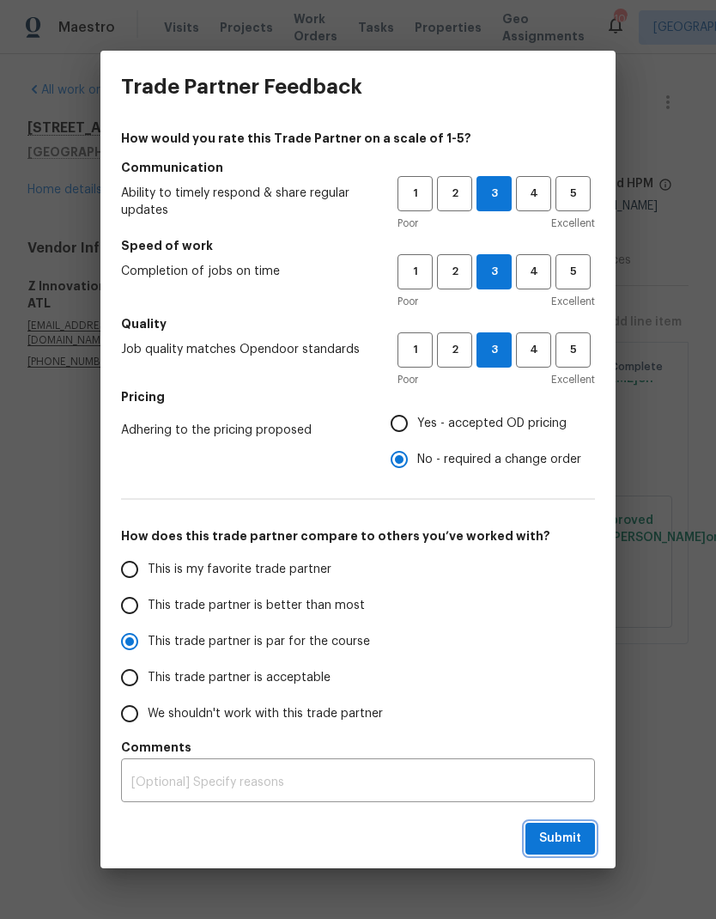
click at [576, 843] on span "Submit" at bounding box center [560, 838] width 42 height 21
radio input "true"
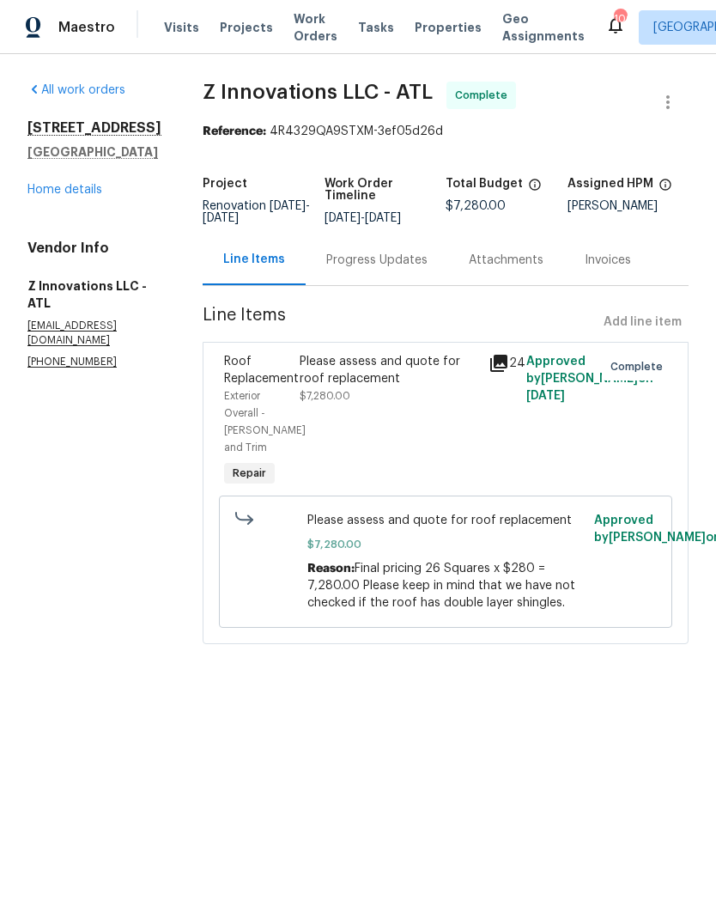
radio input "false"
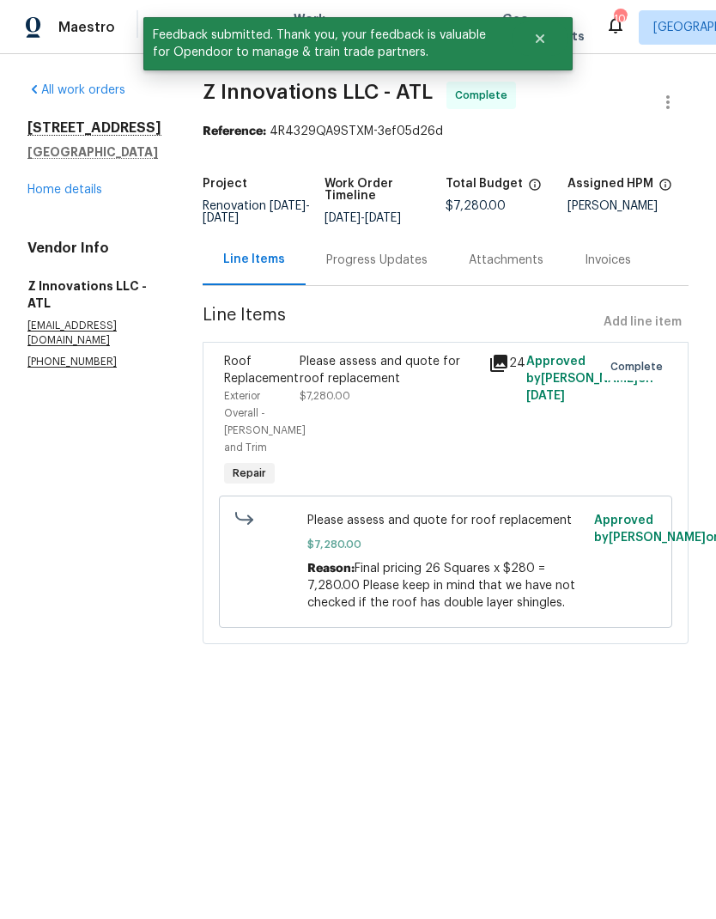
click at [93, 196] on link "Home details" at bounding box center [64, 190] width 75 height 12
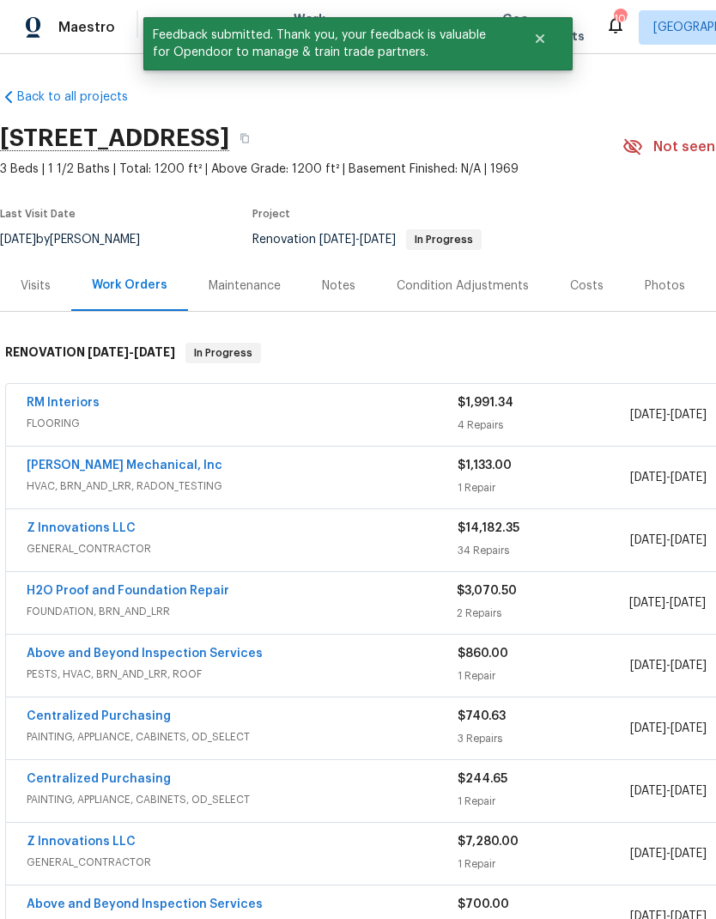
click at [94, 404] on link "RM Interiors" at bounding box center [63, 403] width 73 height 12
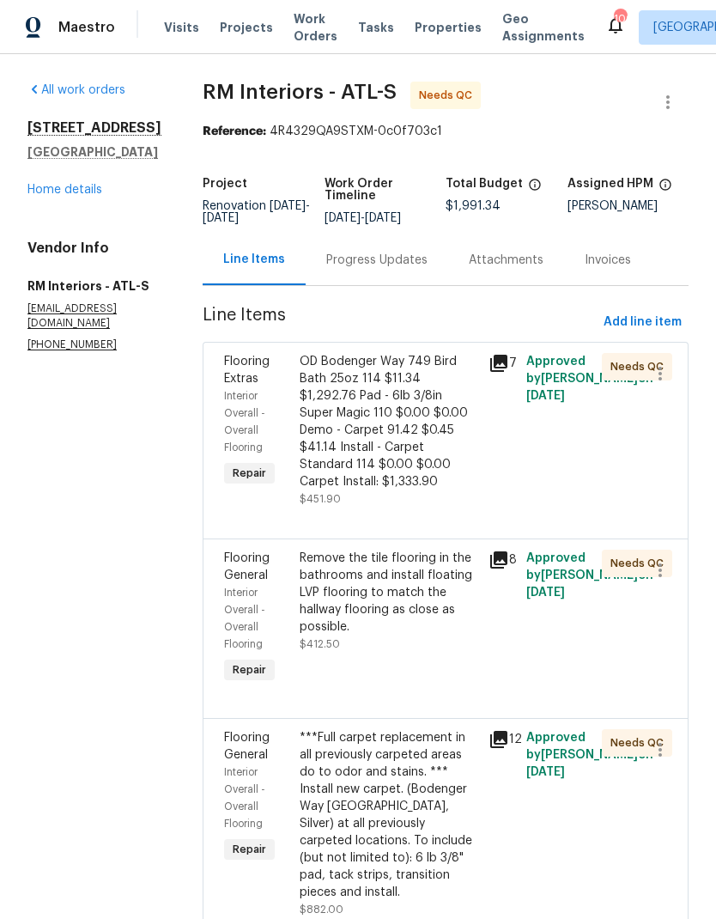
click at [395, 432] on div "OD Bodenger Way 749 Bird Bath 25oz 114 $11.34 $1,292.76 Pad - 6lb 3/8in Super M…" at bounding box center [389, 421] width 179 height 137
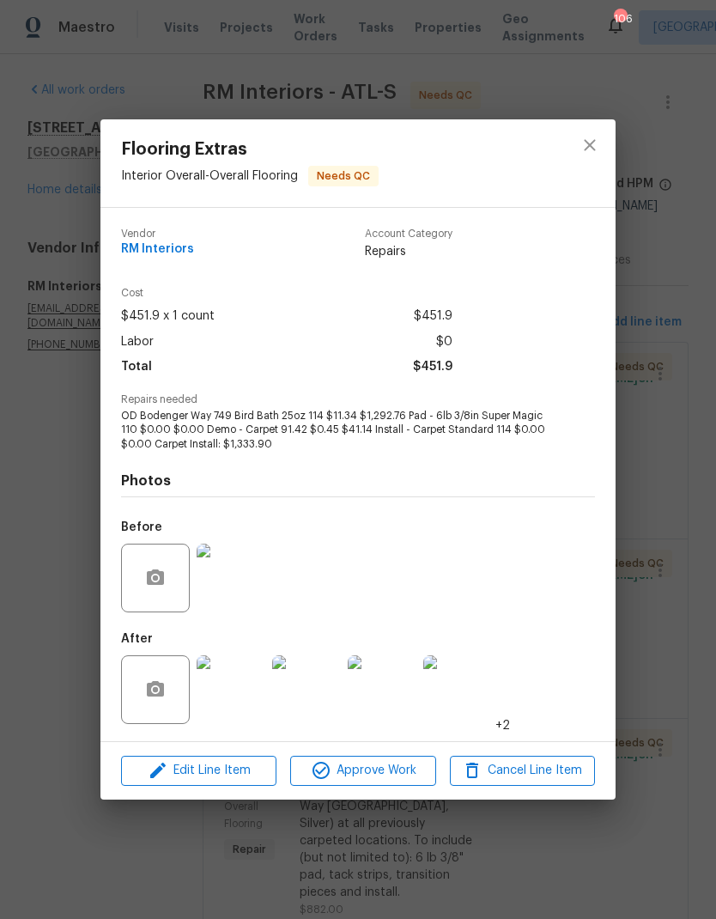
click at [234, 697] on img at bounding box center [231, 689] width 69 height 69
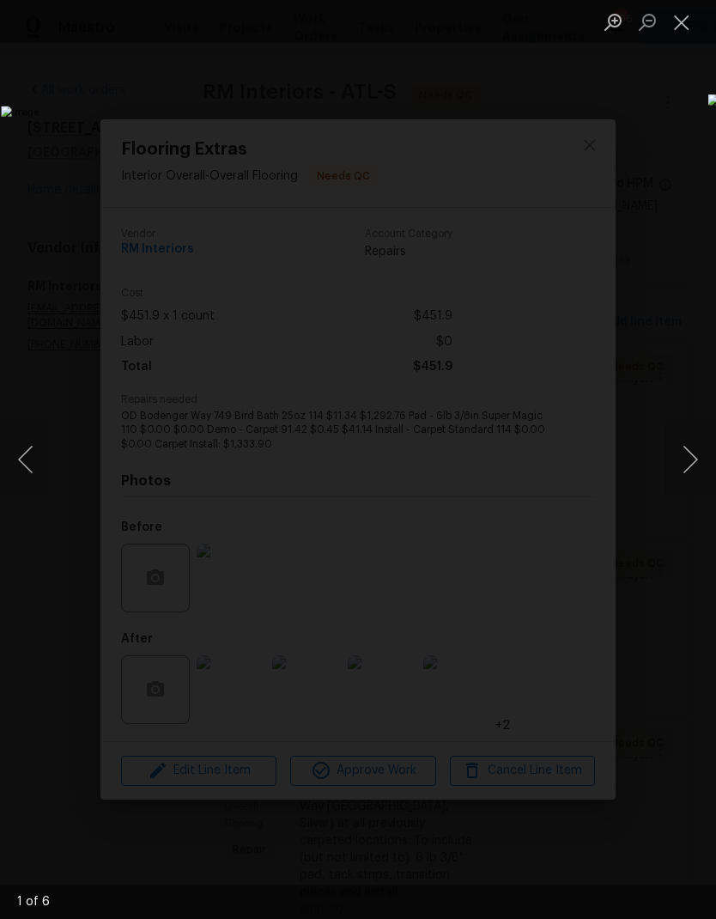
click at [689, 458] on button "Next image" at bounding box center [691, 459] width 52 height 69
click at [693, 458] on button "Next image" at bounding box center [691, 459] width 52 height 69
click at [692, 459] on button "Next image" at bounding box center [691, 459] width 52 height 69
click at [691, 458] on button "Next image" at bounding box center [691, 459] width 52 height 69
click at [689, 460] on button "Next image" at bounding box center [691, 459] width 52 height 69
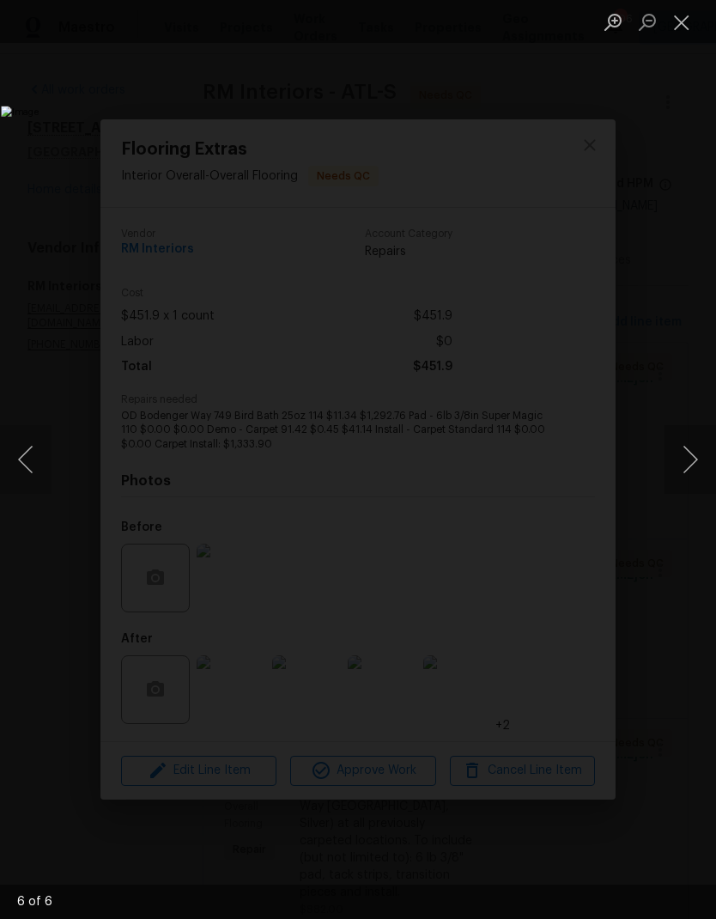
click at [690, 461] on button "Next image" at bounding box center [691, 459] width 52 height 69
click at [690, 460] on button "Next image" at bounding box center [691, 459] width 52 height 69
click at [689, 461] on button "Next image" at bounding box center [691, 459] width 52 height 69
click at [678, 33] on button "Close lightbox" at bounding box center [682, 22] width 34 height 30
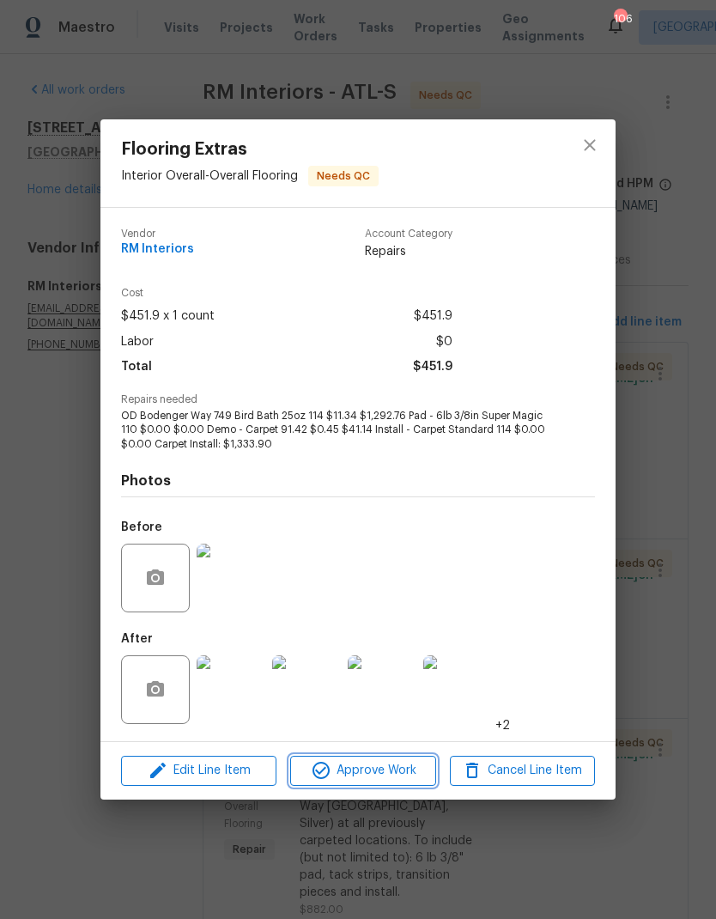
click at [404, 775] on span "Approve Work" at bounding box center [362, 770] width 135 height 21
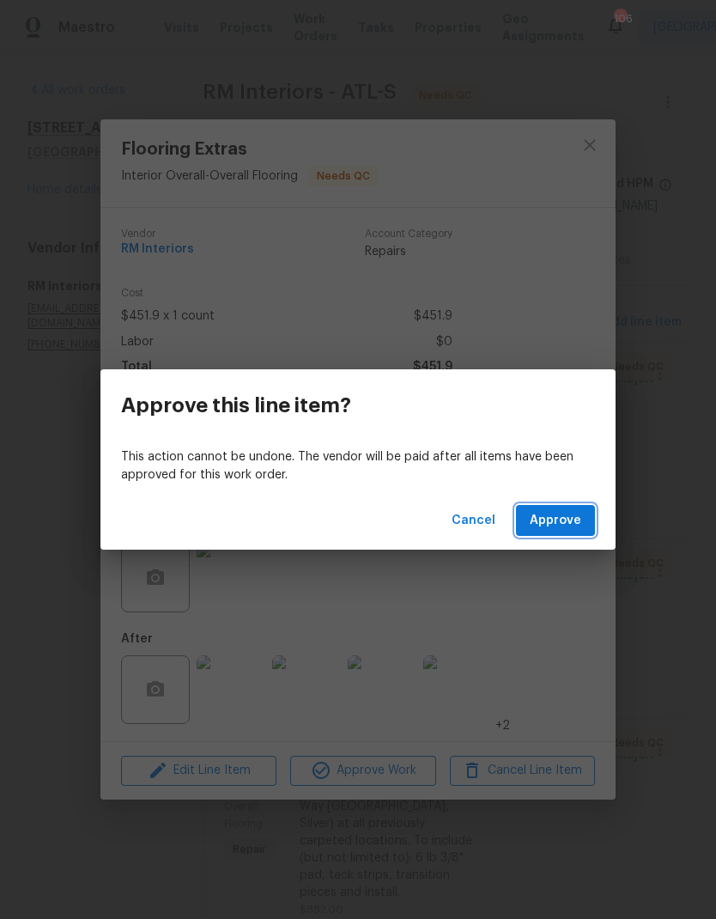
click at [572, 526] on span "Approve" at bounding box center [556, 520] width 52 height 21
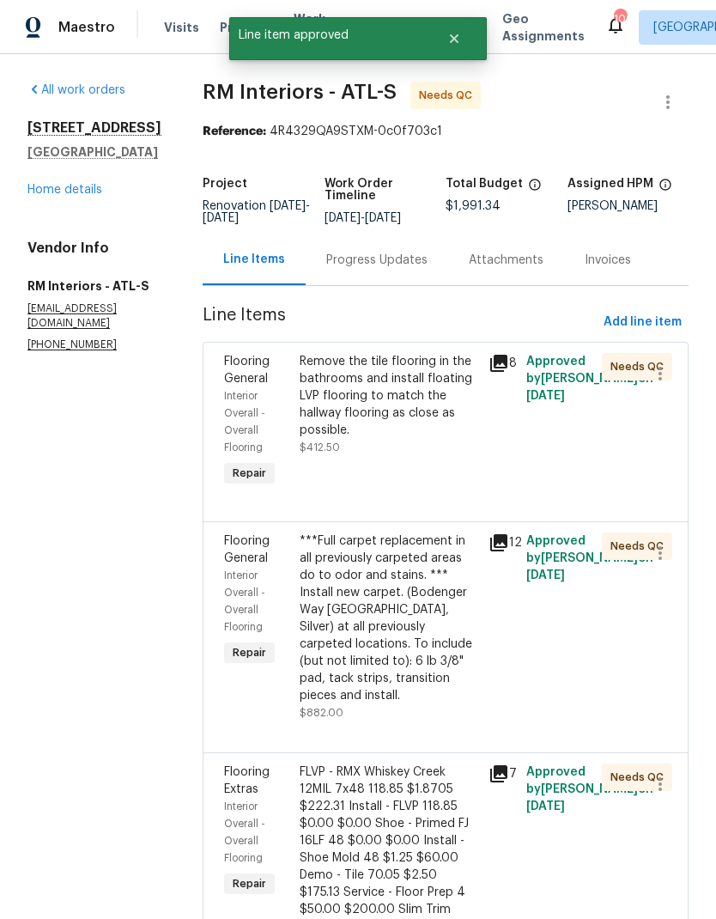
click at [422, 403] on div "Remove the tile flooring in the bathrooms and install floating LVP flooring to …" at bounding box center [389, 396] width 179 height 86
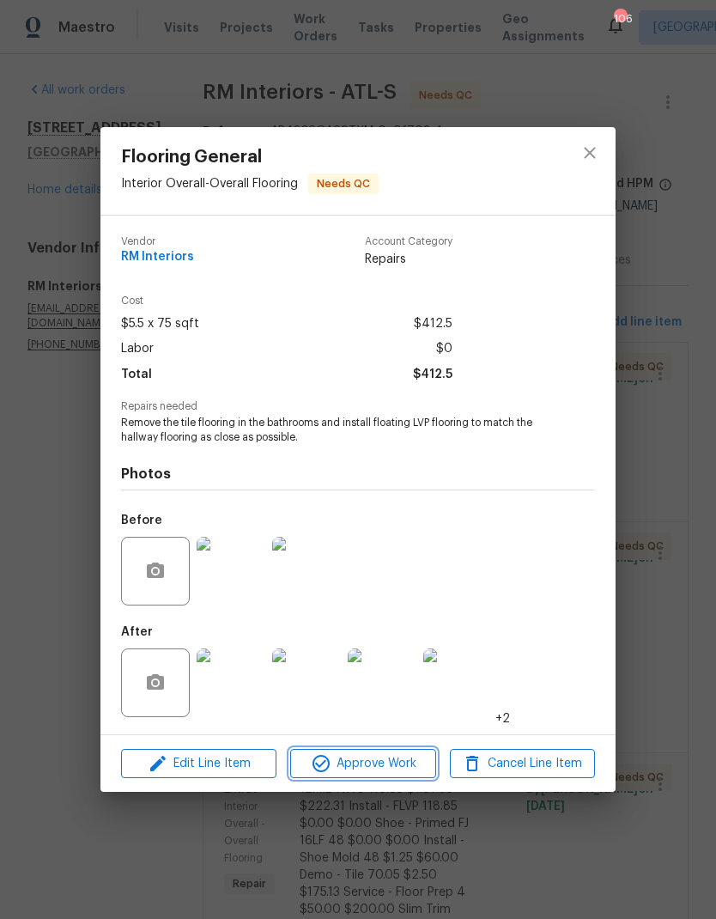
click at [412, 767] on span "Approve Work" at bounding box center [362, 763] width 135 height 21
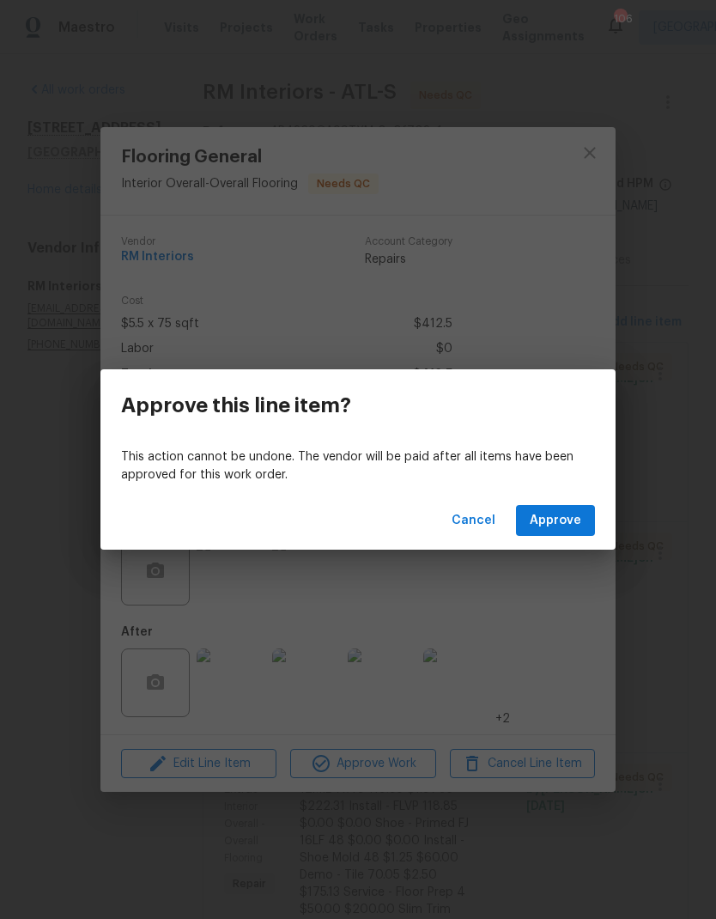
click at [573, 525] on span "Approve" at bounding box center [556, 520] width 52 height 21
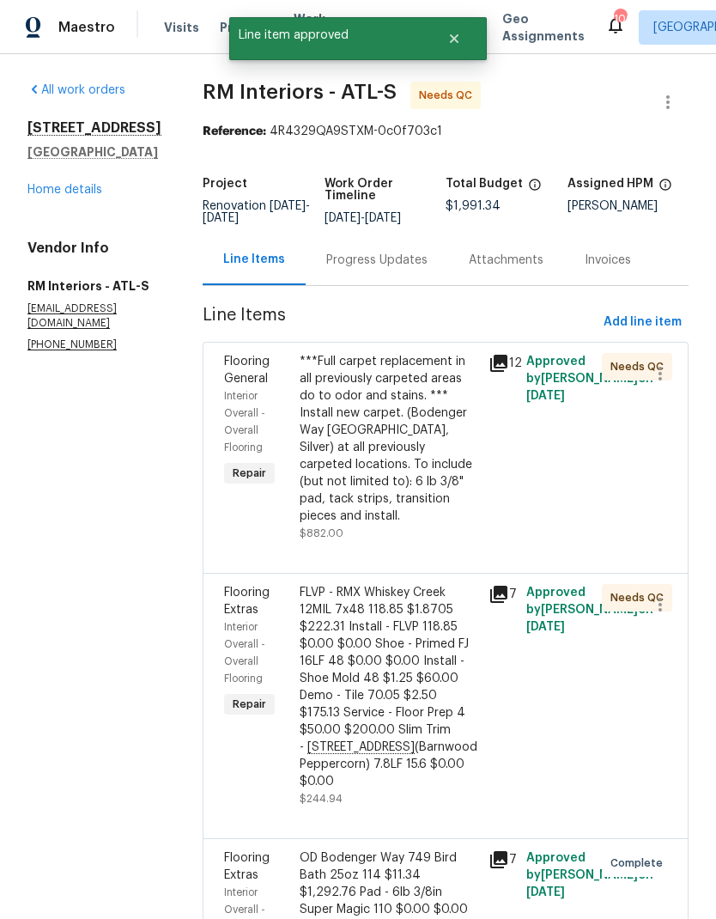
click at [417, 484] on div "***Full carpet replacement in all previously carpeted areas do to odor and stai…" at bounding box center [389, 439] width 179 height 172
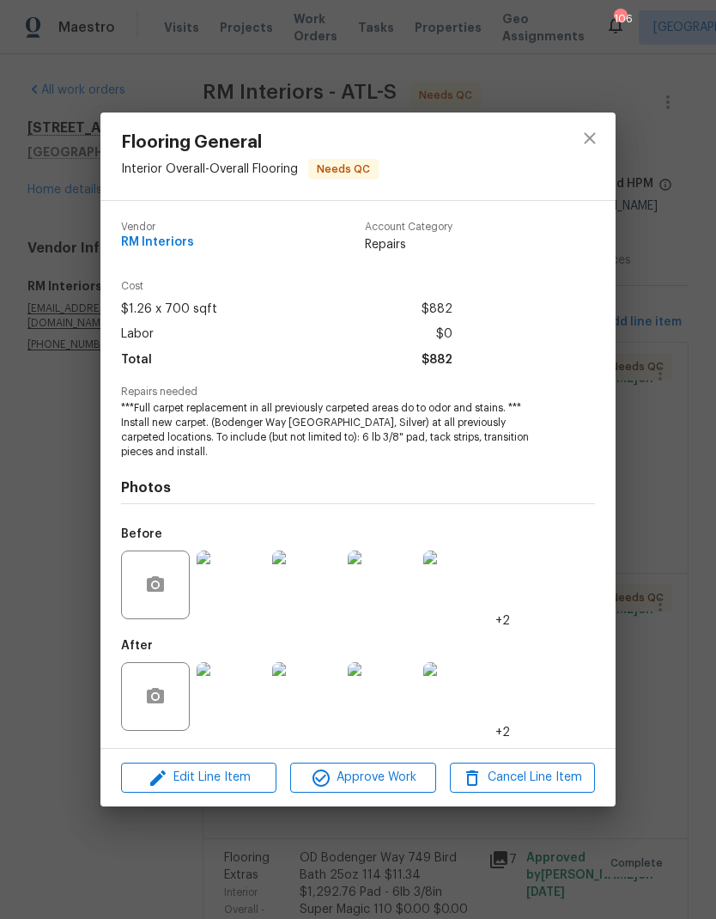
click at [246, 713] on img at bounding box center [231, 696] width 69 height 69
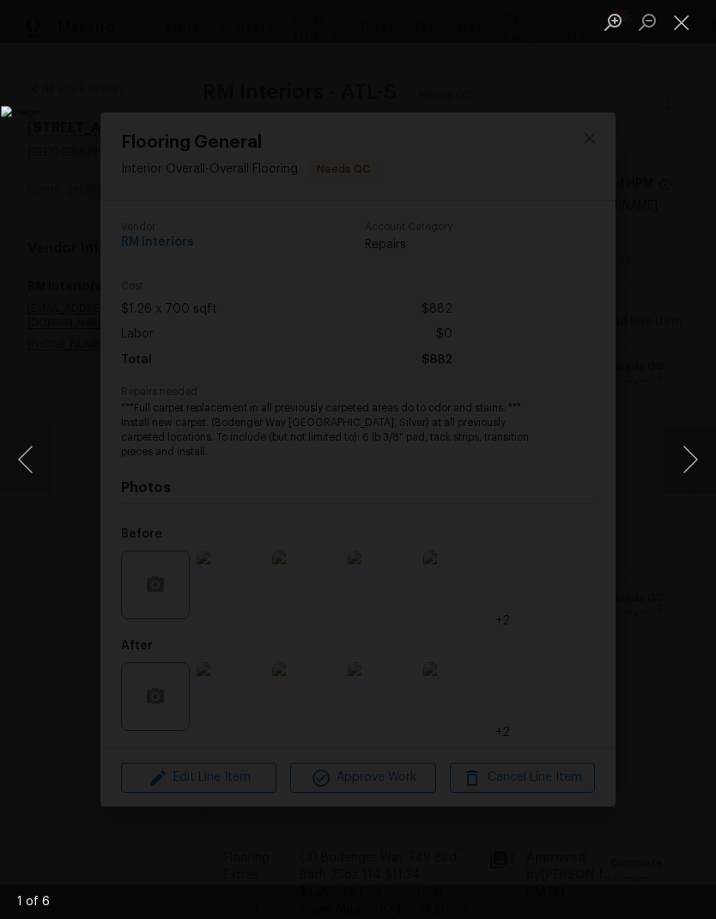
click at [687, 477] on button "Next image" at bounding box center [691, 459] width 52 height 69
click at [689, 474] on button "Next image" at bounding box center [691, 459] width 52 height 69
click at [689, 473] on button "Next image" at bounding box center [691, 459] width 52 height 69
click at [686, 473] on button "Next image" at bounding box center [691, 459] width 52 height 69
click at [689, 472] on button "Next image" at bounding box center [691, 459] width 52 height 69
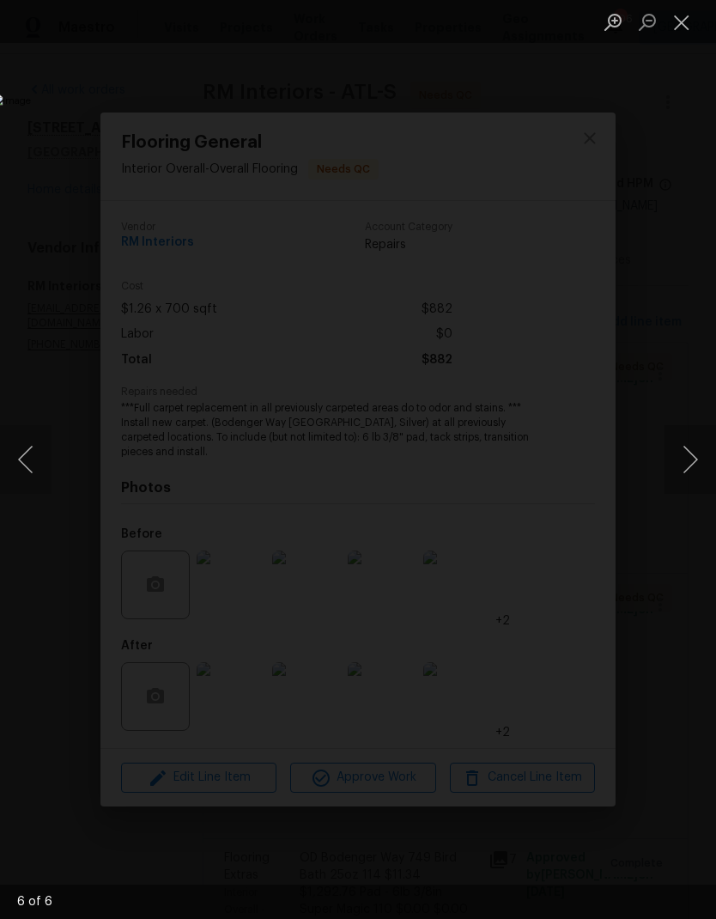
click at [687, 471] on button "Next image" at bounding box center [691, 459] width 52 height 69
click at [686, 23] on button "Close lightbox" at bounding box center [682, 22] width 34 height 30
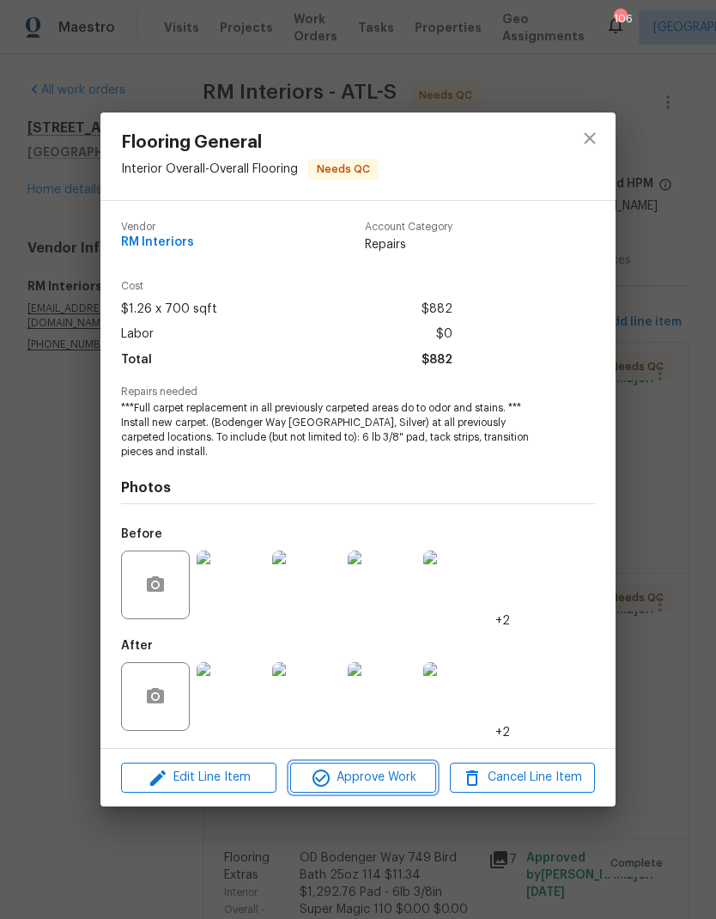
click at [405, 780] on span "Approve Work" at bounding box center [362, 777] width 135 height 21
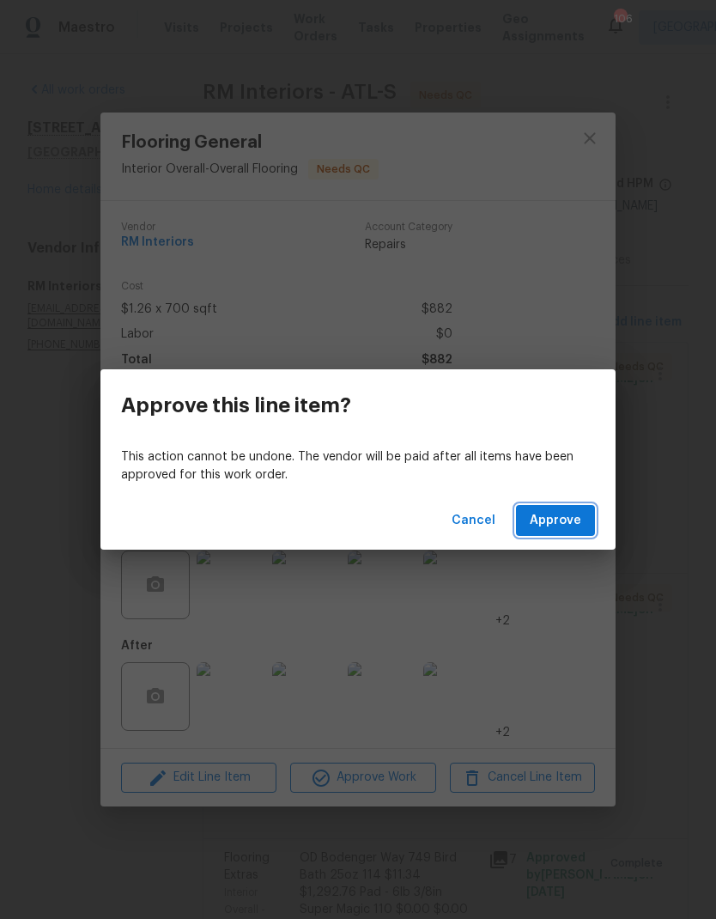
click at [584, 525] on button "Approve" at bounding box center [555, 521] width 79 height 32
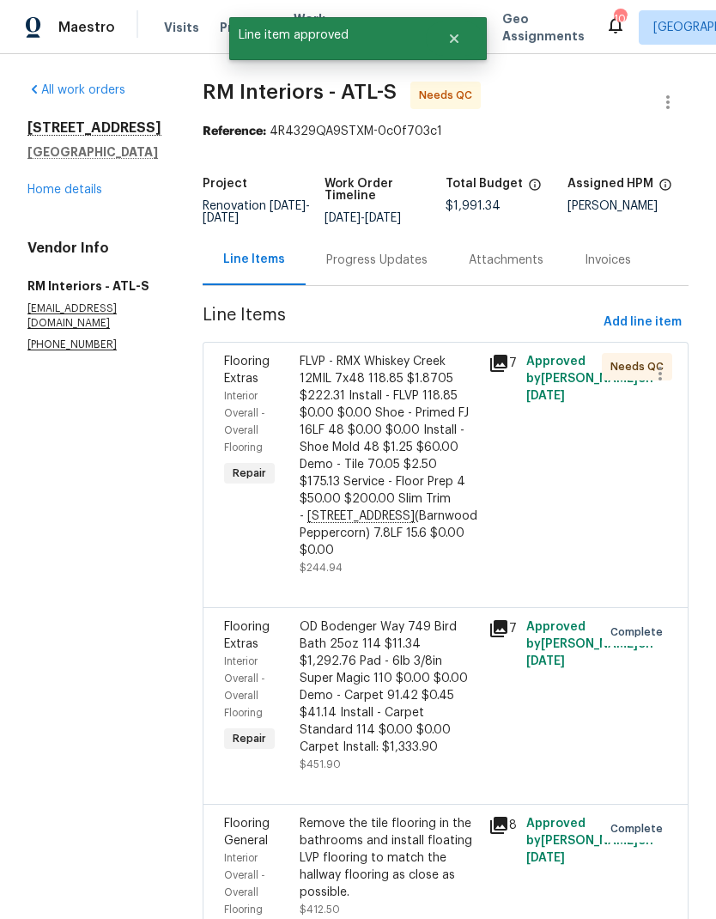
click at [413, 487] on div "FLVP - RMX Whiskey Creek 12MIL 7x48 118.85 $1.8705 $222.31 Install - FLVP 118.8…" at bounding box center [389, 456] width 179 height 206
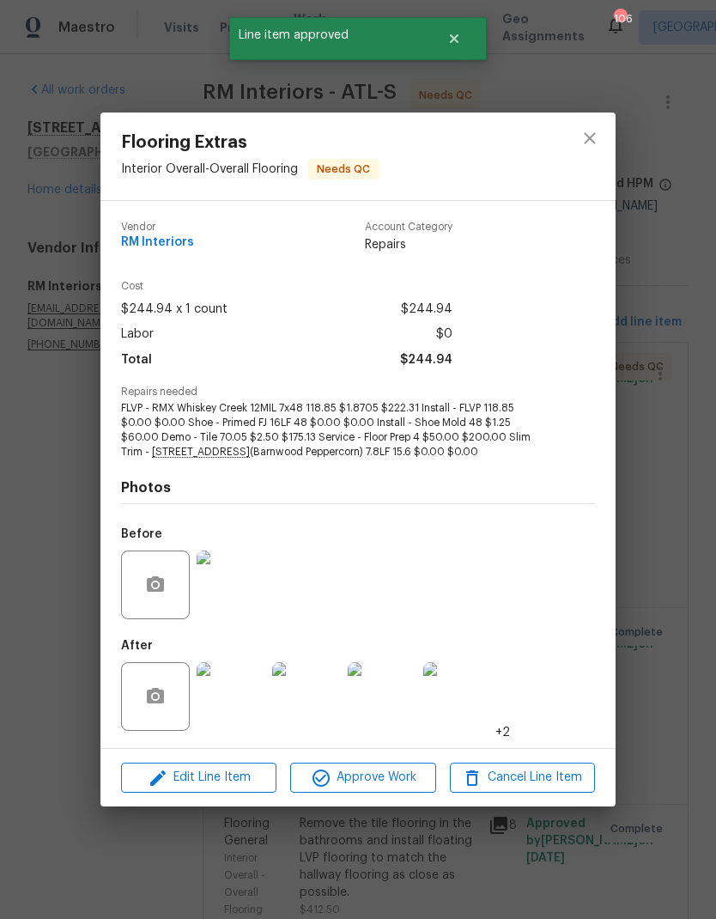
click at [413, 784] on span "Approve Work" at bounding box center [362, 777] width 135 height 21
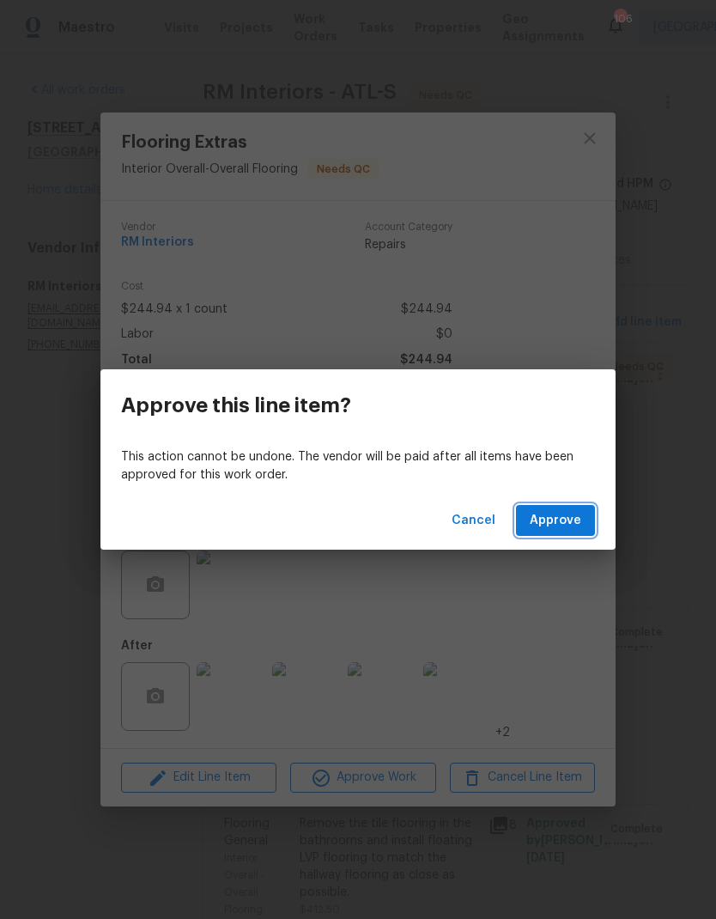
click at [567, 528] on span "Approve" at bounding box center [556, 520] width 52 height 21
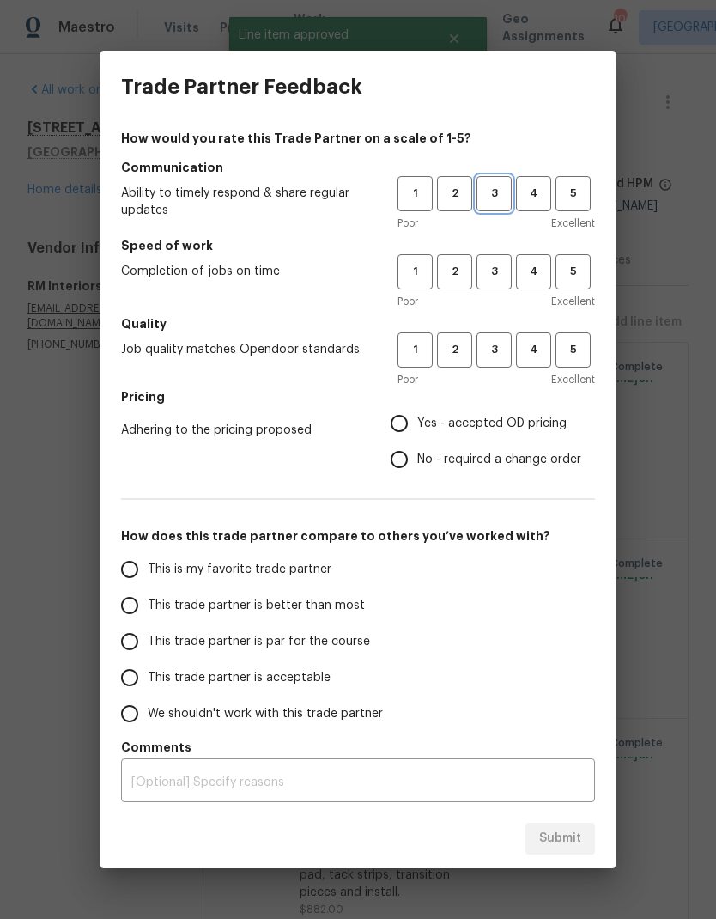
click at [493, 185] on span "3" at bounding box center [494, 194] width 32 height 20
click at [489, 269] on span "3" at bounding box center [494, 272] width 32 height 20
click at [493, 345] on span "3" at bounding box center [494, 350] width 32 height 20
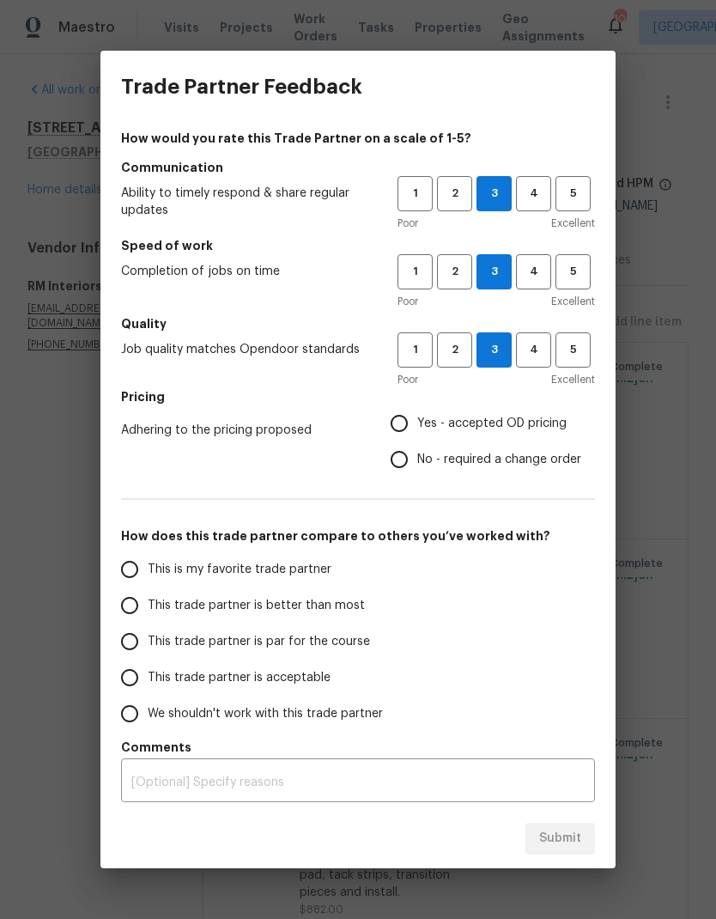
click at [405, 464] on input "No - required a change order" at bounding box center [399, 459] width 36 height 36
radio input "true"
click at [135, 637] on input "This trade partner is par for the course" at bounding box center [130, 641] width 36 height 36
click at [564, 851] on button "Submit" at bounding box center [560, 838] width 70 height 32
radio input "true"
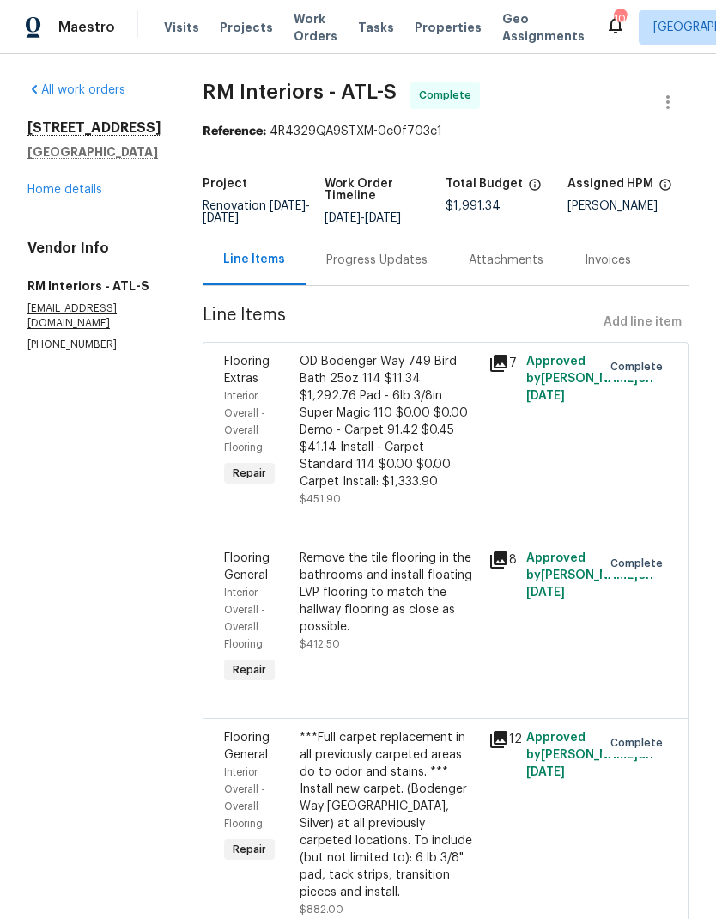
radio input "false"
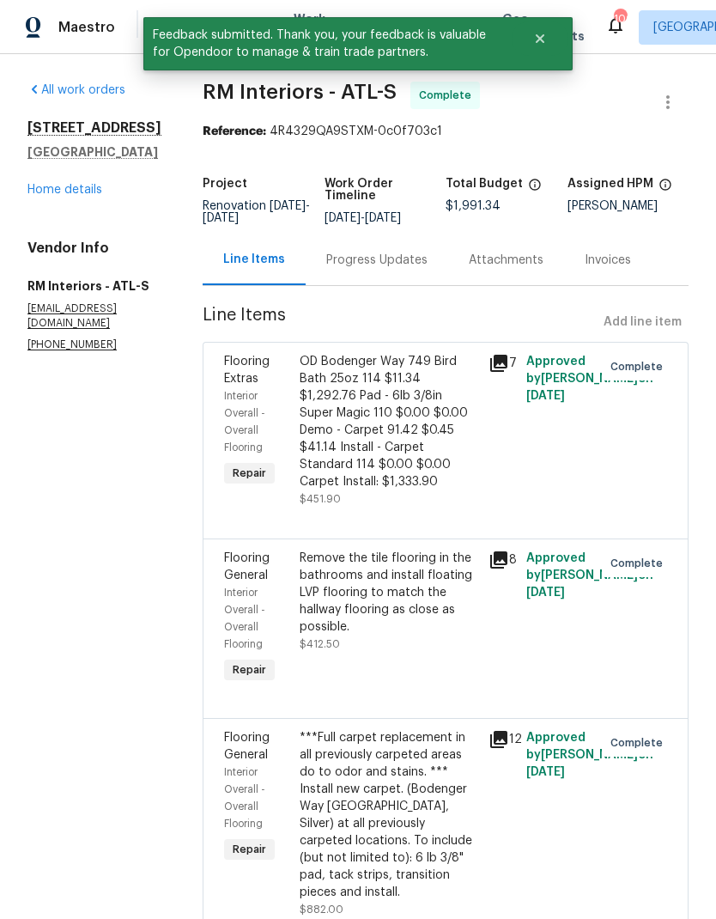
click at [85, 196] on link "Home details" at bounding box center [64, 190] width 75 height 12
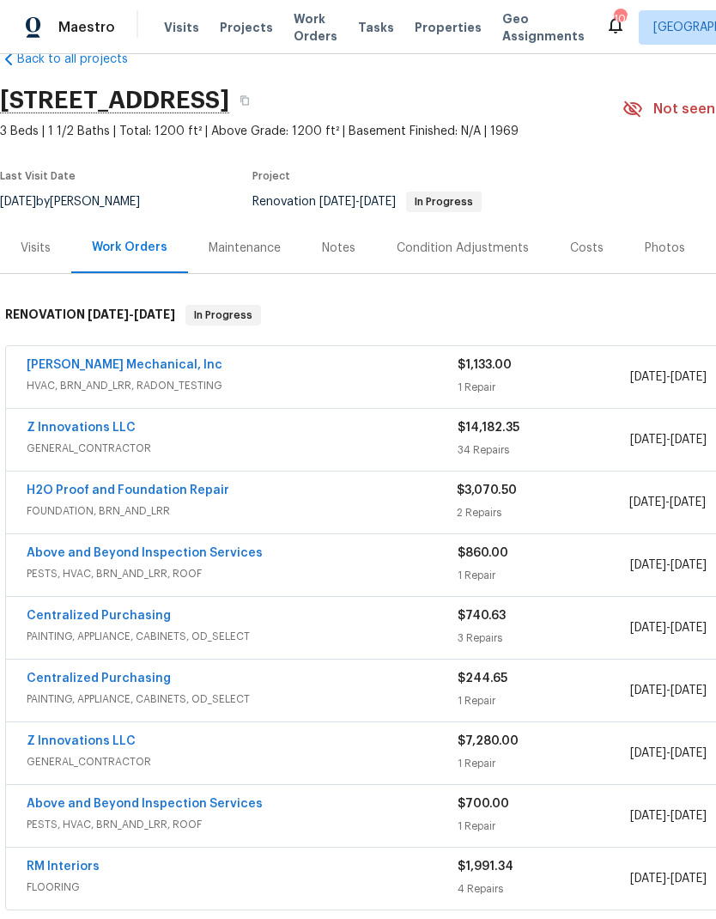
scroll to position [39, 0]
click at [155, 366] on link "JH Martin Mechanical, Inc" at bounding box center [125, 364] width 196 height 12
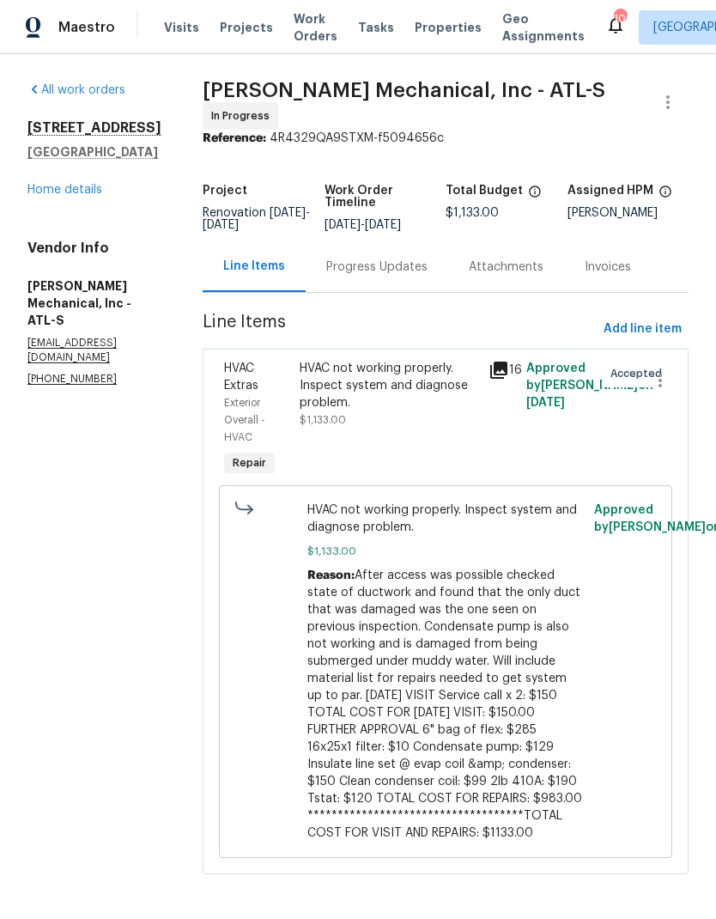
click at [428, 275] on div "Progress Updates" at bounding box center [376, 266] width 101 height 17
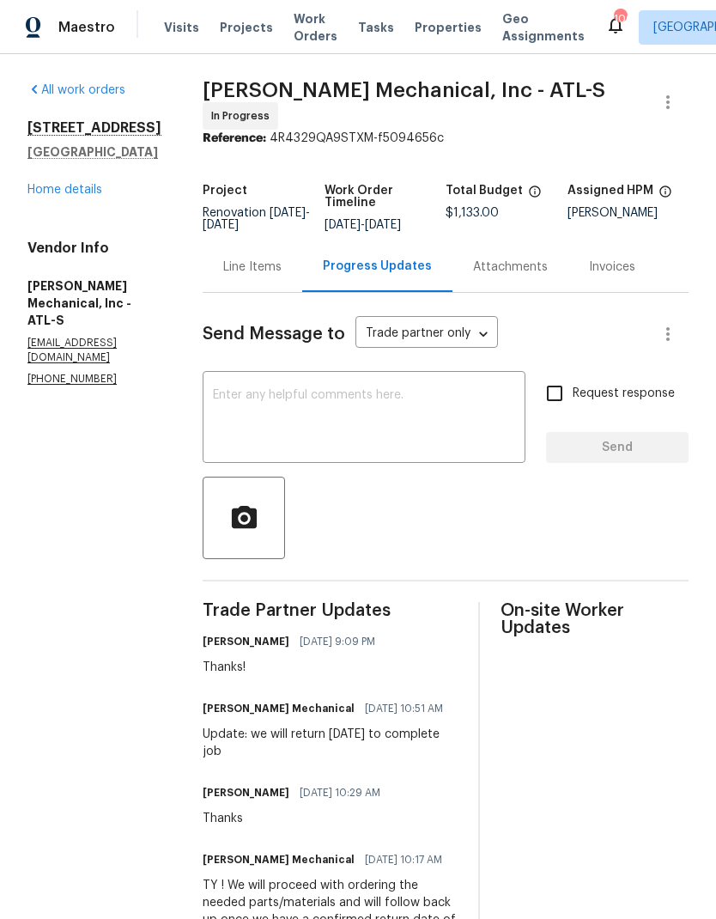
click at [282, 276] on div "Line Items" at bounding box center [252, 266] width 58 height 17
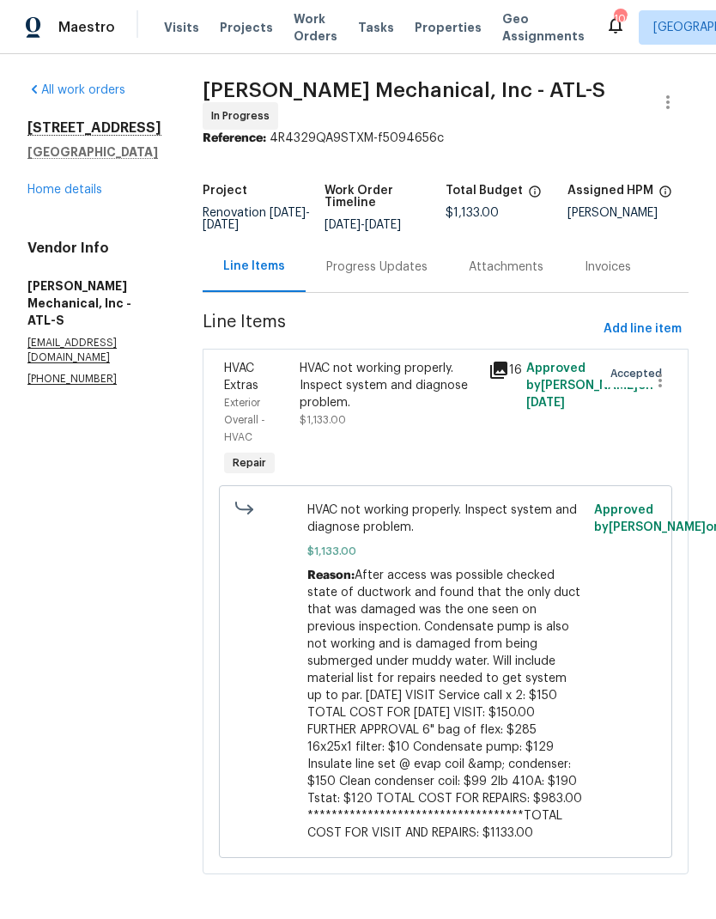
click at [99, 194] on link "Home details" at bounding box center [64, 190] width 75 height 12
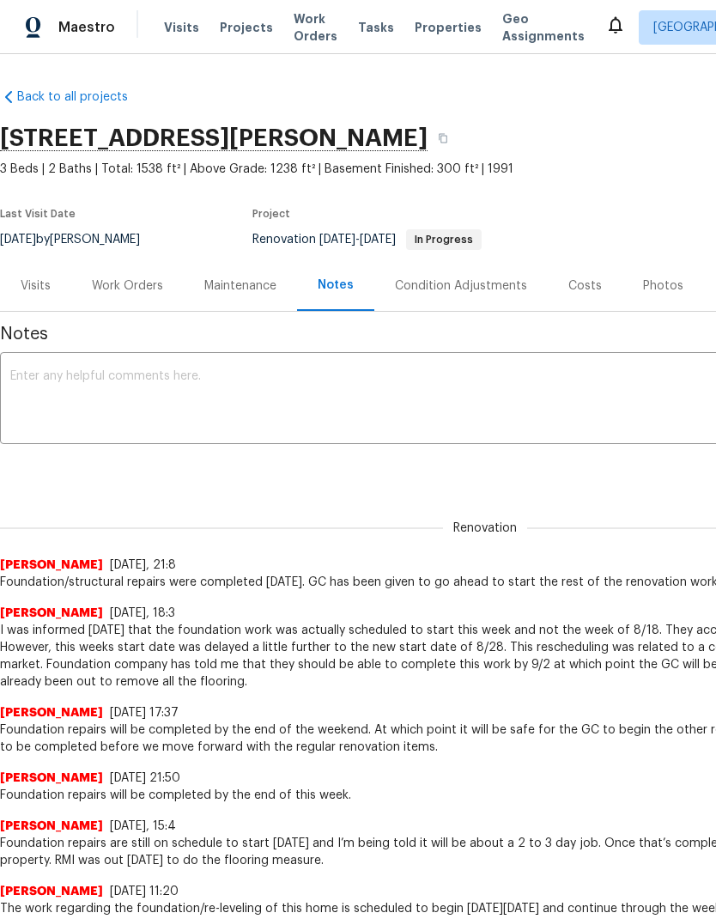
click at [143, 289] on div "Work Orders" at bounding box center [127, 285] width 71 height 17
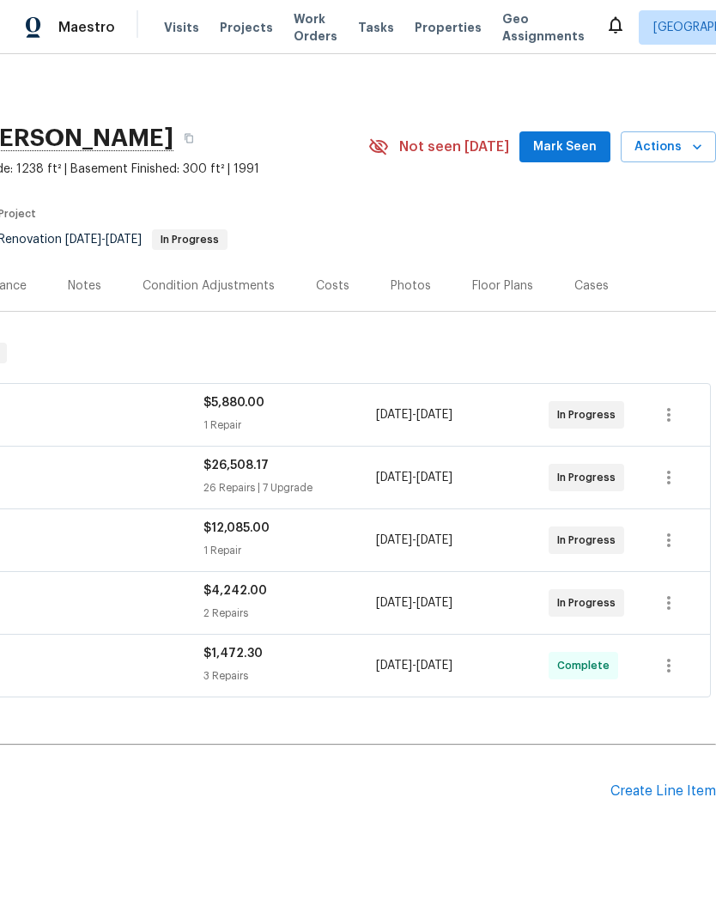
scroll to position [0, 254]
click at [325, 282] on div "Costs" at bounding box center [332, 285] width 33 height 17
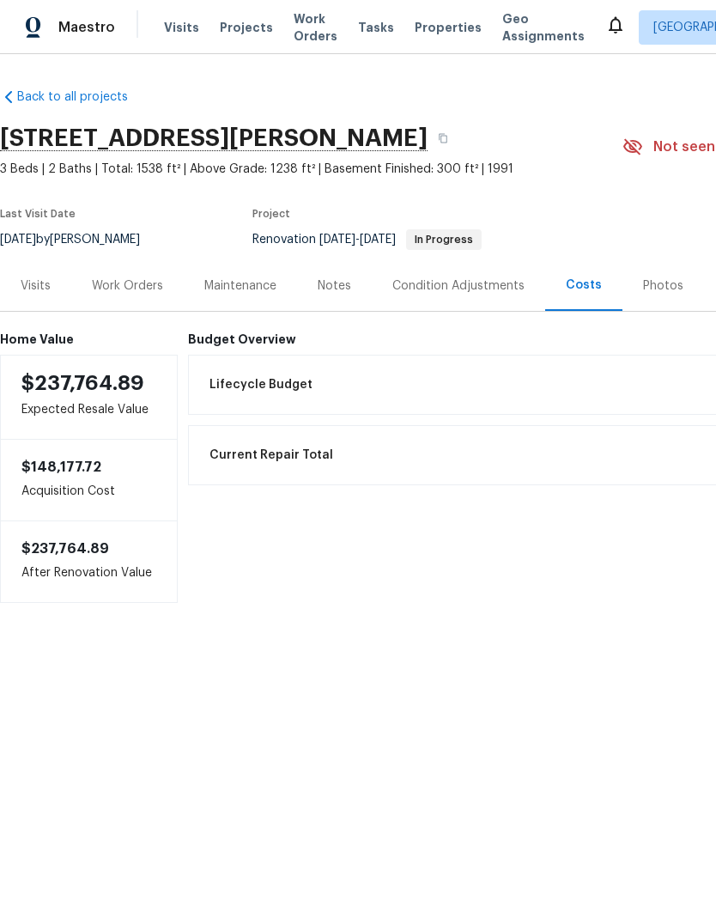
click at [139, 285] on div "Work Orders" at bounding box center [127, 285] width 71 height 17
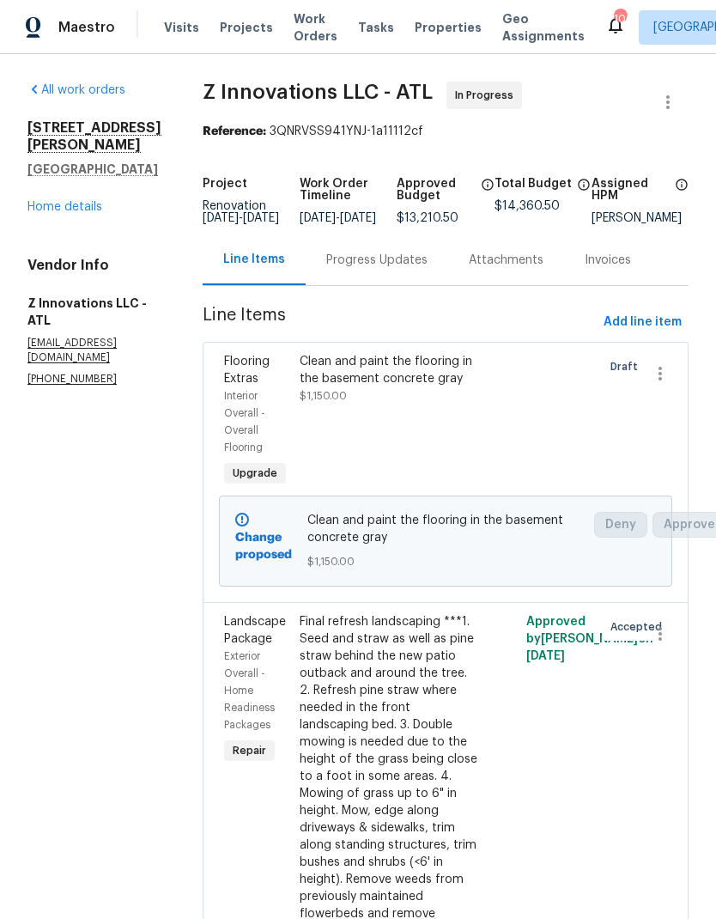
click at [90, 201] on link "Home details" at bounding box center [64, 207] width 75 height 12
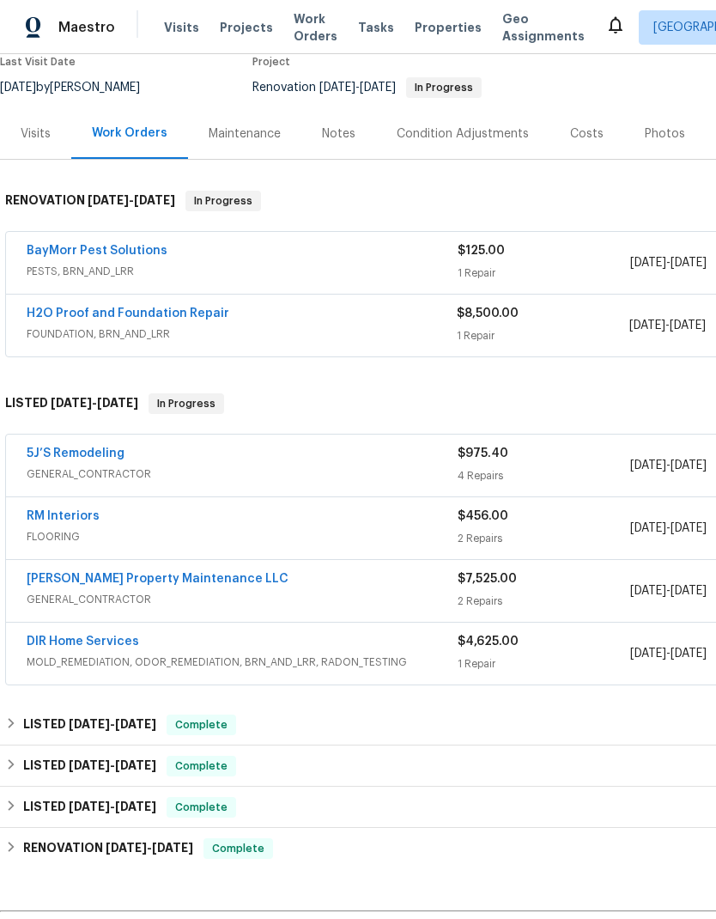
scroll to position [152, 0]
click at [142, 246] on link "BayMorr Pest Solutions" at bounding box center [97, 251] width 141 height 12
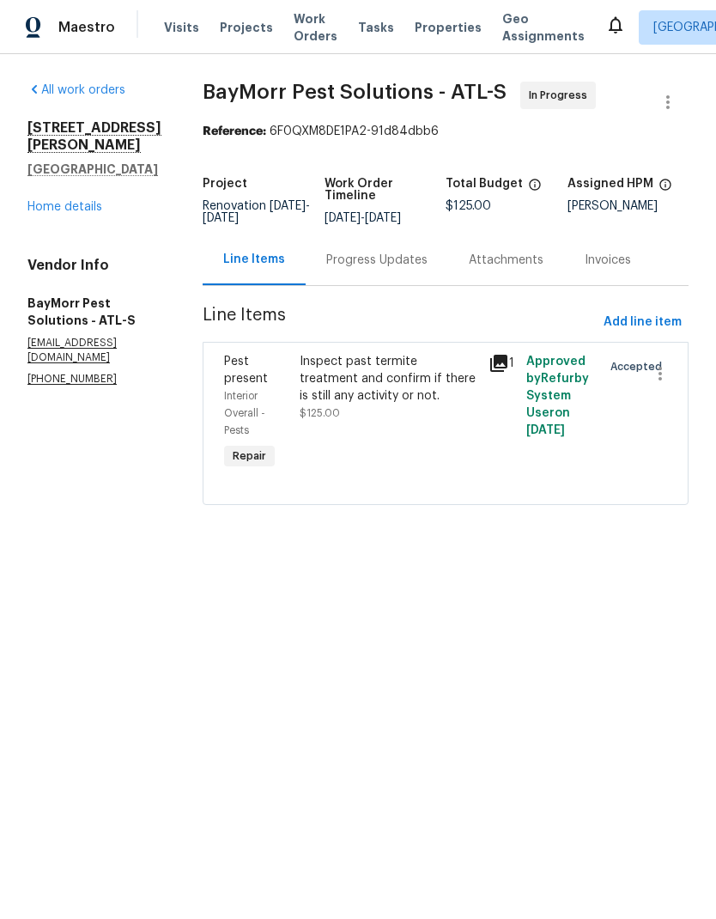
click at [402, 264] on div "Progress Updates" at bounding box center [376, 260] width 101 height 17
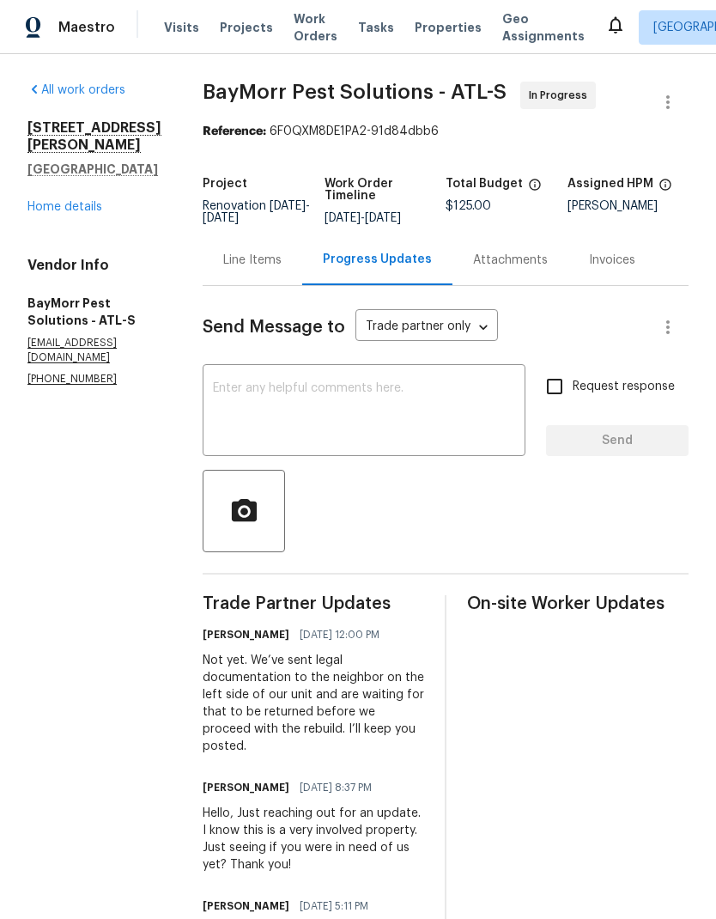
click at [77, 212] on link "Home details" at bounding box center [64, 207] width 75 height 12
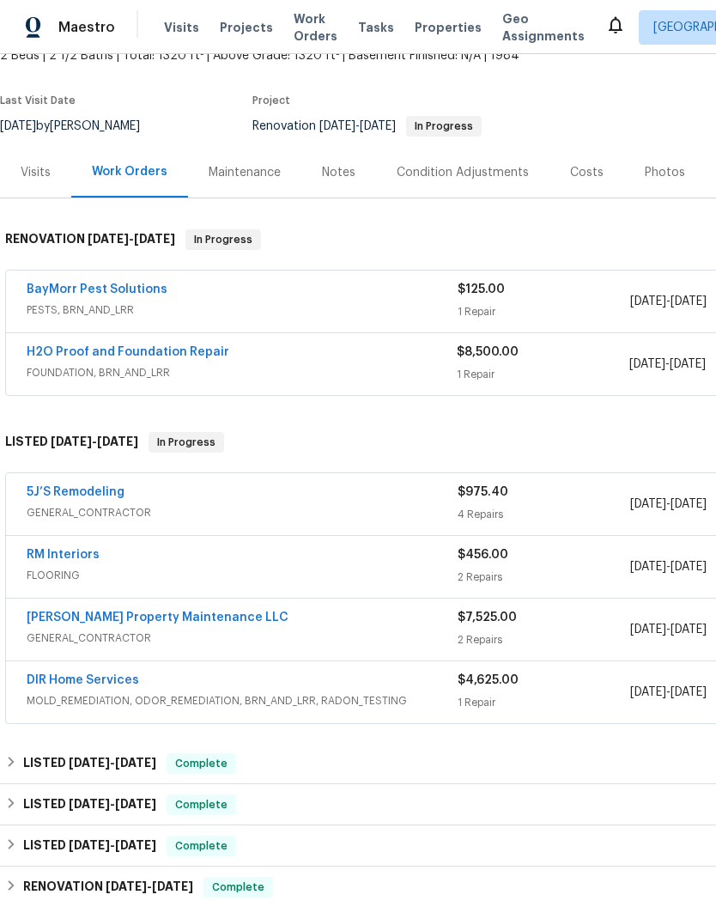
scroll to position [112, 0]
